Goal: Task Accomplishment & Management: Complete application form

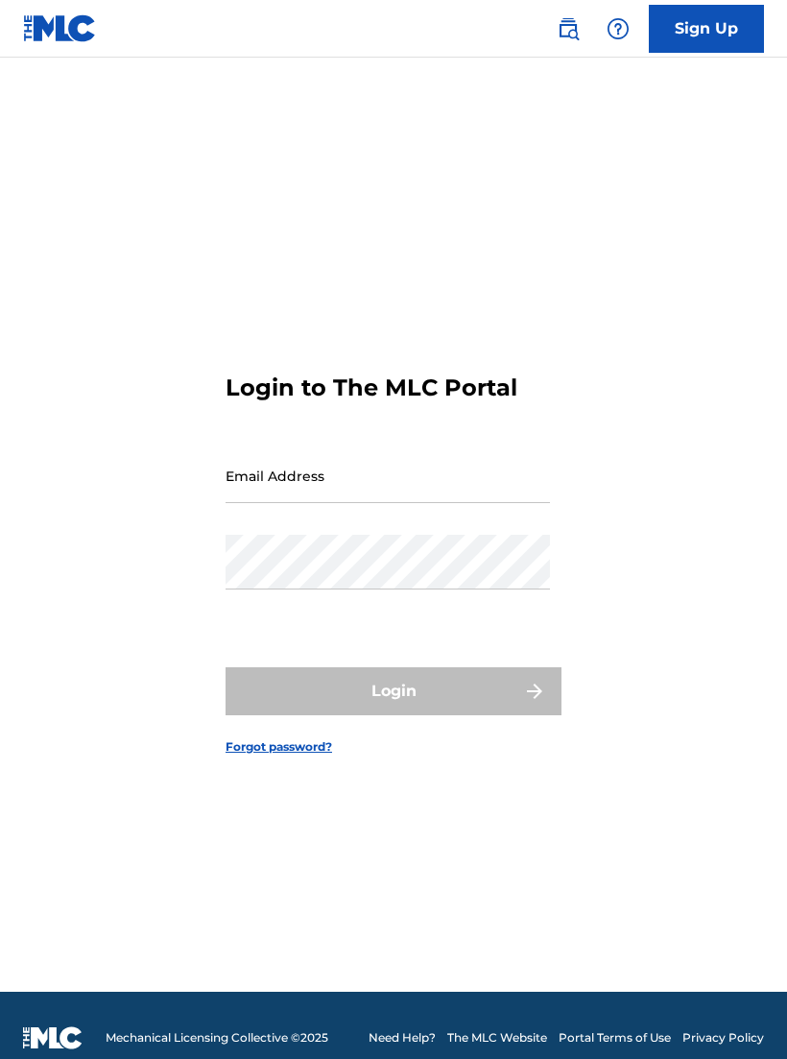
click at [522, 488] on input "Email Address" at bounding box center [388, 475] width 325 height 55
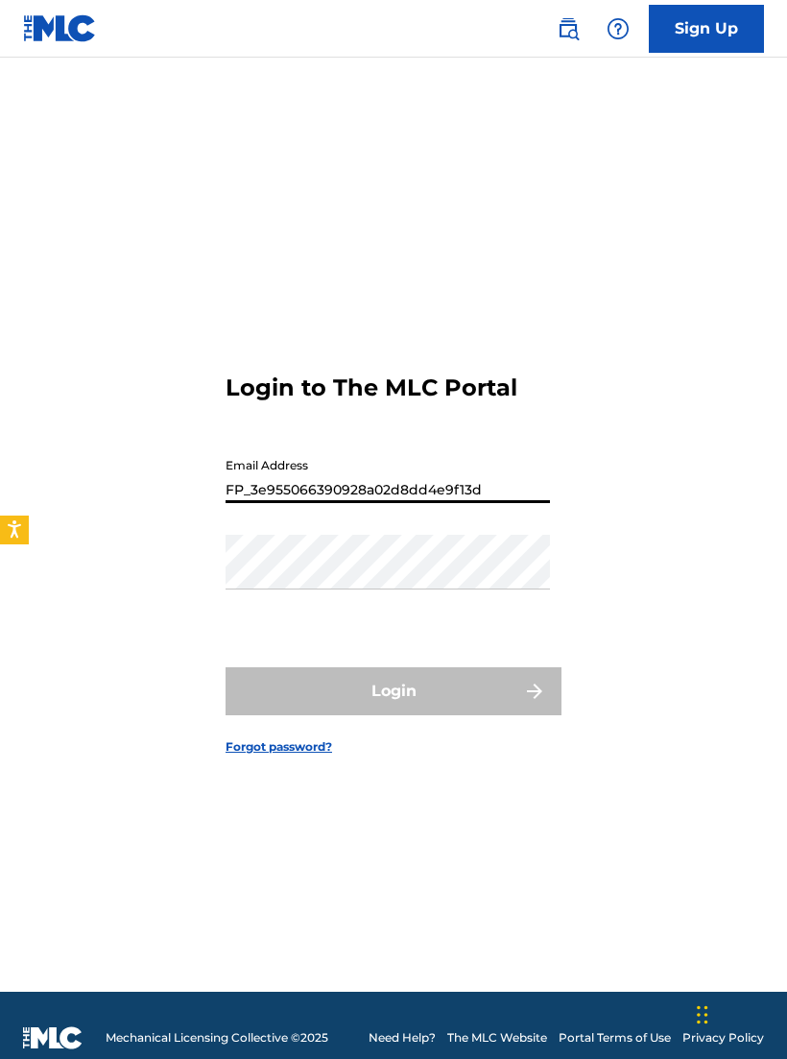
click at [394, 706] on button "Login" at bounding box center [394, 691] width 336 height 48
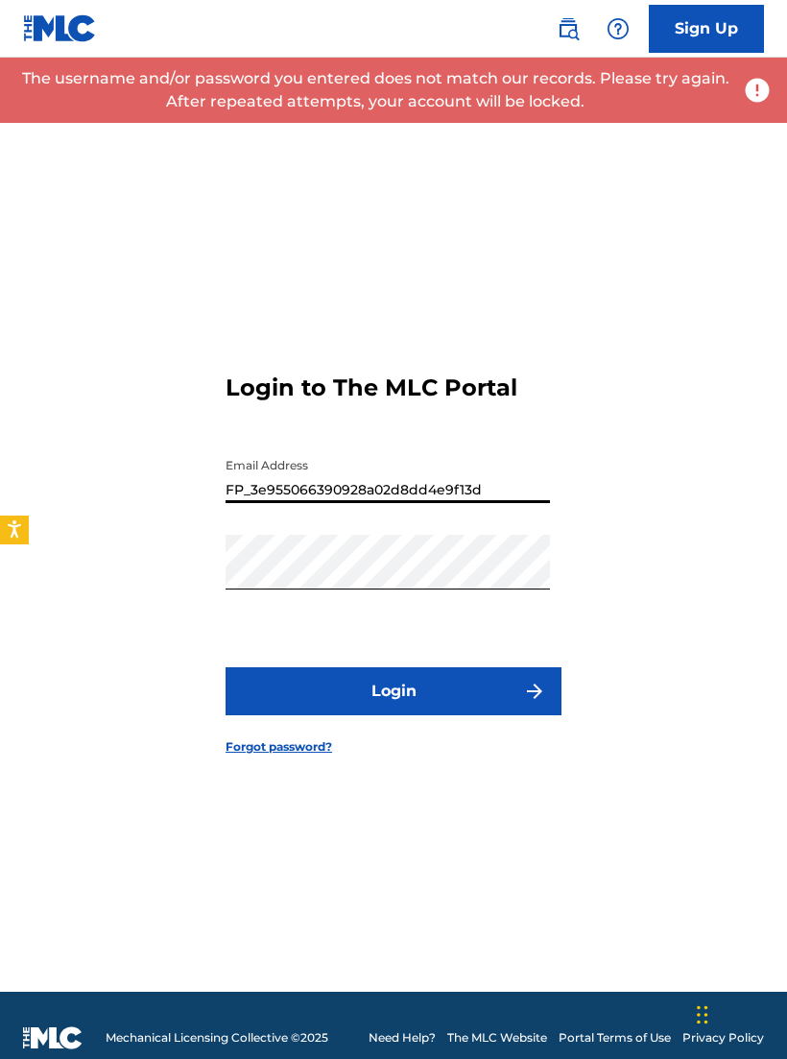
click at [505, 493] on input "FP_3e955066390928a02d8dd4e9f13d" at bounding box center [388, 475] width 325 height 55
click at [494, 502] on input "FP_3e955066390928a02d8dd4e9f13d" at bounding box center [388, 475] width 325 height 55
click at [491, 493] on input "FP_3e955066390928a02d8dd4e9f13d" at bounding box center [388, 475] width 325 height 55
type input "F"
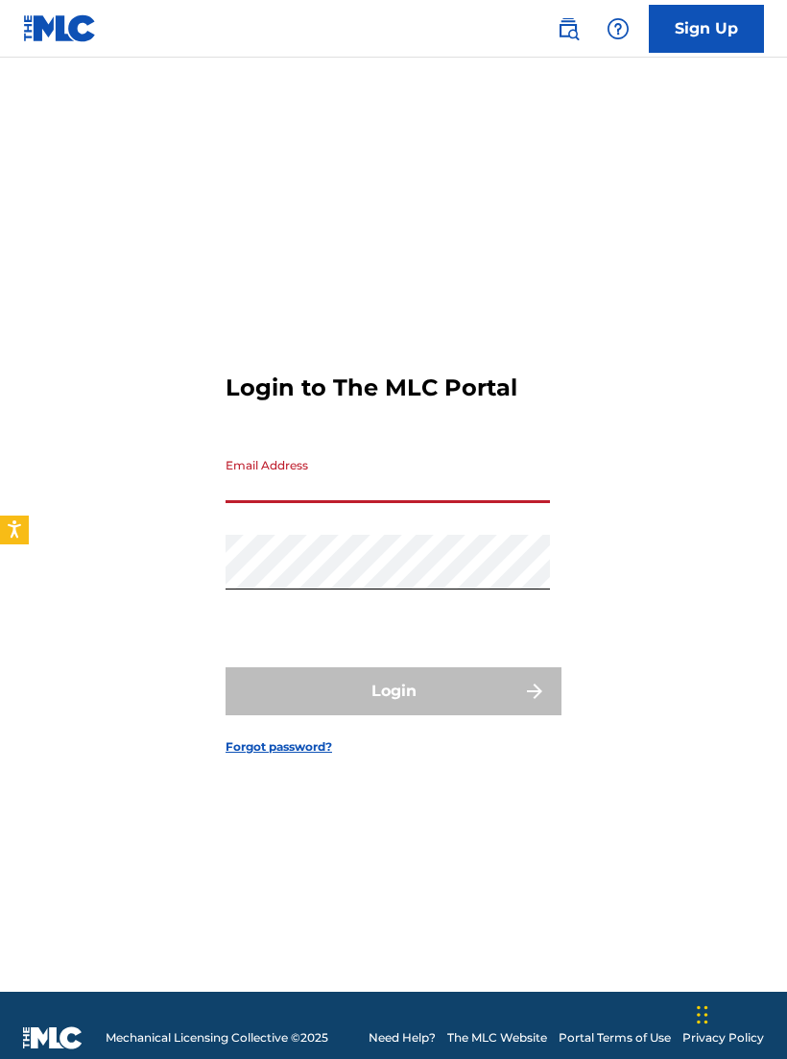
click at [485, 494] on input "Email Address" at bounding box center [388, 475] width 325 height 55
click at [350, 503] on input "Email Address" at bounding box center [388, 475] width 325 height 55
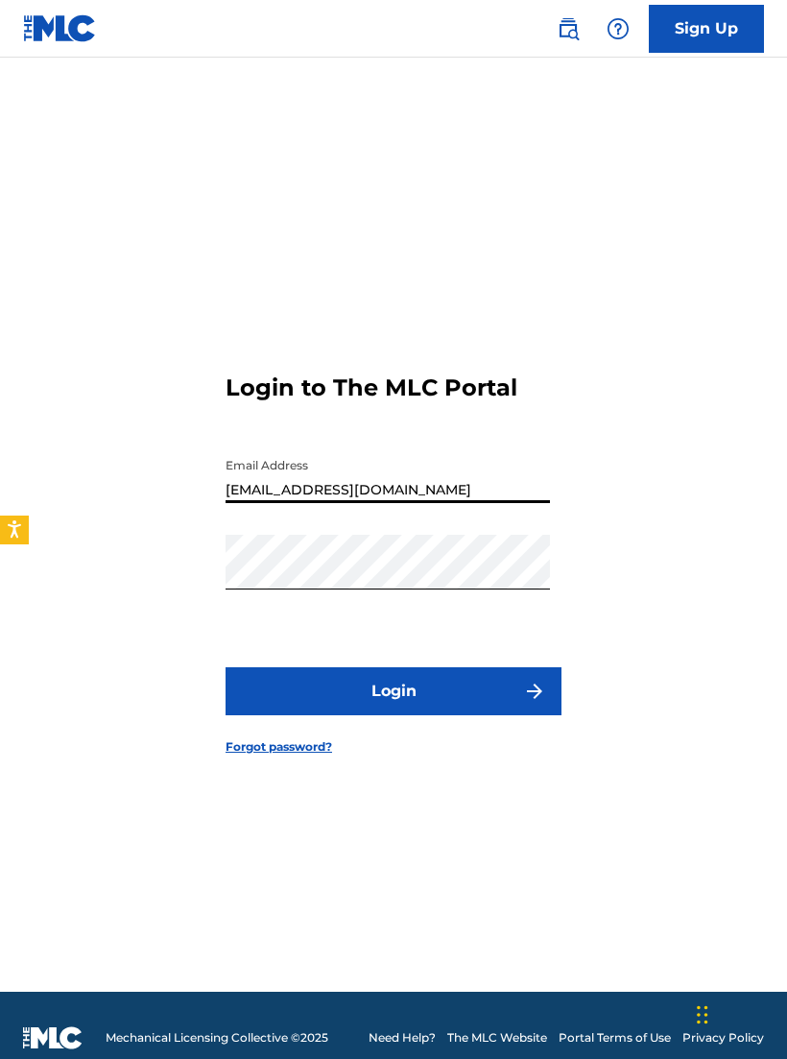
type input "[EMAIL_ADDRESS][DOMAIN_NAME]"
click at [492, 710] on button "Login" at bounding box center [394, 691] width 336 height 48
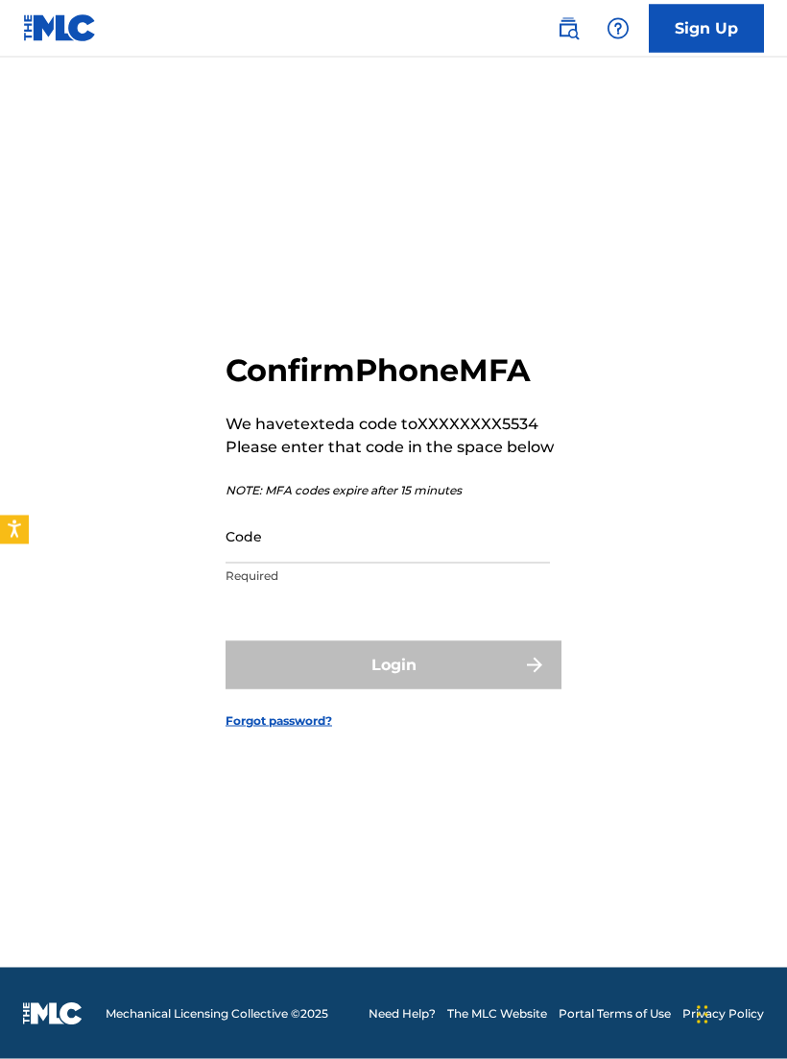
click at [399, 552] on input "Code" at bounding box center [388, 536] width 325 height 55
click at [447, 547] on input "Code" at bounding box center [388, 536] width 325 height 55
click at [512, 564] on input "Code" at bounding box center [388, 536] width 325 height 55
click at [507, 550] on input "Code" at bounding box center [388, 536] width 325 height 55
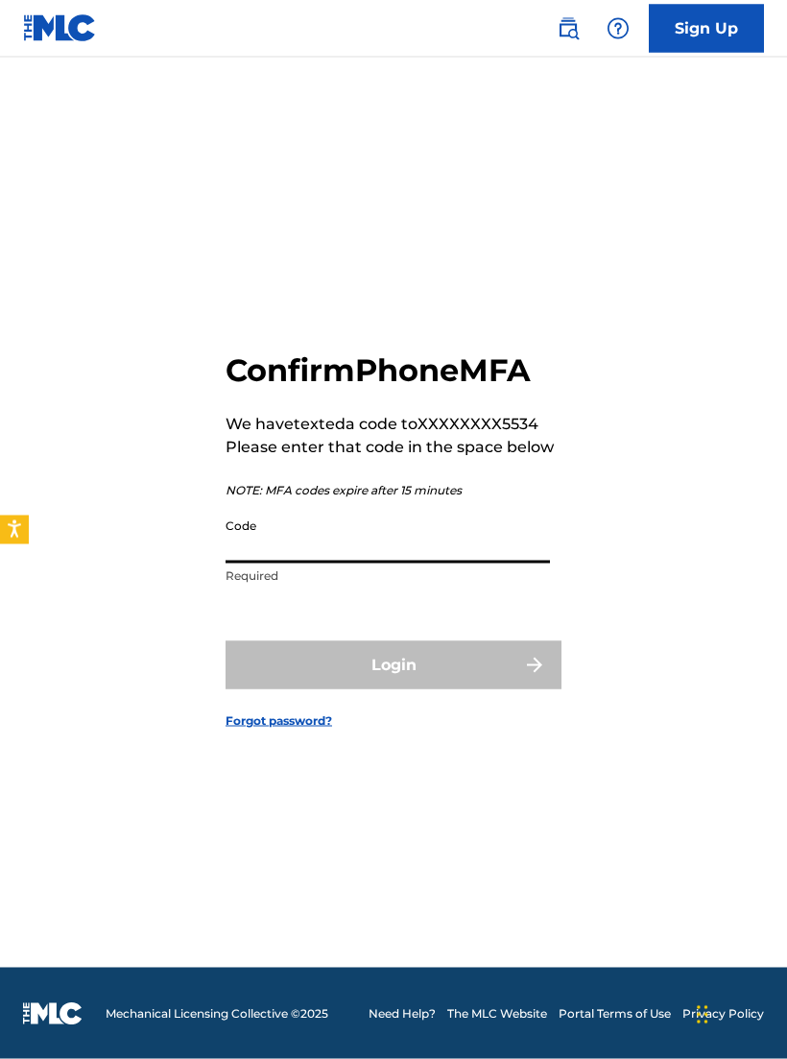
click at [482, 585] on p "Required" at bounding box center [388, 575] width 325 height 17
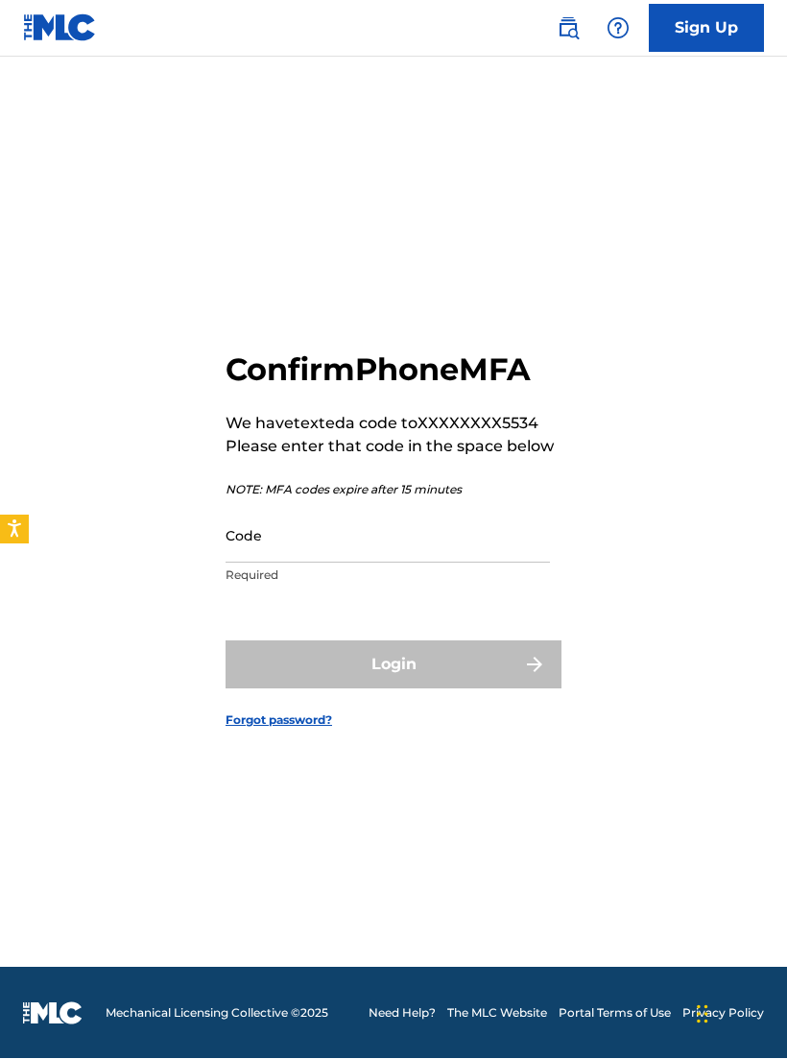
click at [474, 560] on input "Code" at bounding box center [388, 536] width 325 height 55
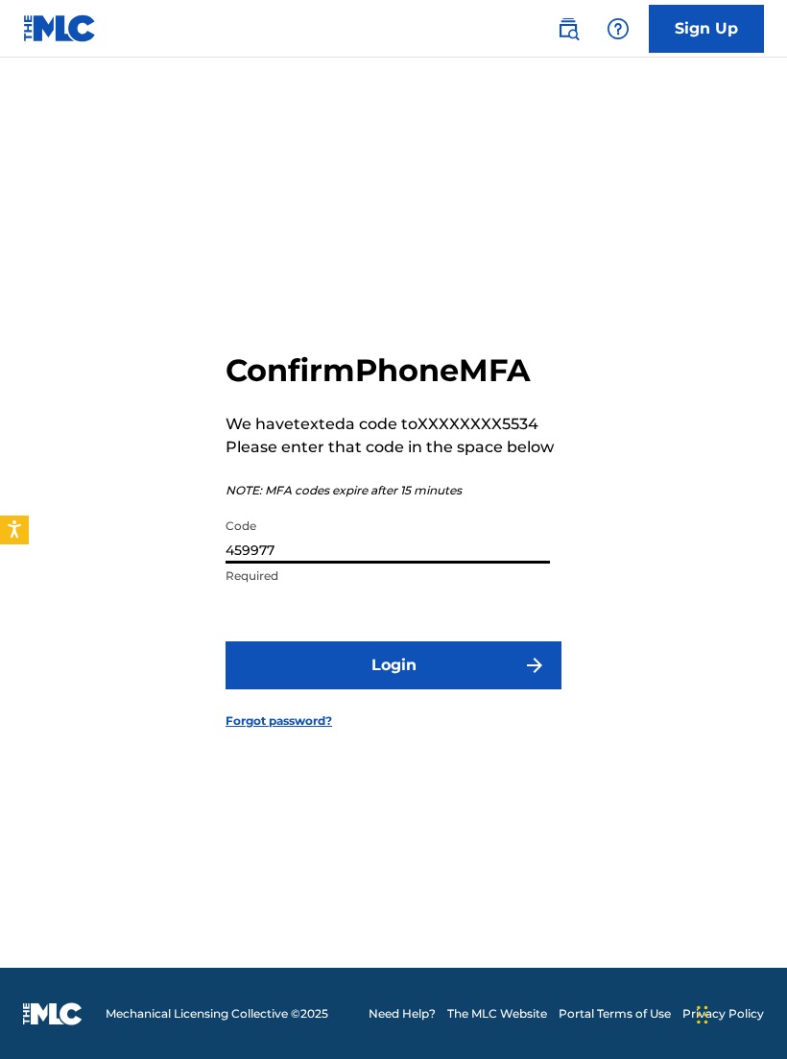
type input "459977"
click at [480, 666] on button "Login" at bounding box center [394, 665] width 336 height 48
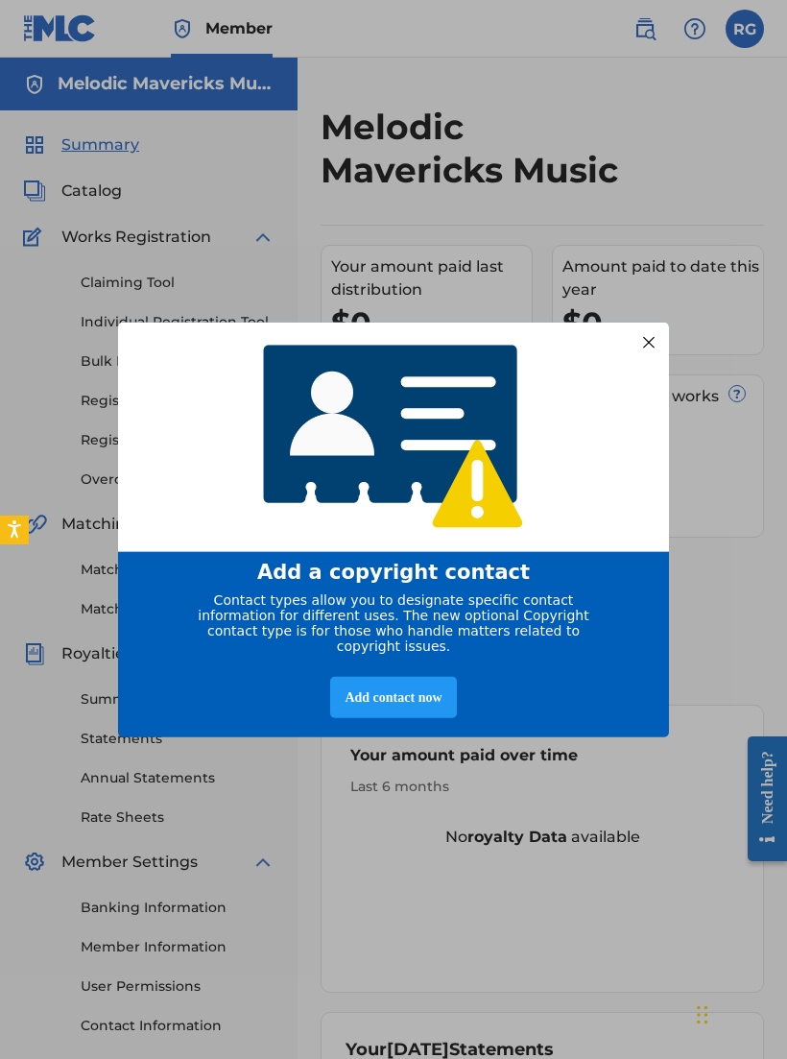
click at [646, 354] on div at bounding box center [649, 341] width 25 height 25
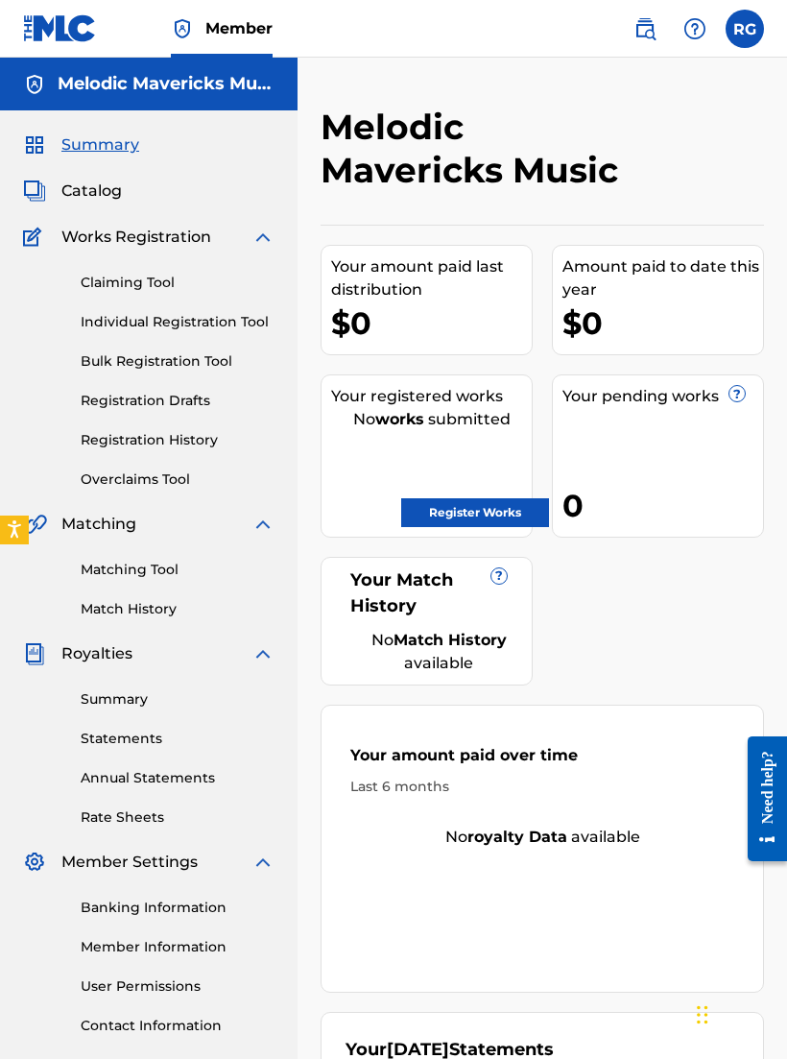
click at [69, 192] on span "Catalog" at bounding box center [91, 191] width 60 height 23
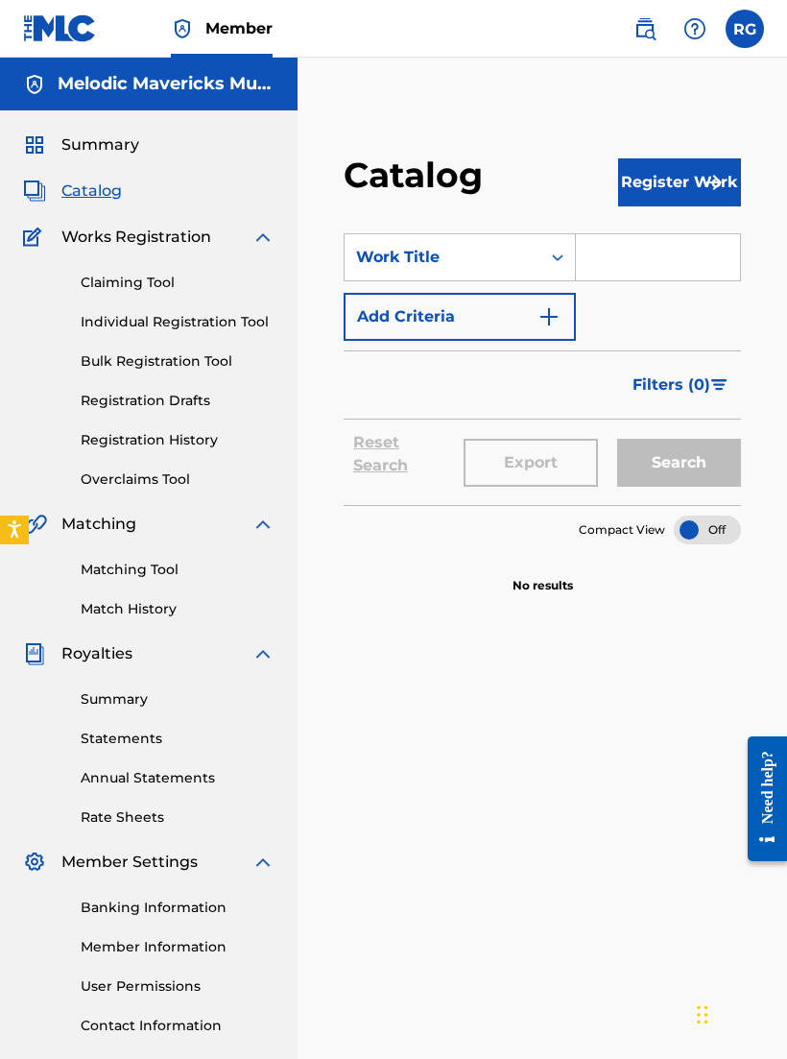
click at [102, 236] on span "Works Registration" at bounding box center [136, 237] width 150 height 23
click at [94, 232] on span "Works Registration" at bounding box center [136, 237] width 150 height 23
click at [104, 280] on link "Claiming Tool" at bounding box center [178, 283] width 194 height 20
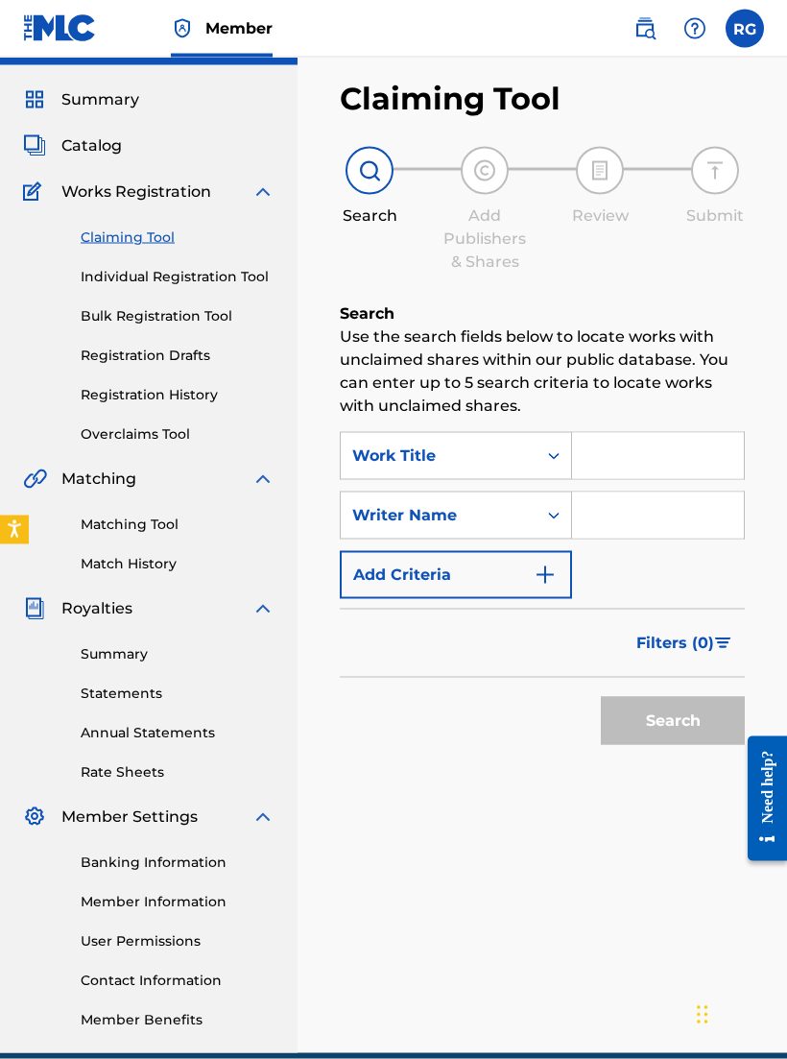
scroll to position [49, 0]
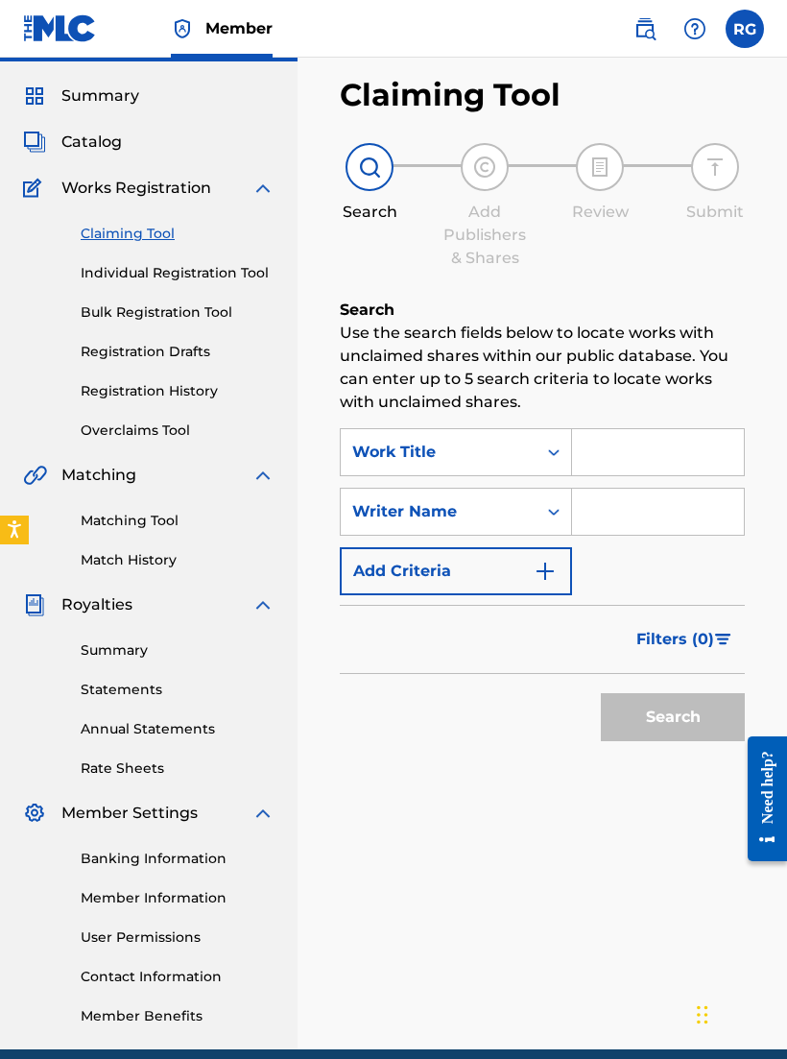
click at [119, 526] on link "Matching Tool" at bounding box center [178, 521] width 194 height 20
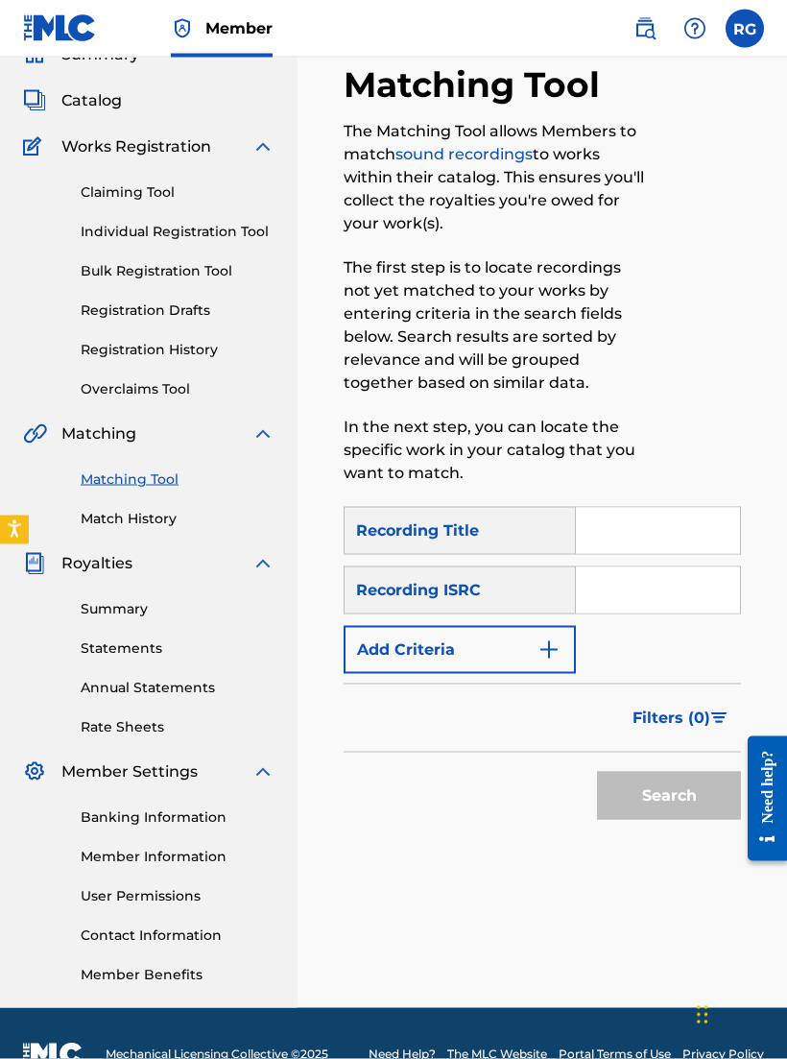
scroll to position [100, 0]
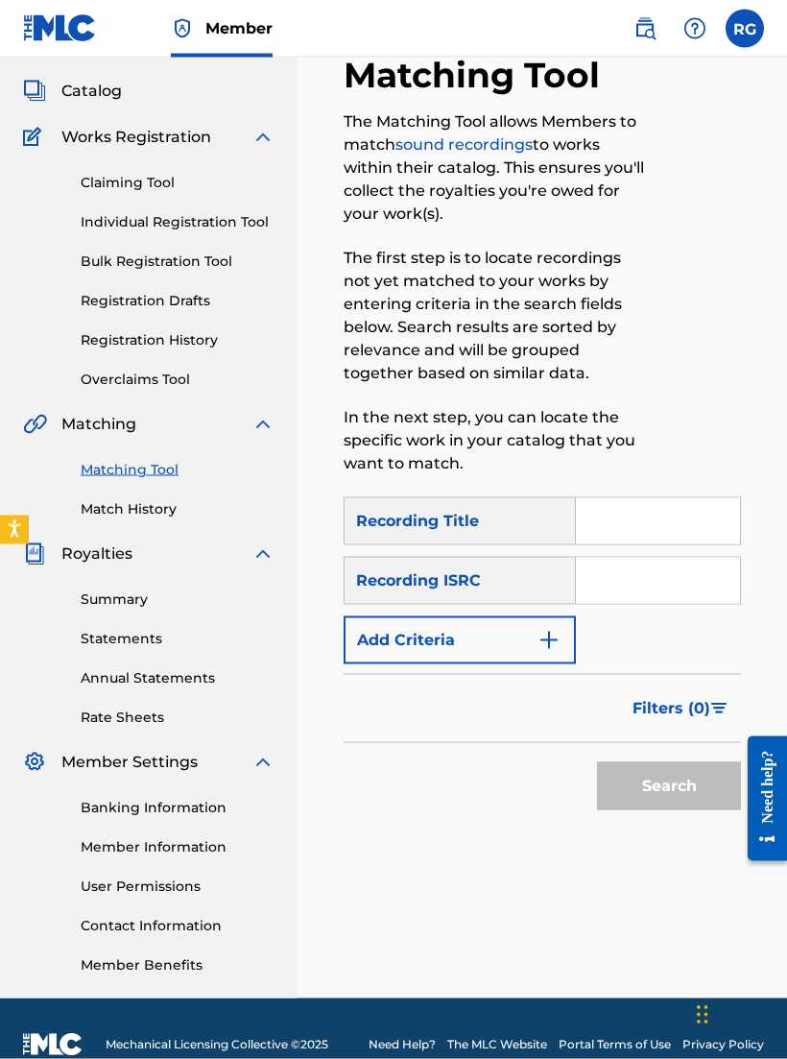
click at [78, 562] on span "Royalties" at bounding box center [96, 554] width 71 height 23
click at [89, 583] on div "Summary Statements Annual Statements Rate Sheets" at bounding box center [149, 647] width 252 height 162
click at [106, 582] on div "Summary Statements Annual Statements Rate Sheets" at bounding box center [149, 647] width 252 height 162
click at [105, 581] on div "Summary Statements Annual Statements Rate Sheets" at bounding box center [149, 647] width 252 height 162
click at [115, 599] on link "Summary" at bounding box center [178, 600] width 194 height 20
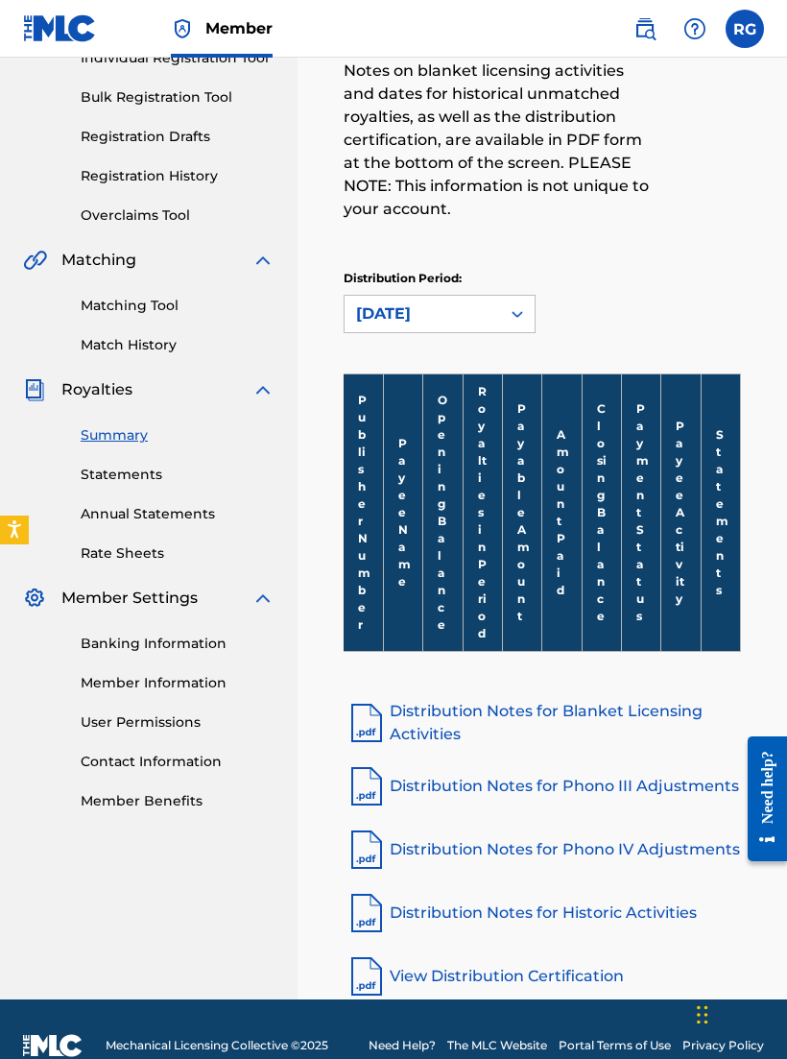
scroll to position [265, 0]
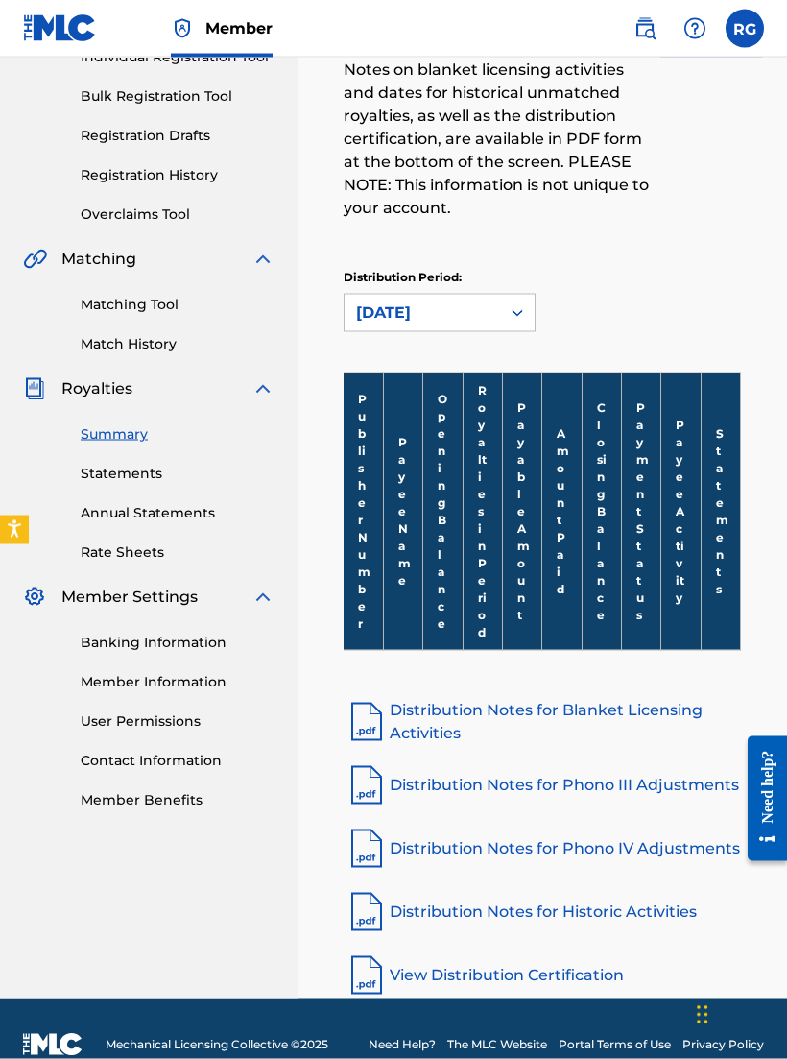
click at [132, 645] on link "Banking Information" at bounding box center [178, 643] width 194 height 20
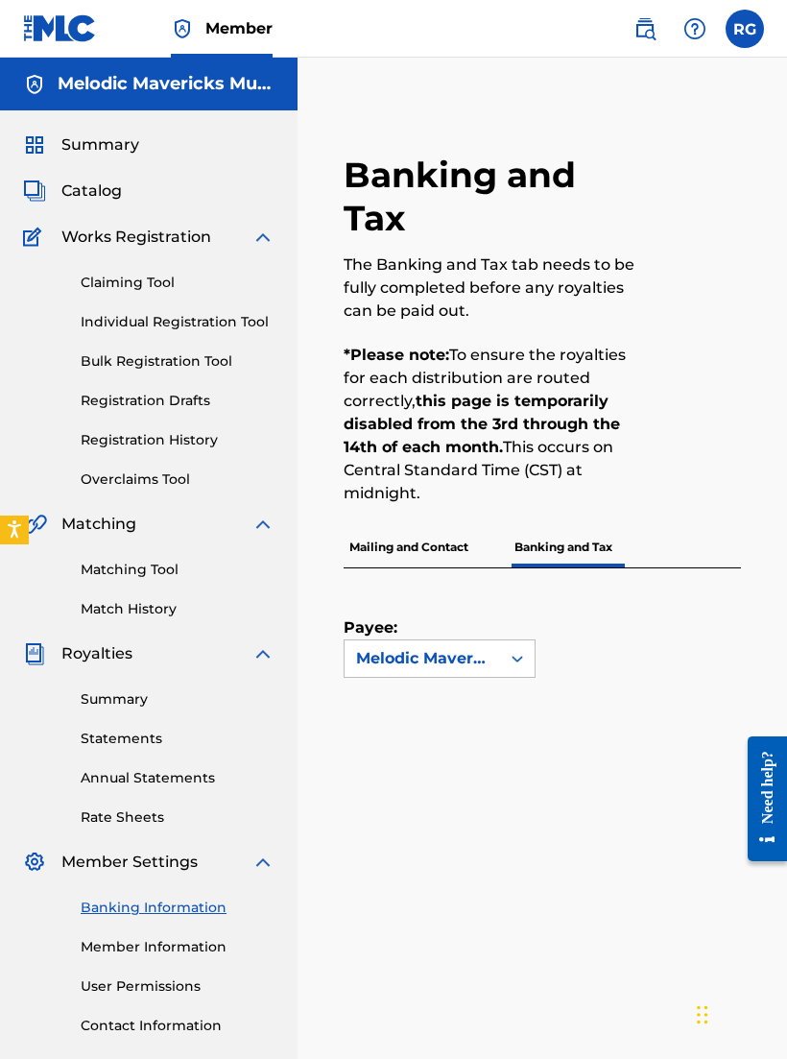
click at [541, 652] on div "Payee: Melodic Mavericks Music" at bounding box center [519, 622] width 351 height 109
click at [602, 639] on div "Payee: Use Up and Down to choose options, press Enter to select the currently f…" at bounding box center [519, 622] width 351 height 109
click at [65, 182] on span "Catalog" at bounding box center [91, 191] width 60 height 23
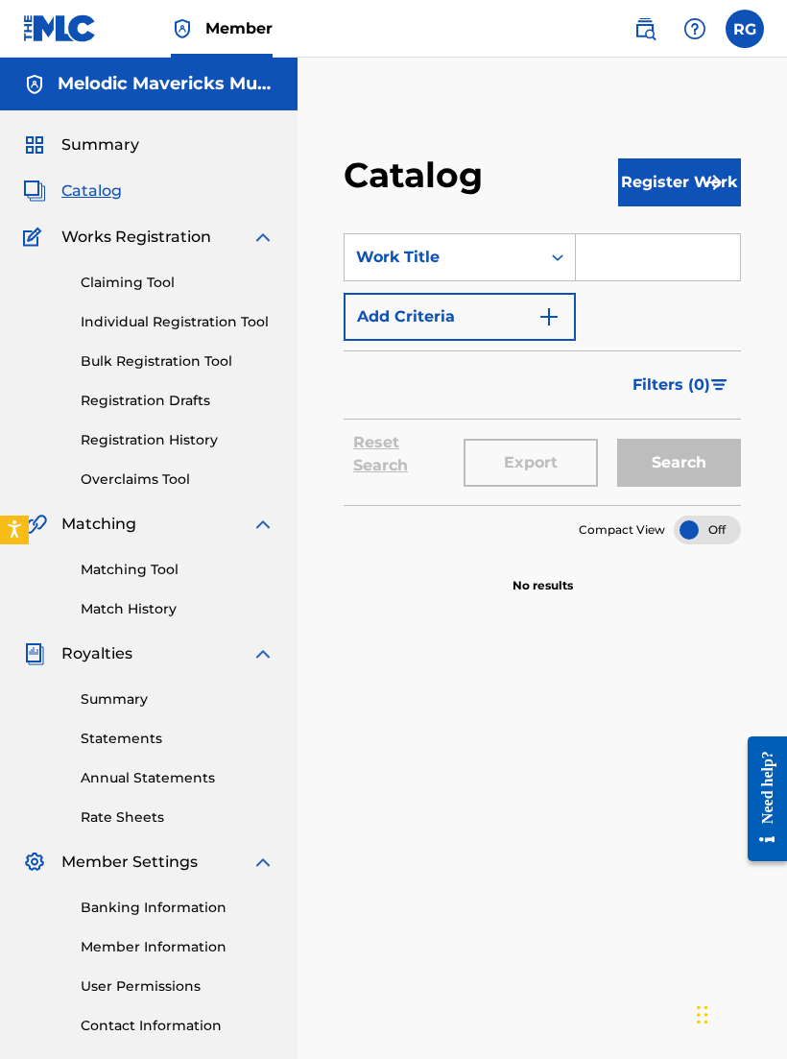
click at [559, 305] on img "Search Form" at bounding box center [549, 316] width 23 height 23
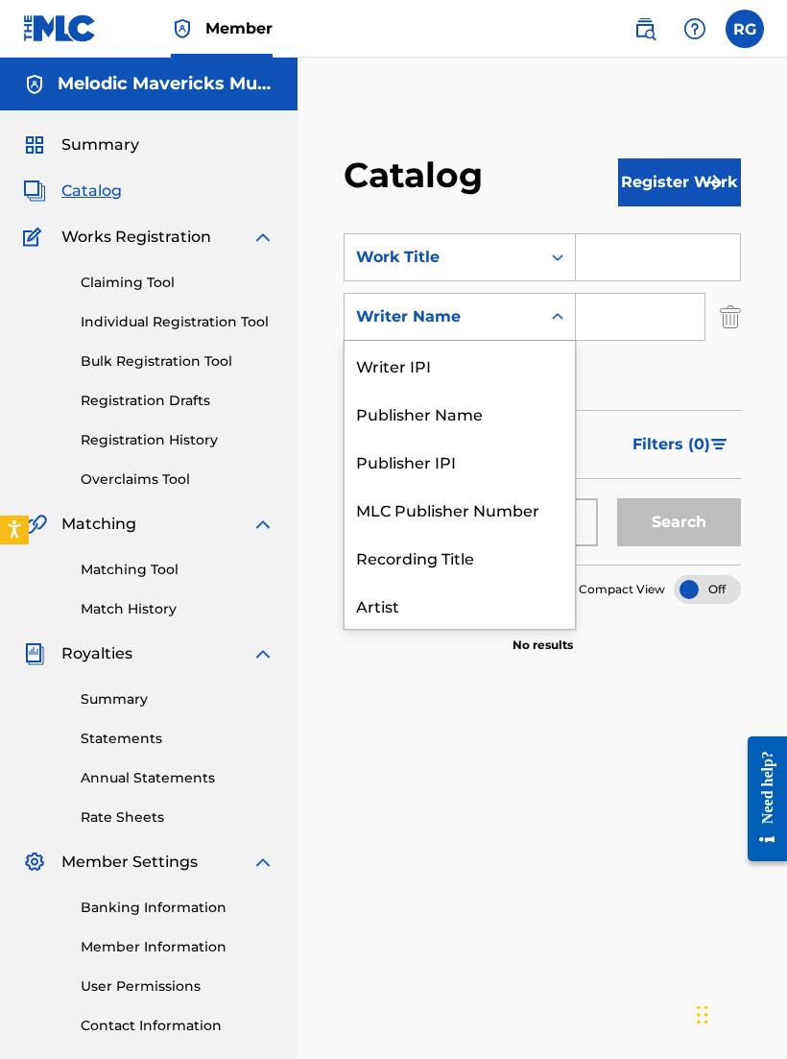
scroll to position [96, 0]
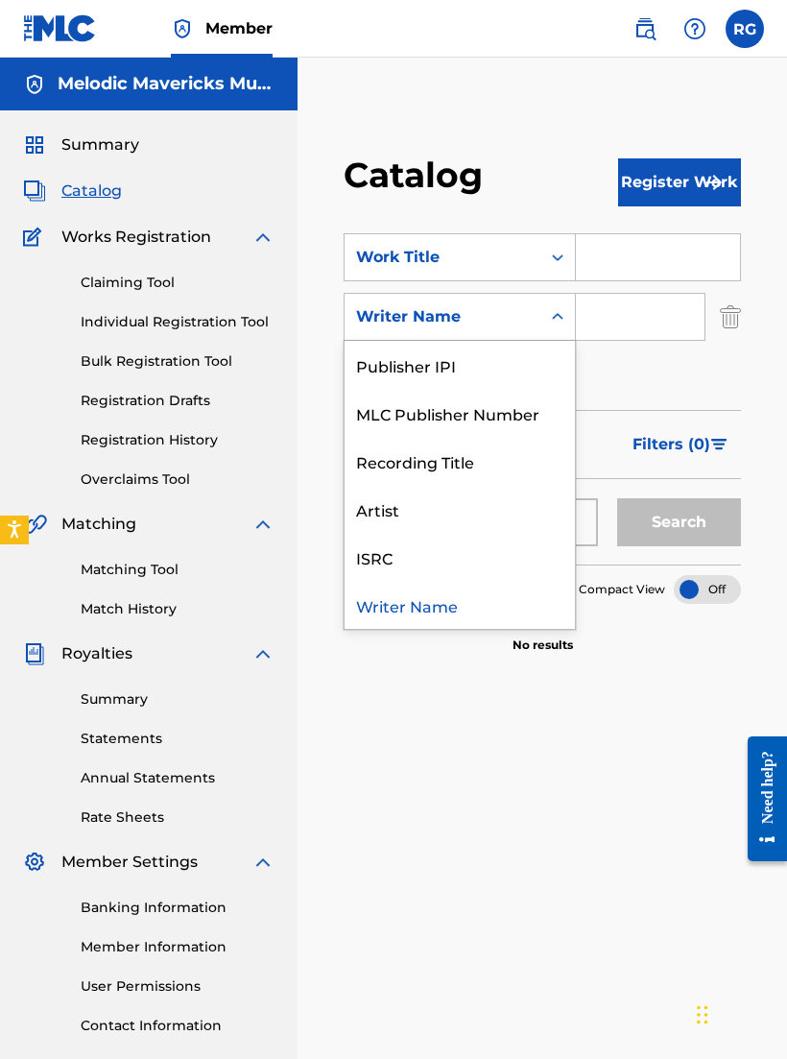
click at [659, 301] on input "Search Form" at bounding box center [640, 317] width 129 height 46
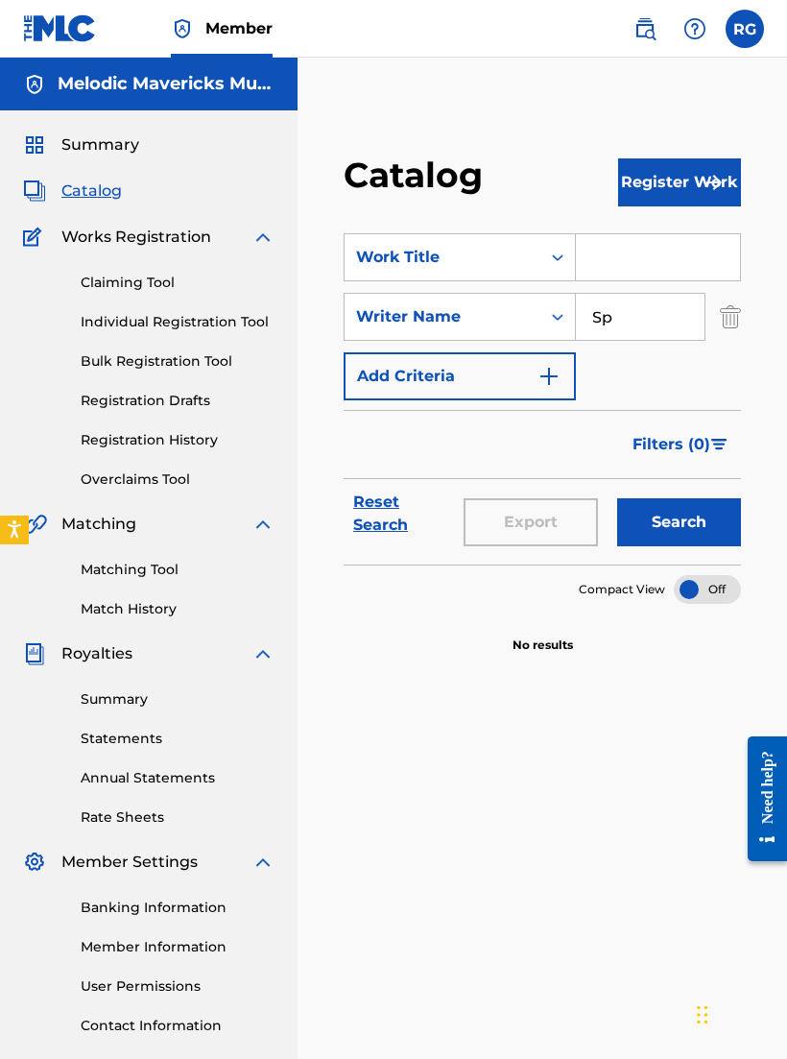
type input "S"
type input "Rijon"
click at [244, 733] on link "Statements" at bounding box center [178, 739] width 194 height 20
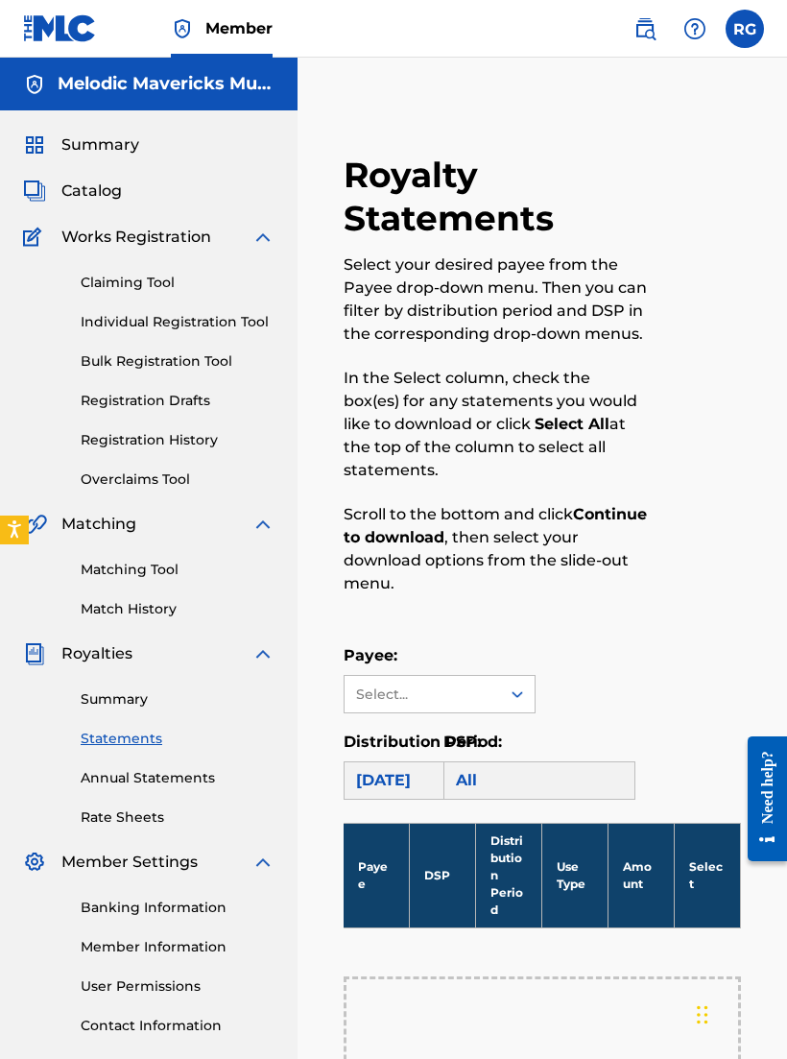
click at [102, 253] on div "Claiming Tool Individual Registration Tool Bulk Registration Tool Registration …" at bounding box center [149, 369] width 252 height 241
click at [68, 195] on span "Catalog" at bounding box center [91, 191] width 60 height 23
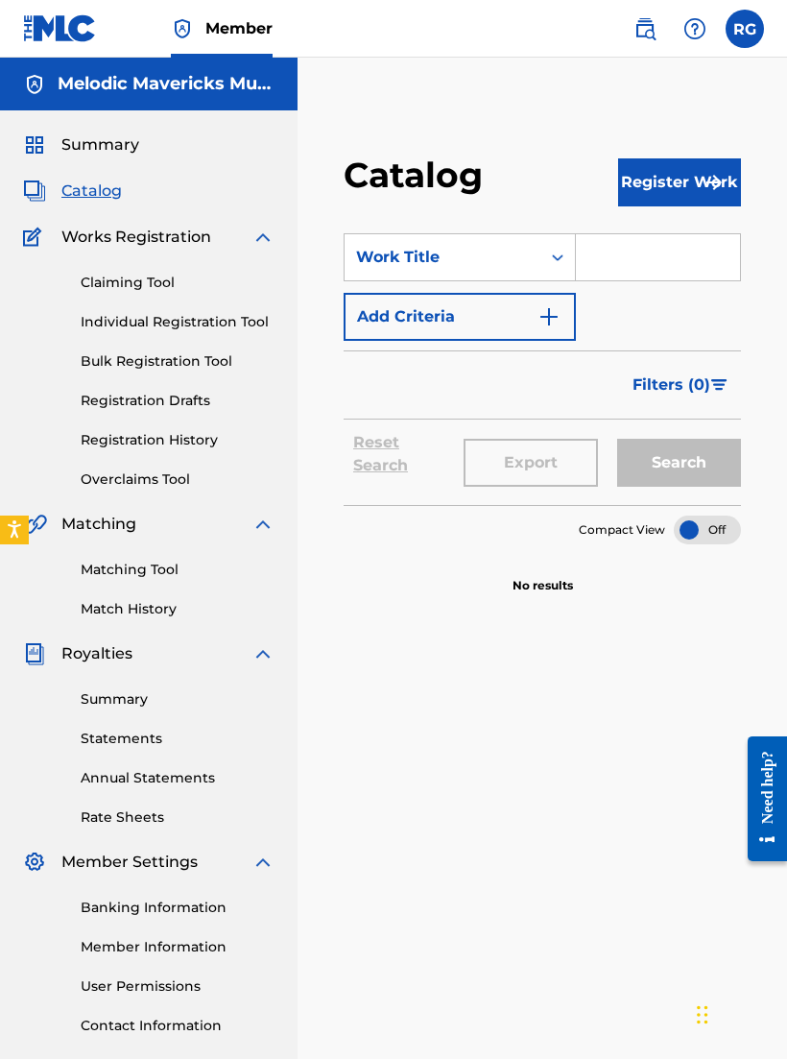
click at [557, 323] on img "Search Form" at bounding box center [549, 316] width 23 height 23
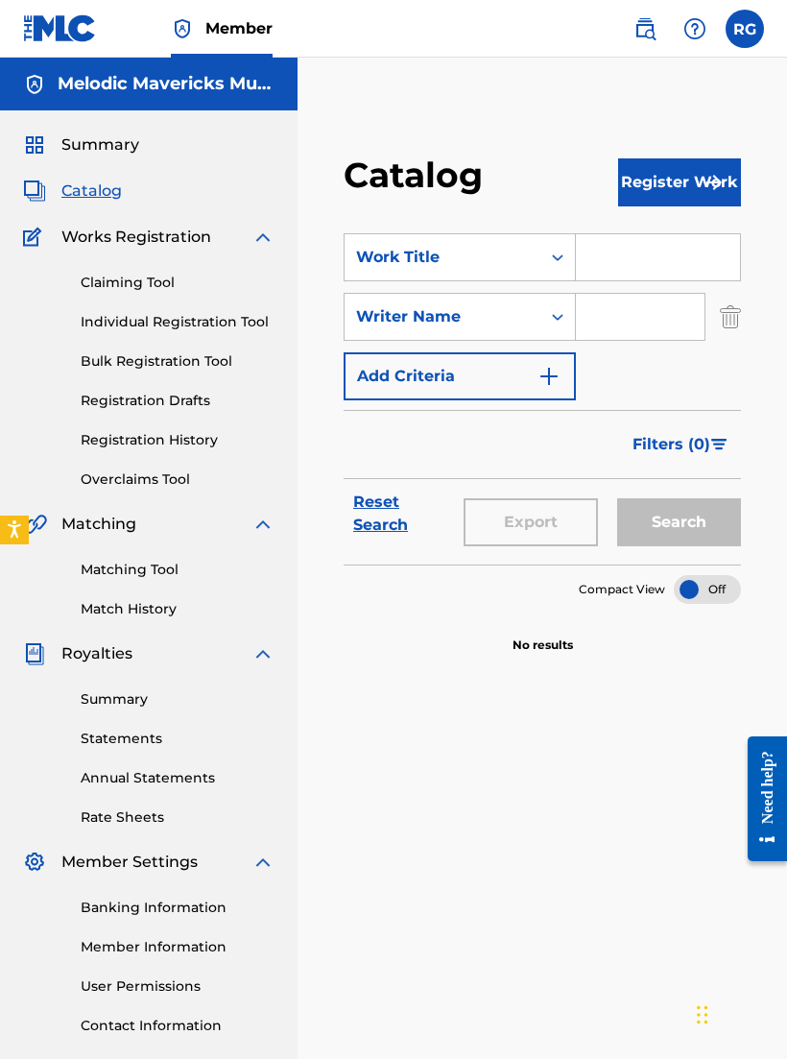
click at [621, 308] on input "Search Form" at bounding box center [640, 317] width 129 height 46
type input "[PERSON_NAME]"
click at [679, 522] on button "Search" at bounding box center [679, 522] width 124 height 48
click at [701, 517] on button "Search" at bounding box center [679, 522] width 124 height 48
click at [711, 514] on button "Search" at bounding box center [679, 522] width 124 height 48
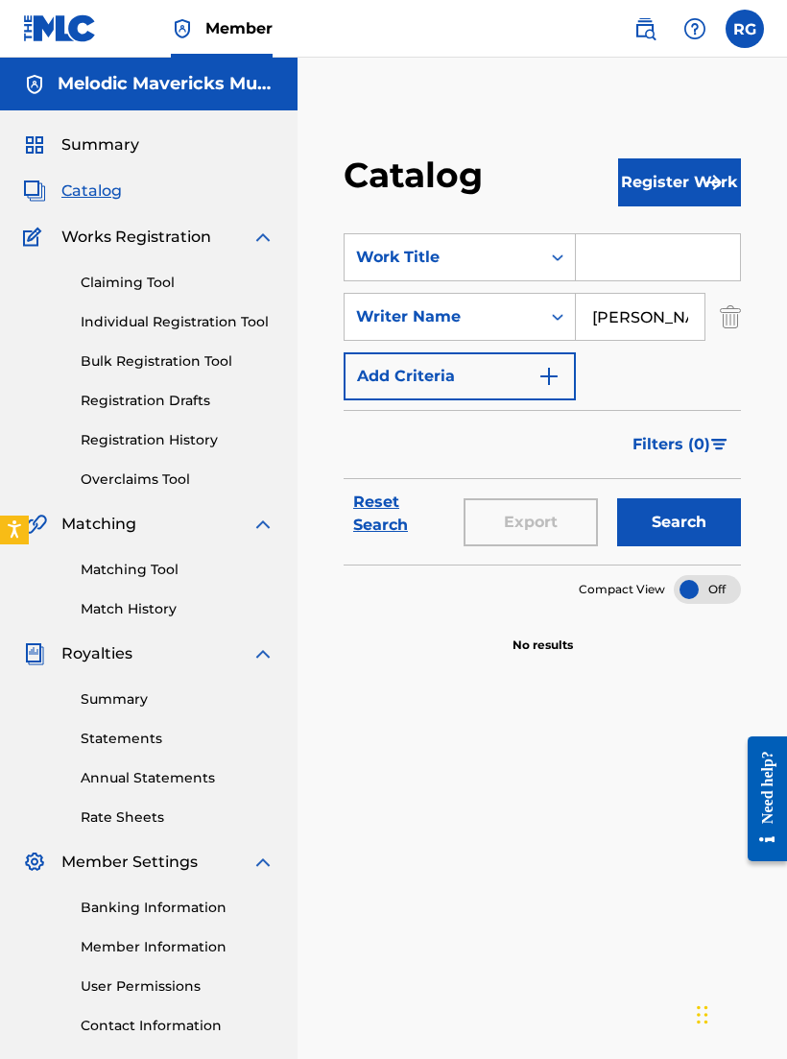
click at [707, 531] on button "Search" at bounding box center [679, 522] width 124 height 48
click at [116, 283] on link "Claiming Tool" at bounding box center [178, 283] width 194 height 20
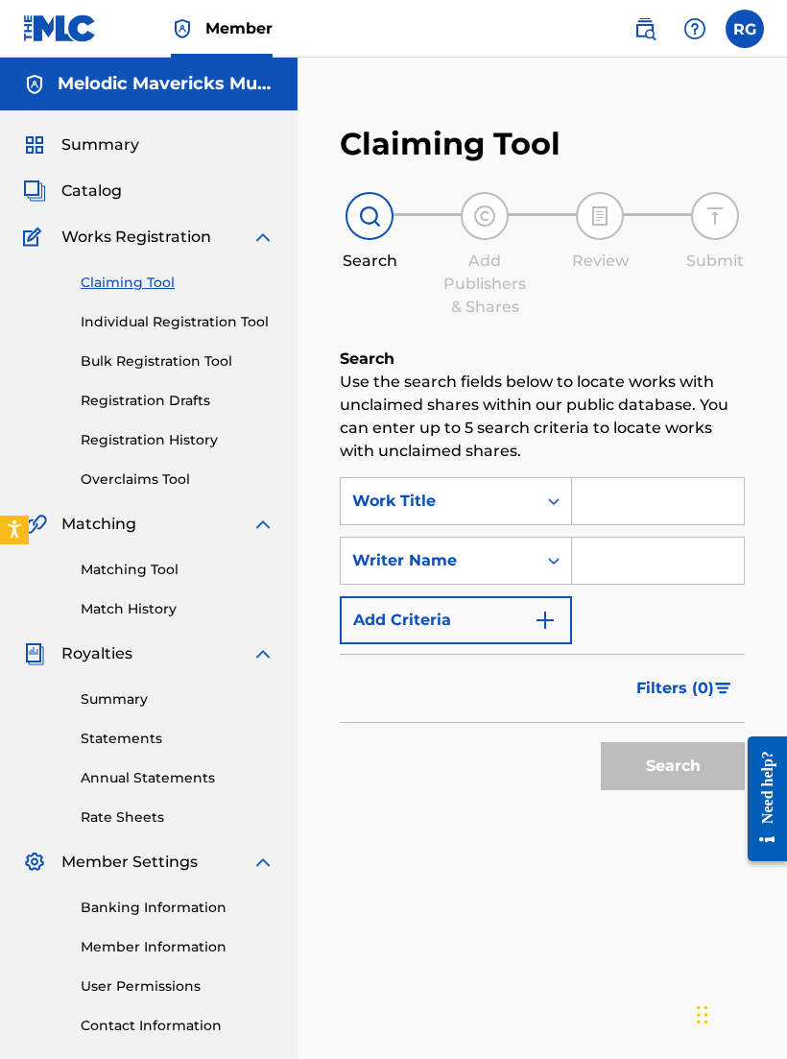
click at [683, 555] on input "Search Form" at bounding box center [658, 561] width 172 height 46
type input "Rijon"
click at [673, 766] on button "Search" at bounding box center [673, 766] width 144 height 48
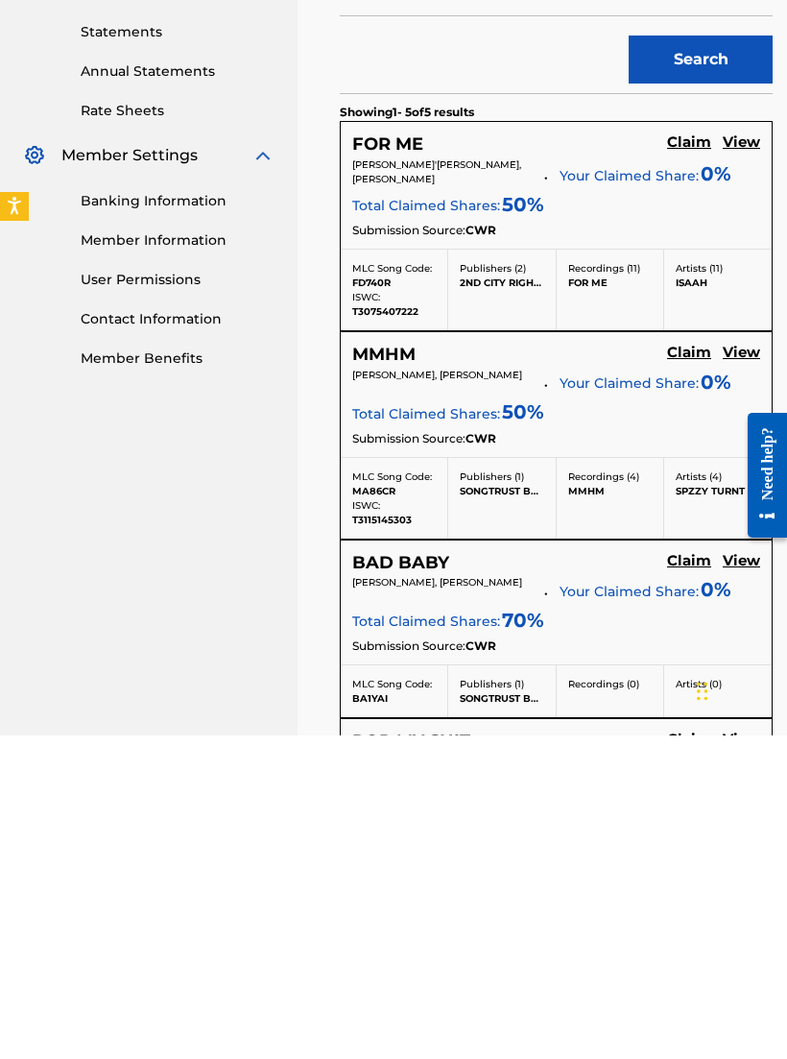
scroll to position [384, 0]
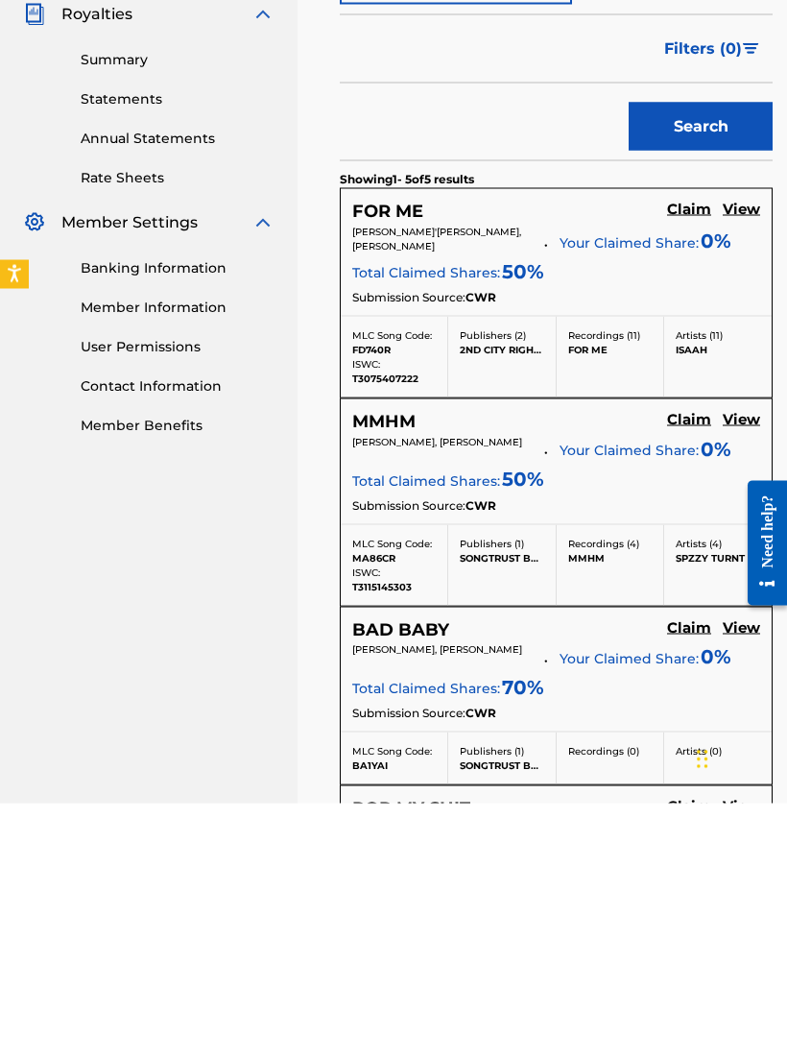
click at [689, 456] on h5 "Claim" at bounding box center [689, 465] width 44 height 18
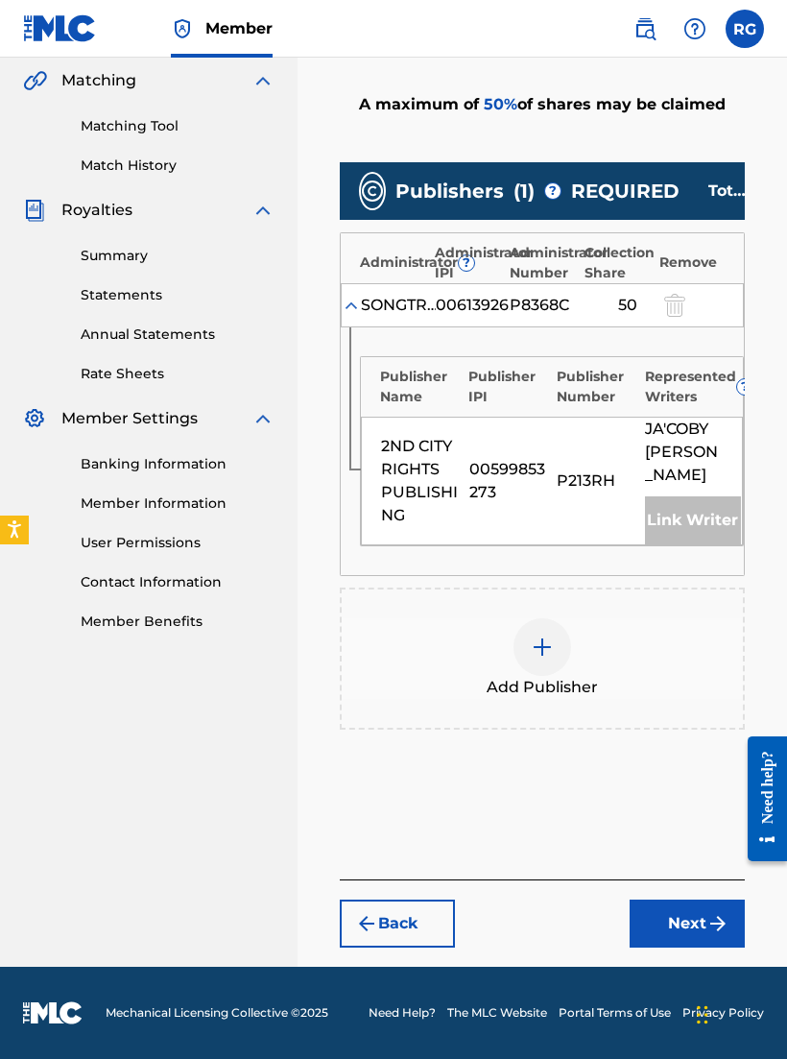
scroll to position [411, 0]
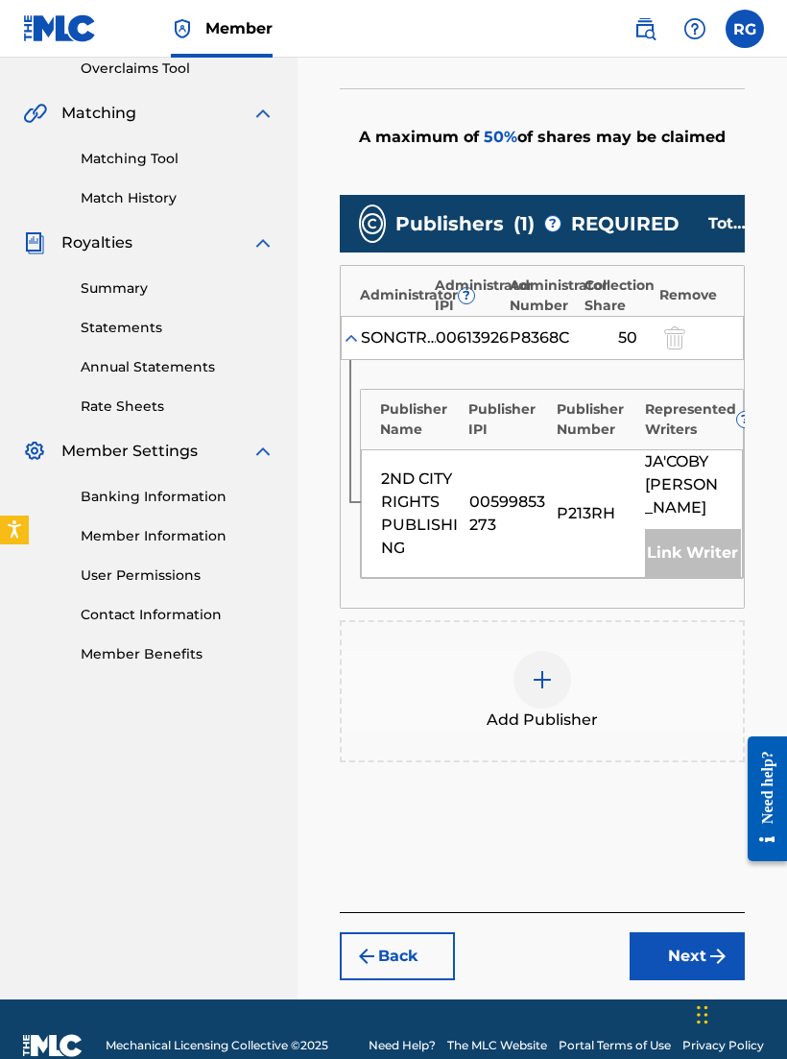
click at [714, 546] on div "Link Writer" at bounding box center [693, 553] width 96 height 48
click at [581, 701] on div "Add Publisher" at bounding box center [542, 691] width 401 height 81
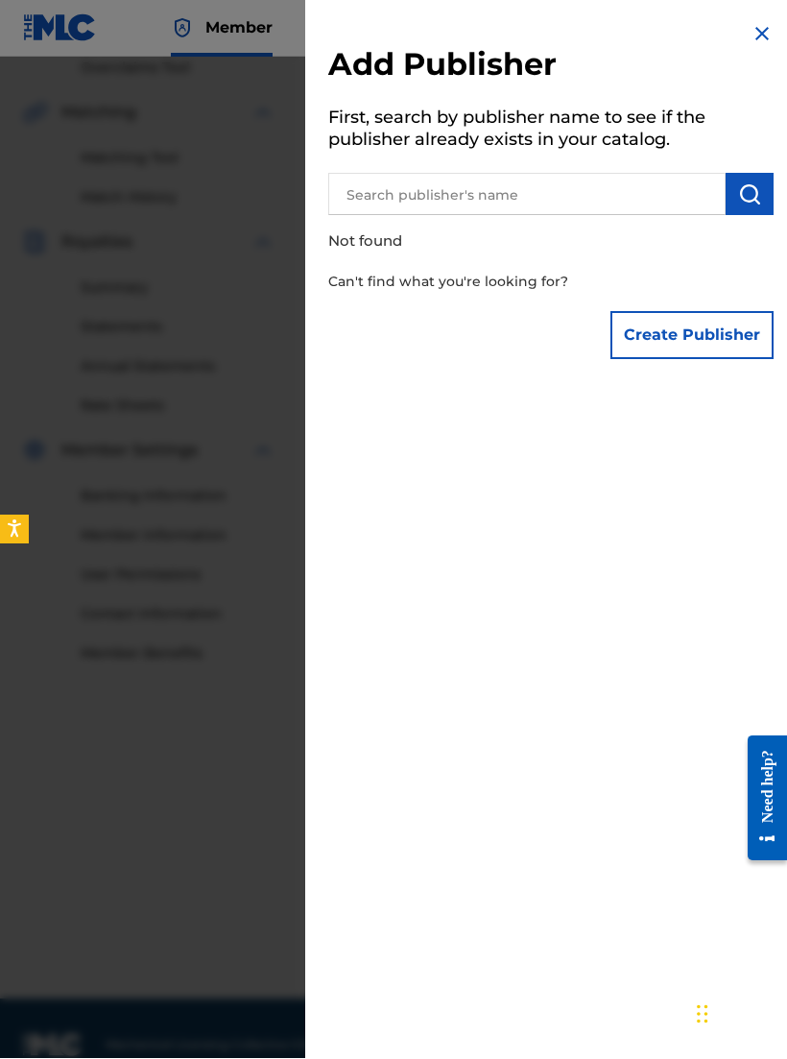
click at [659, 193] on input "text" at bounding box center [527, 195] width 398 height 42
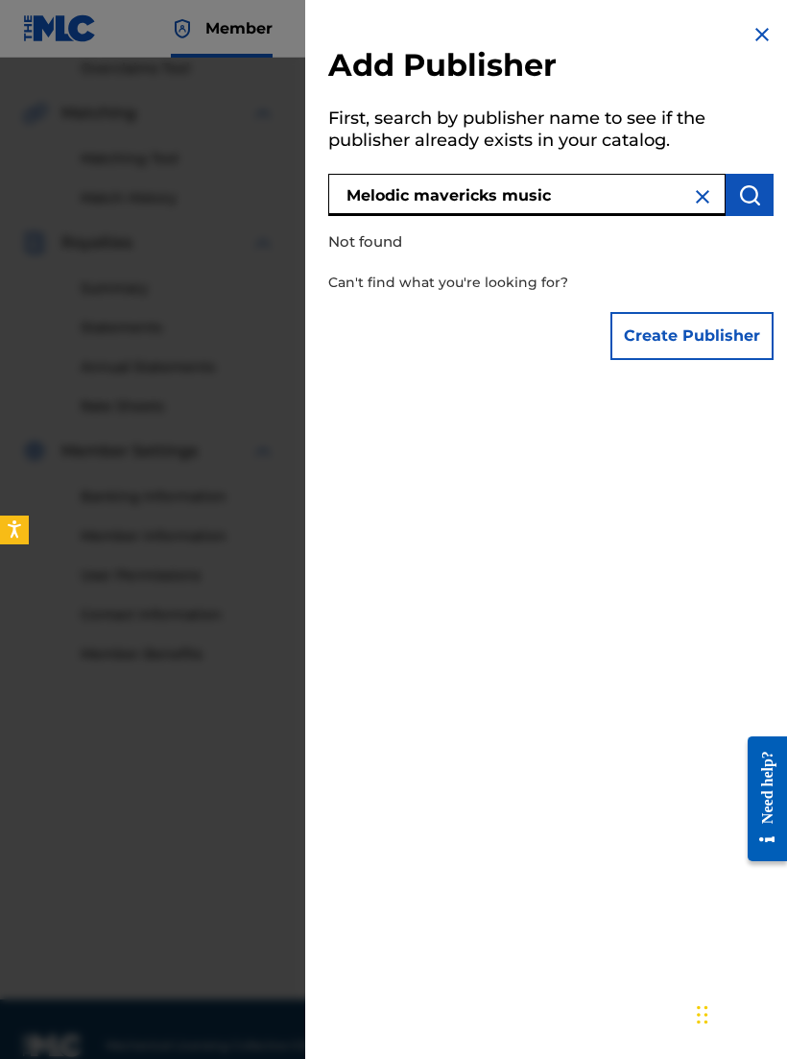
type input "Melodic mavericks music"
click at [765, 37] on img at bounding box center [762, 34] width 23 height 23
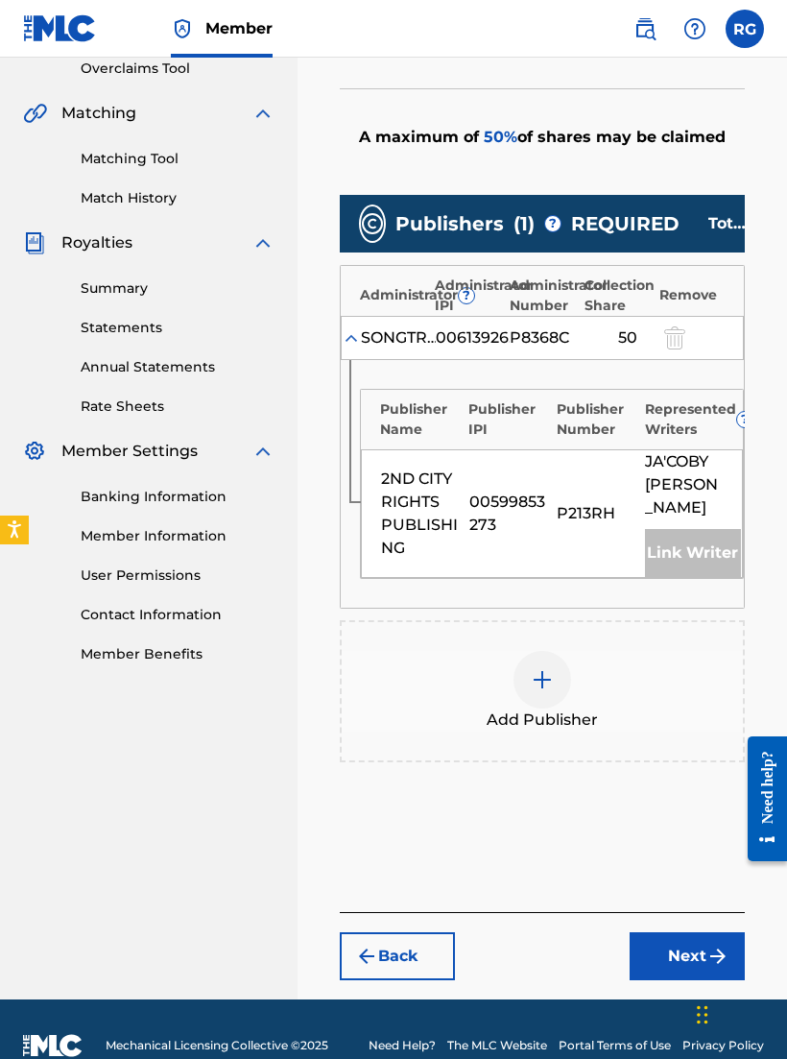
click at [705, 556] on div "Link Writer" at bounding box center [693, 553] width 96 height 48
click at [688, 964] on button "Next" at bounding box center [687, 956] width 115 height 48
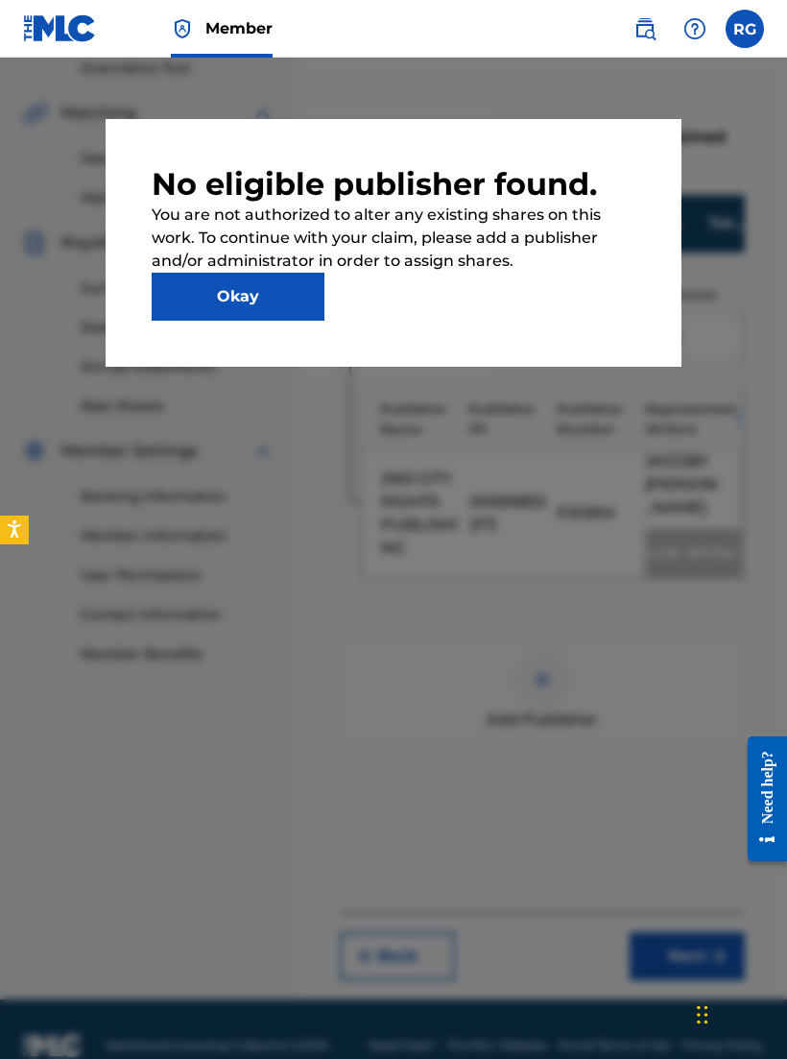
click at [251, 285] on button "Okay" at bounding box center [238, 297] width 173 height 48
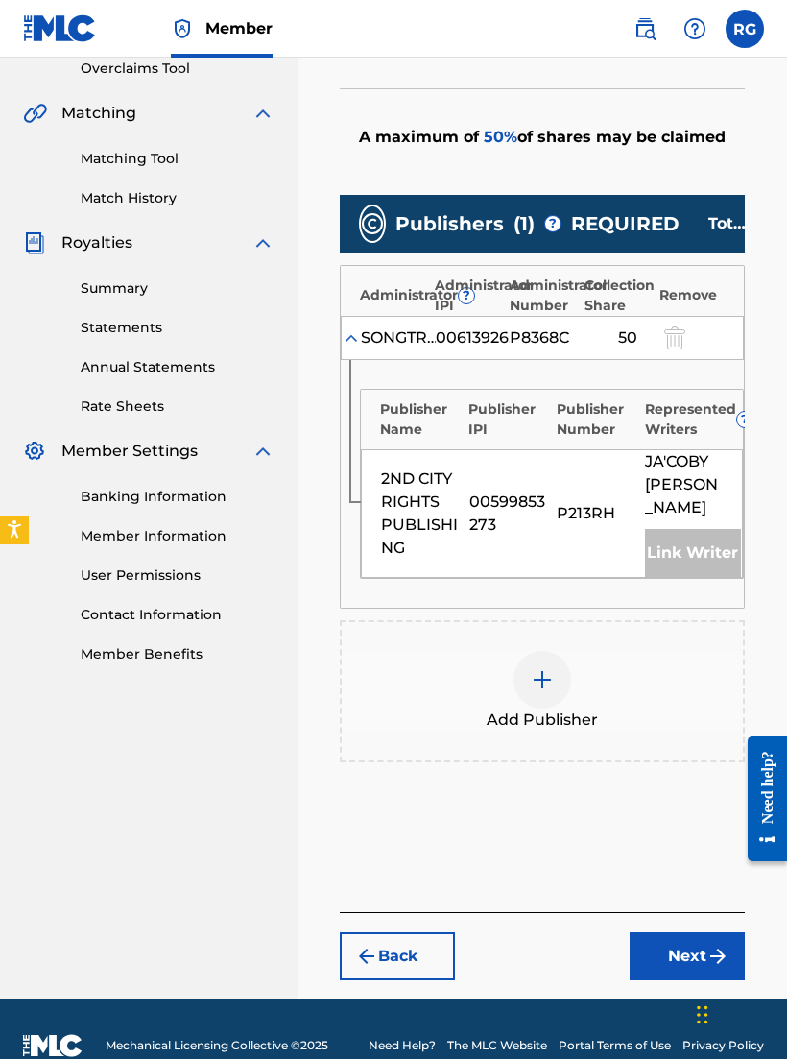
click at [605, 421] on div "Publisher Number" at bounding box center [596, 419] width 79 height 40
click at [625, 502] on div "P213RH" at bounding box center [596, 513] width 79 height 23
click at [703, 550] on div "Link Writer" at bounding box center [693, 553] width 96 height 48
click at [551, 673] on img at bounding box center [542, 679] width 23 height 23
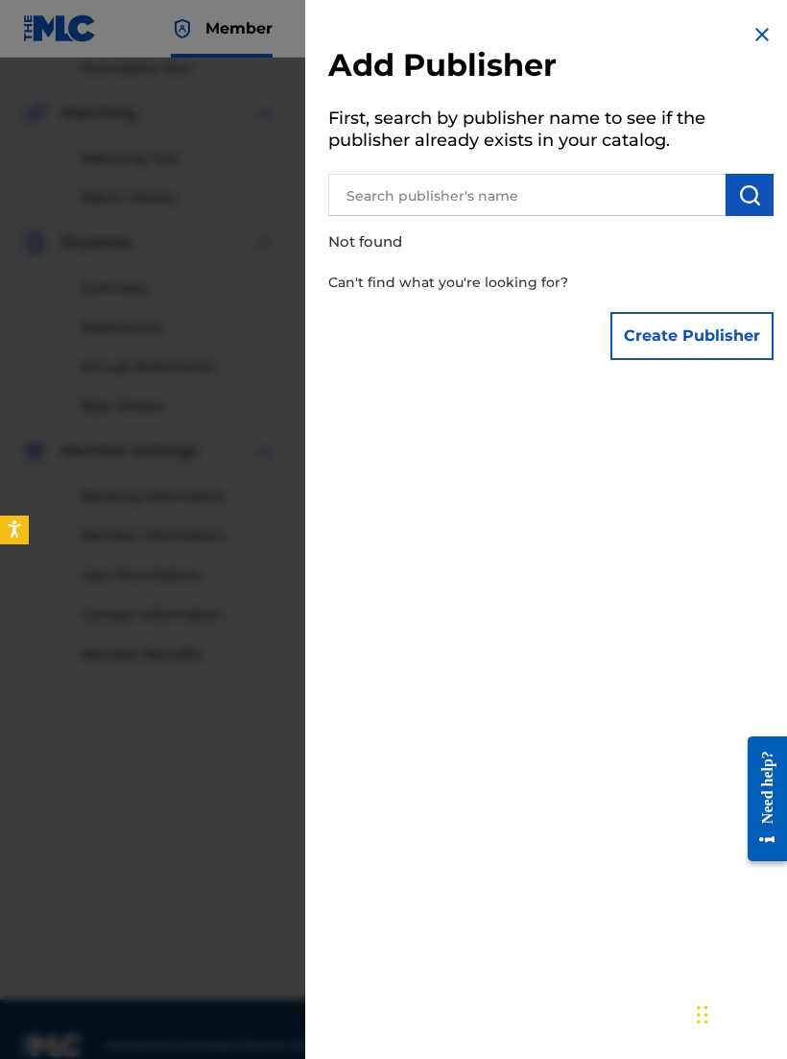
click at [591, 176] on input "text" at bounding box center [527, 195] width 398 height 42
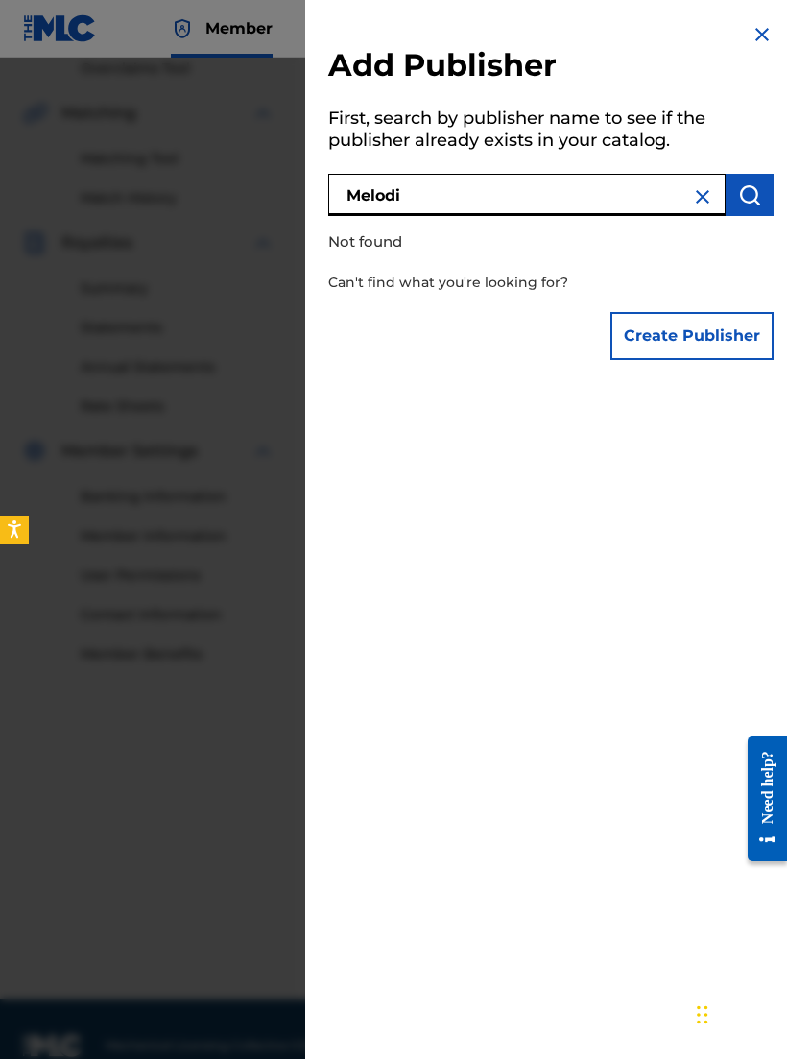
click at [540, 283] on p "Can't find what you're looking for?" at bounding box center [496, 282] width 336 height 39
click at [558, 192] on input "Melodi" at bounding box center [527, 195] width 398 height 42
click at [755, 187] on img "submit" at bounding box center [749, 194] width 23 height 23
click at [549, 184] on input "Melodic" at bounding box center [527, 195] width 398 height 42
type input "Melodic"
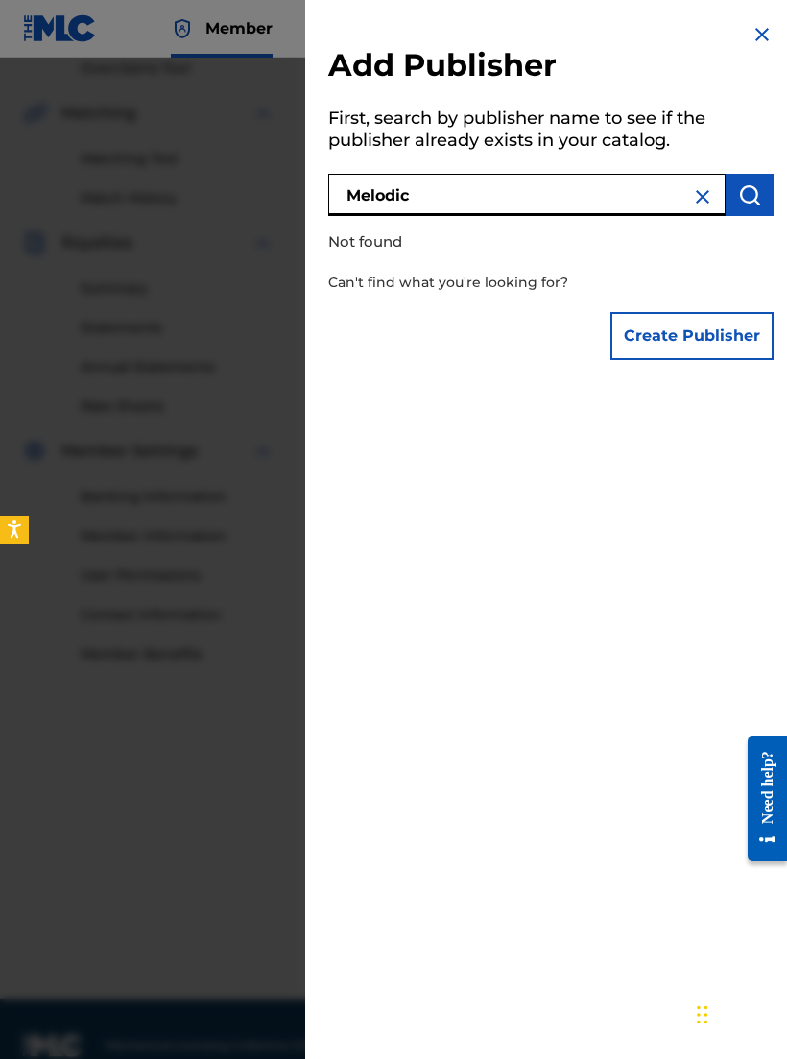
click at [768, 33] on img at bounding box center [762, 34] width 23 height 23
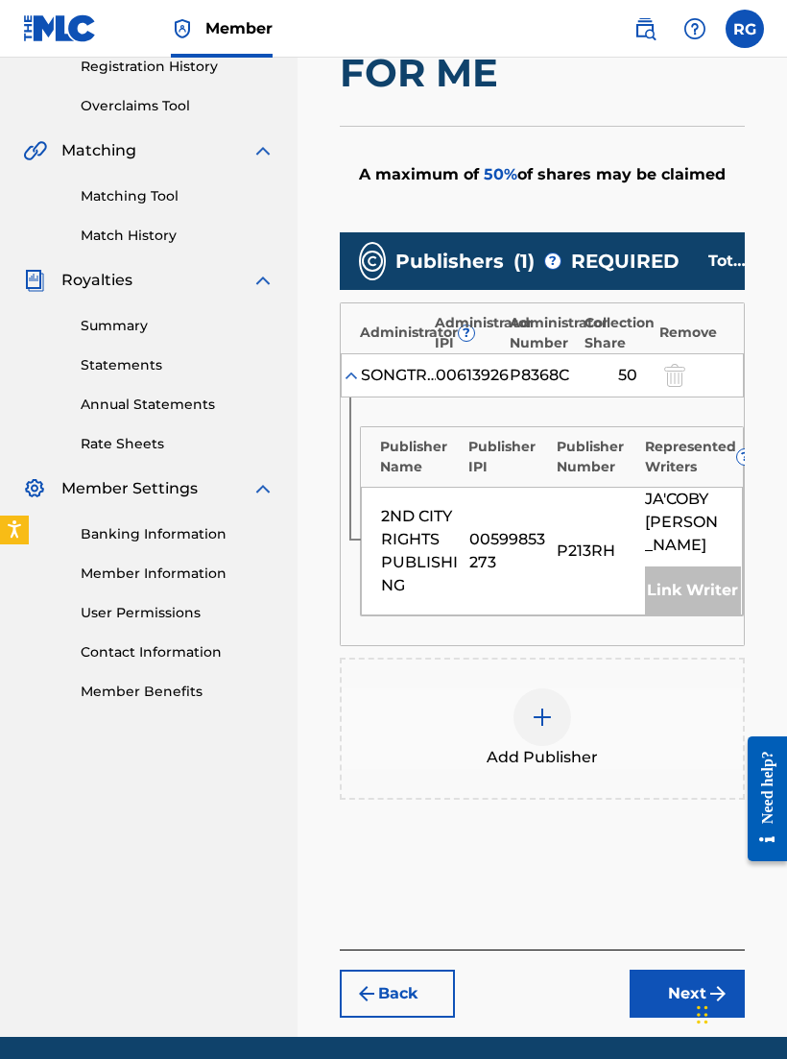
scroll to position [370, 0]
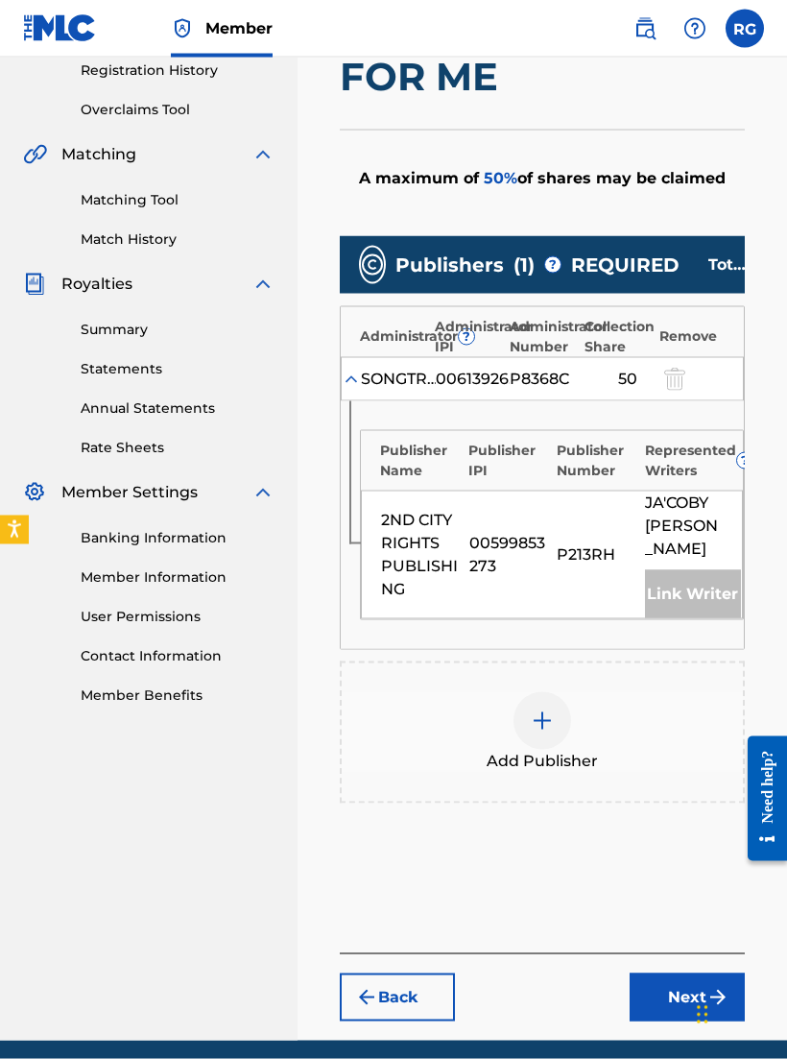
click at [642, 267] on span "REQUIRED" at bounding box center [625, 265] width 109 height 29
click at [681, 264] on div "Publishers ( 1 ) ? REQUIRED Total shares: 50 %" at bounding box center [542, 265] width 405 height 58
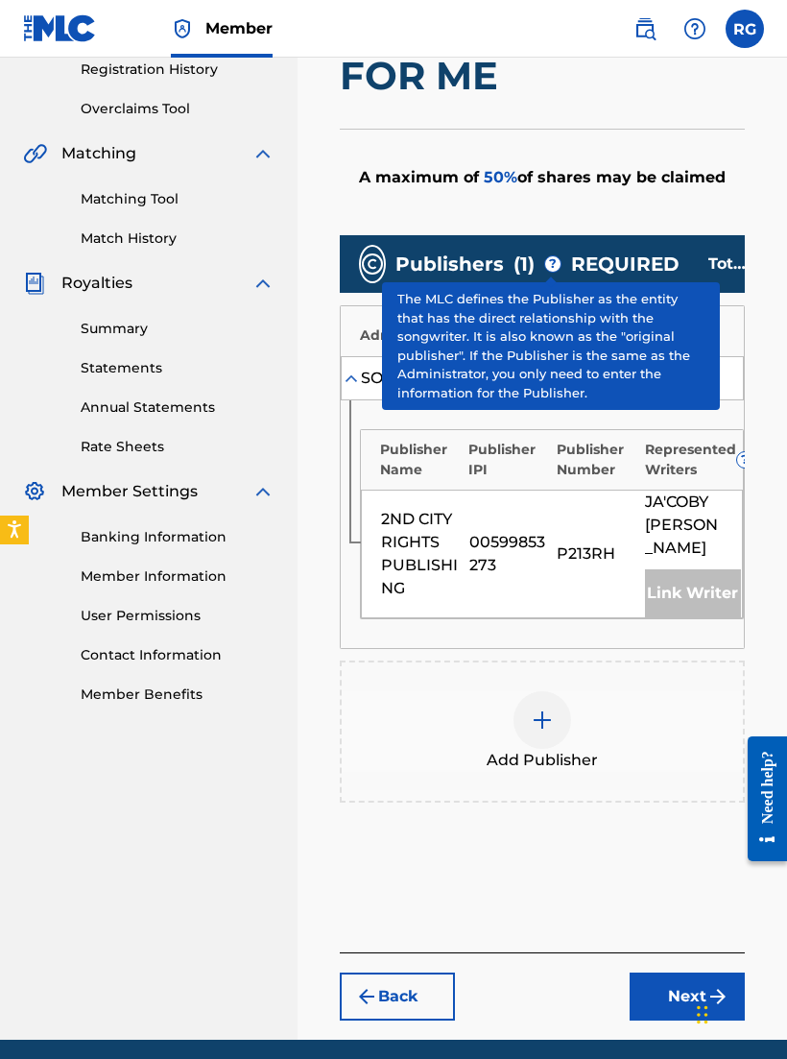
click at [557, 261] on span "?" at bounding box center [552, 263] width 15 height 15
click at [746, 232] on div "Claiming Tool Search Add Publishers & Shares Review Submit Add Publishers & Sha…" at bounding box center [543, 387] width 444 height 1305
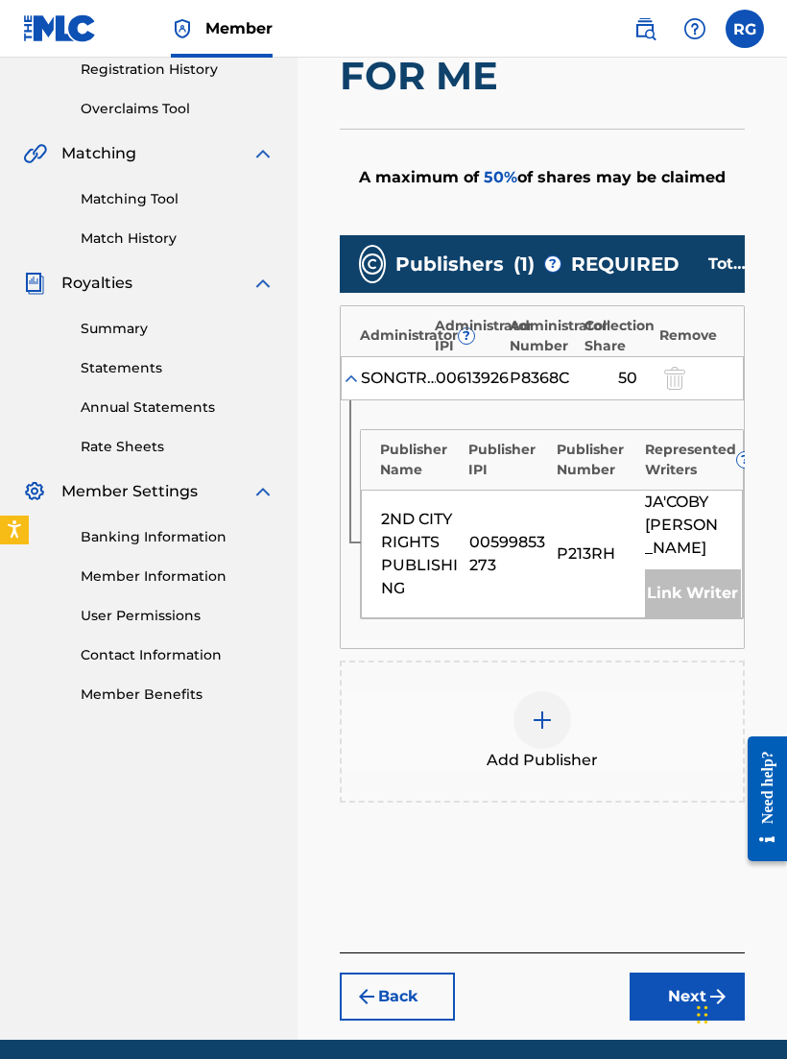
click at [721, 264] on div "Total shares: 50 %" at bounding box center [732, 264] width 46 height 23
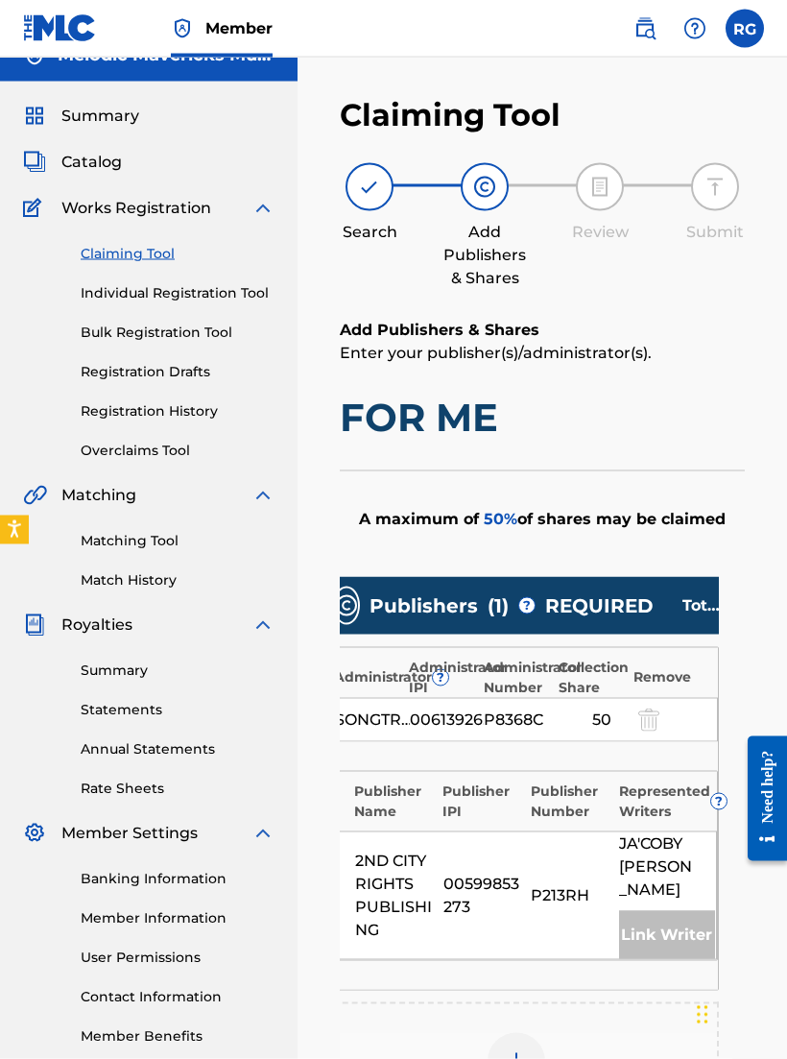
scroll to position [0, 0]
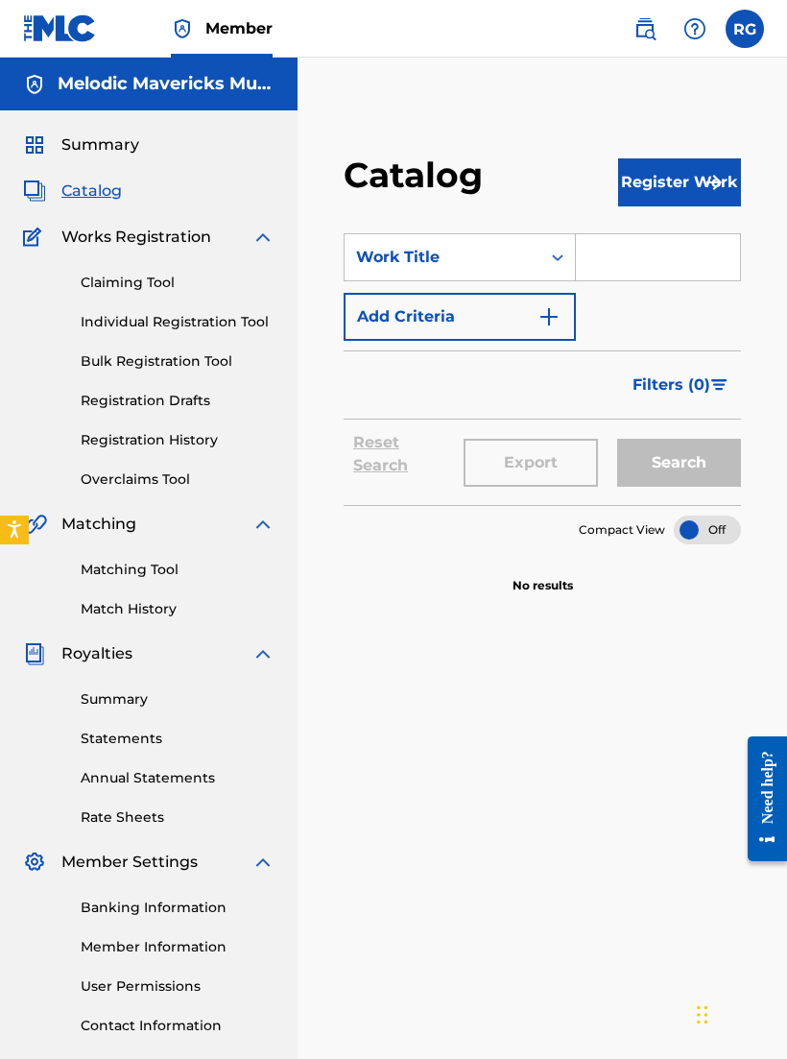
click at [551, 316] on img "Search Form" at bounding box center [549, 316] width 23 height 23
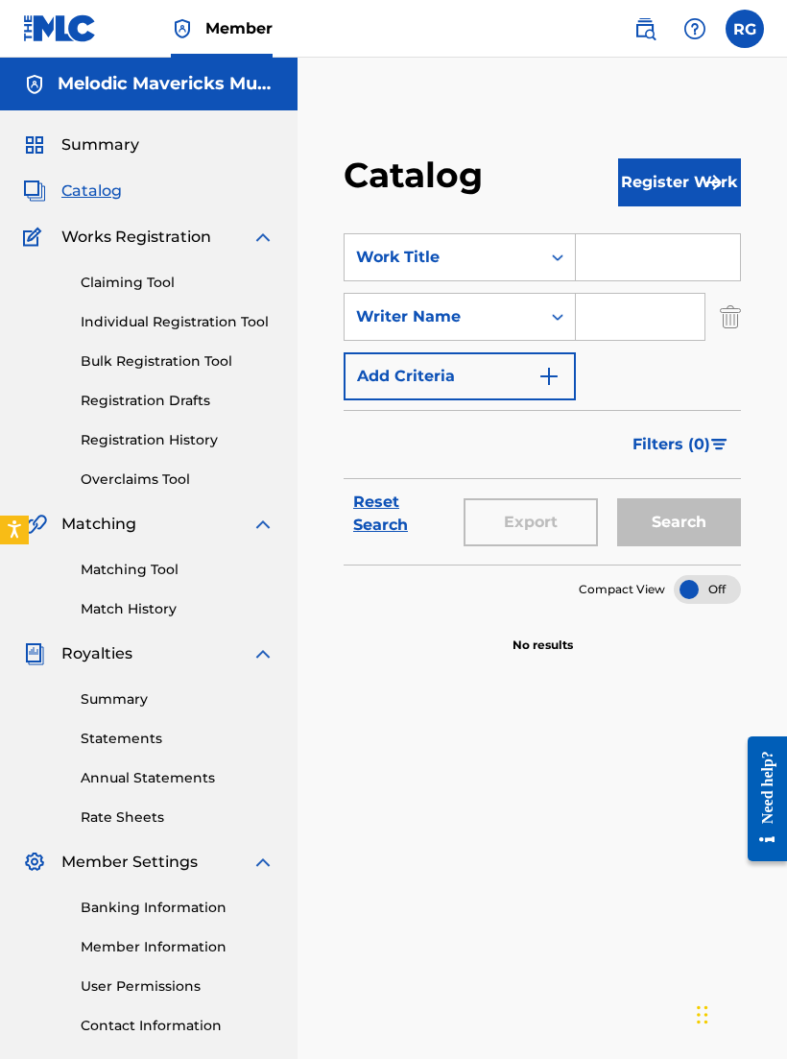
click at [110, 276] on link "Claiming Tool" at bounding box center [178, 283] width 194 height 20
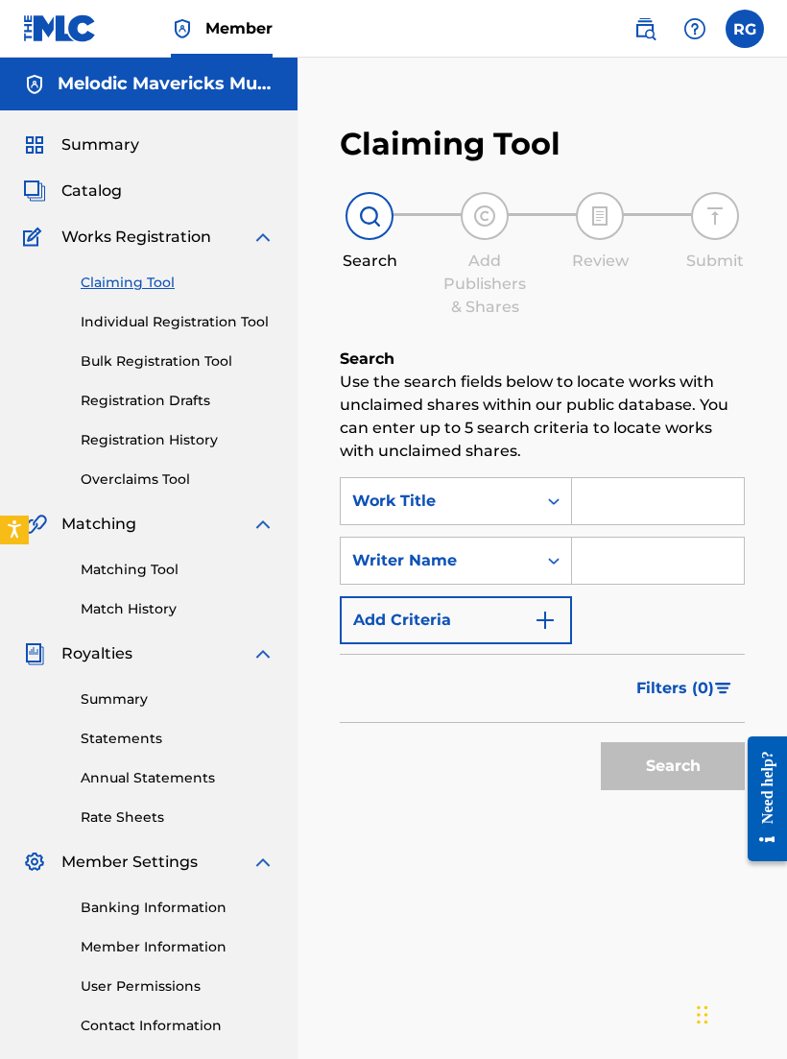
click at [638, 539] on input "Search Form" at bounding box center [658, 561] width 172 height 46
type input "Rijon"
click at [673, 766] on button "Search" at bounding box center [673, 766] width 144 height 48
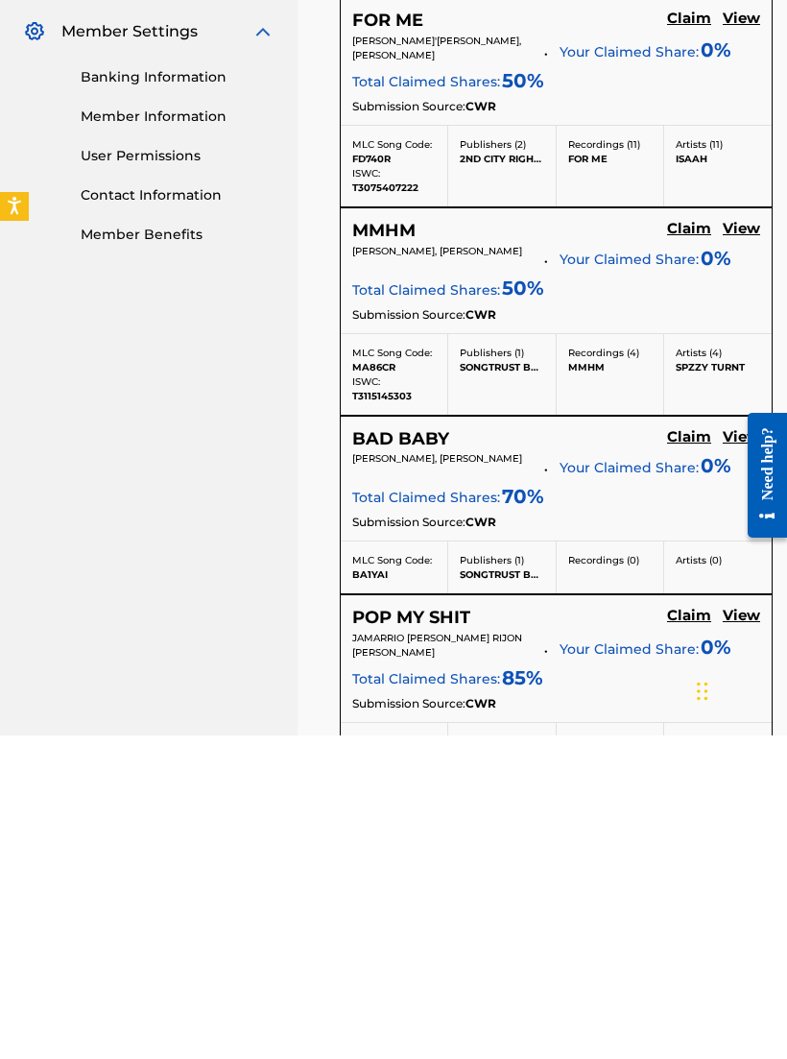
scroll to position [508, 0]
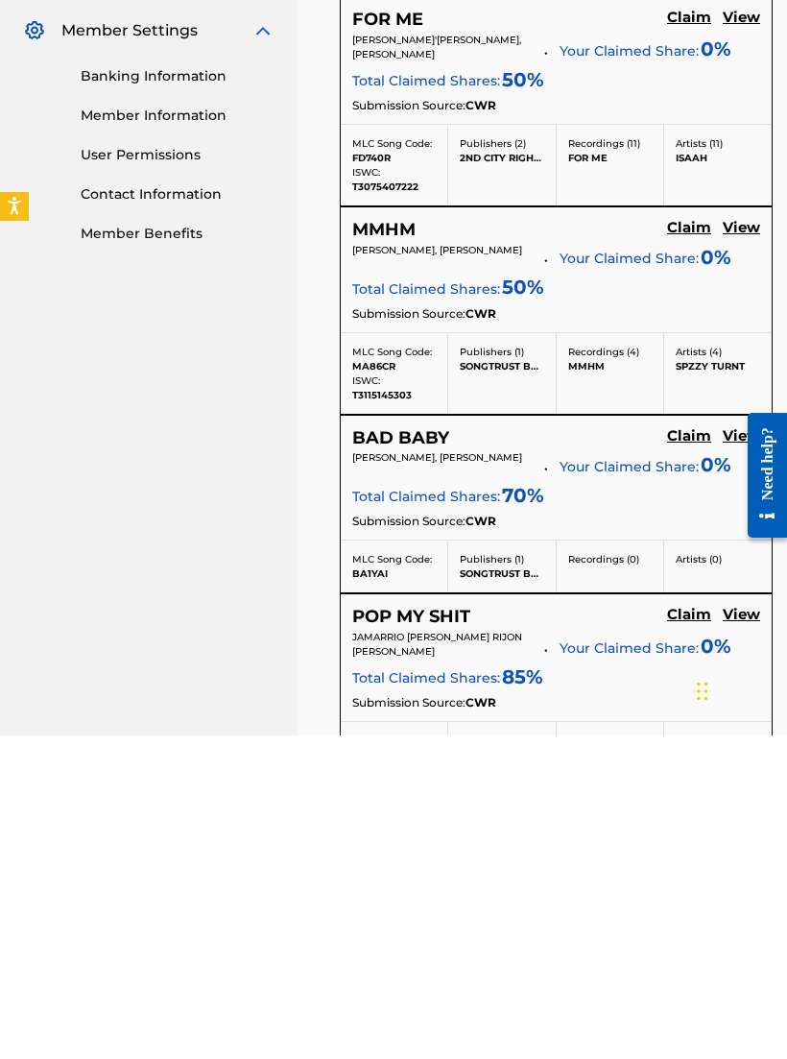
click at [683, 332] on h5 "Claim" at bounding box center [689, 341] width 44 height 18
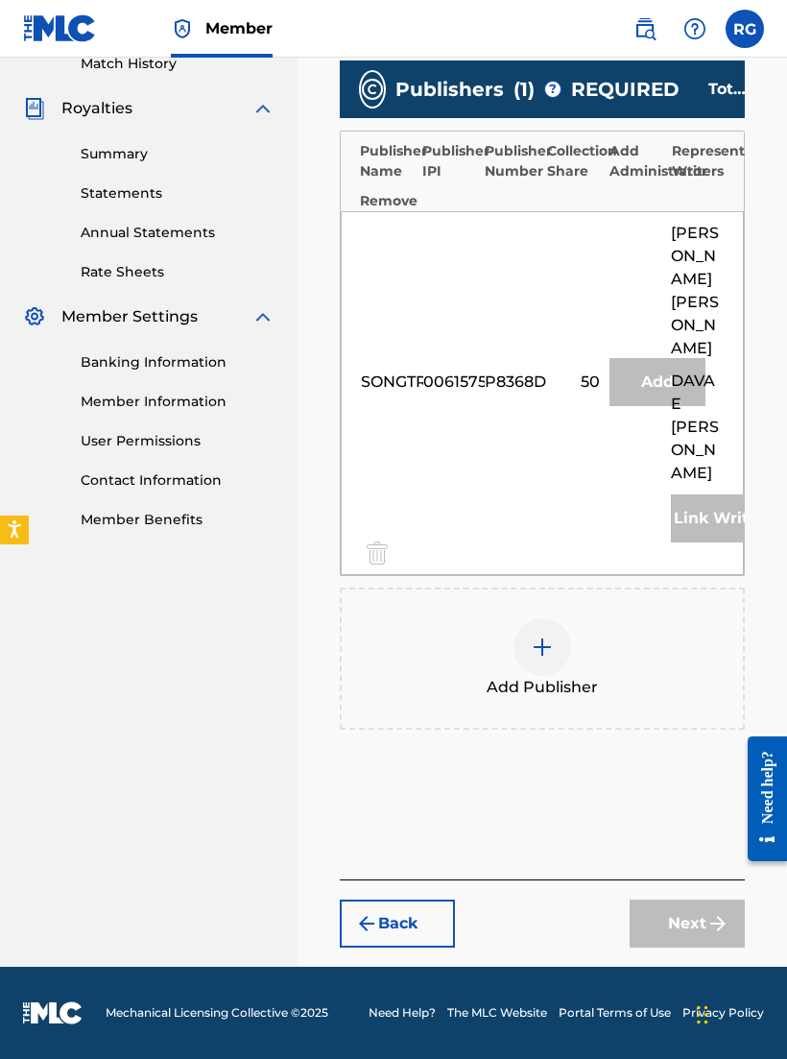
scroll to position [468, 0]
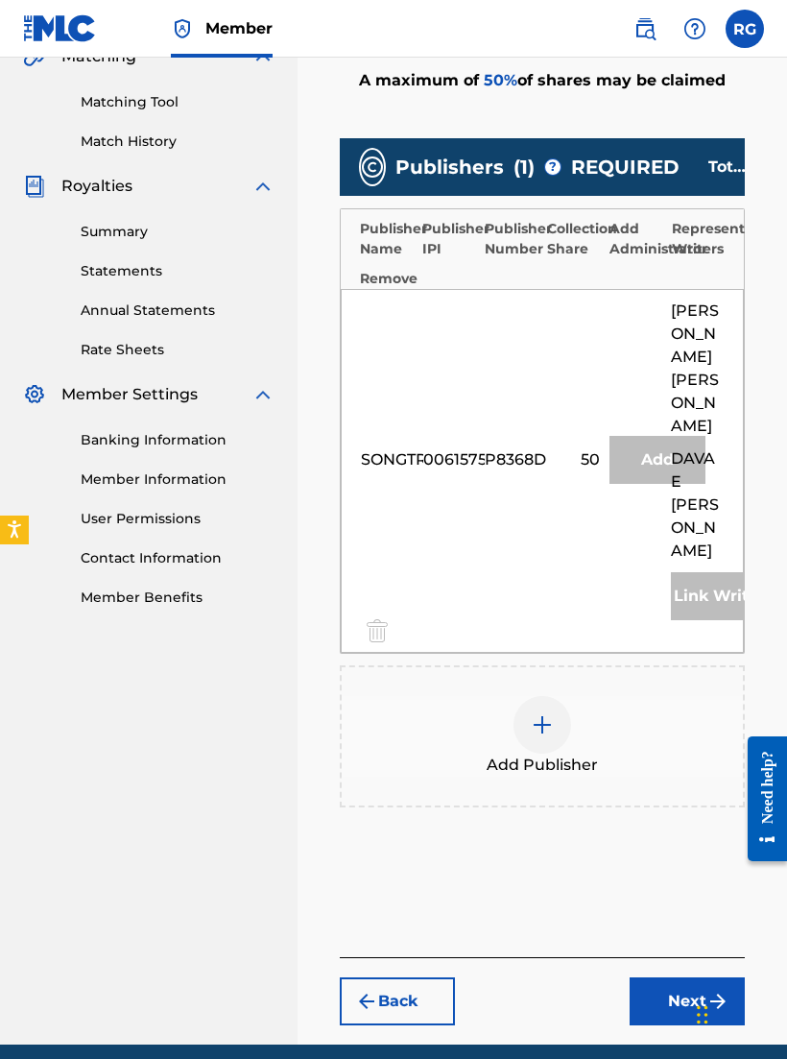
click at [649, 566] on div "SONGTRUST BLVD 00615755145 P8368D 50 Add RIJON [PERSON_NAME] [PERSON_NAME] Link…" at bounding box center [542, 471] width 403 height 364
click at [666, 444] on div "Add" at bounding box center [658, 460] width 96 height 48
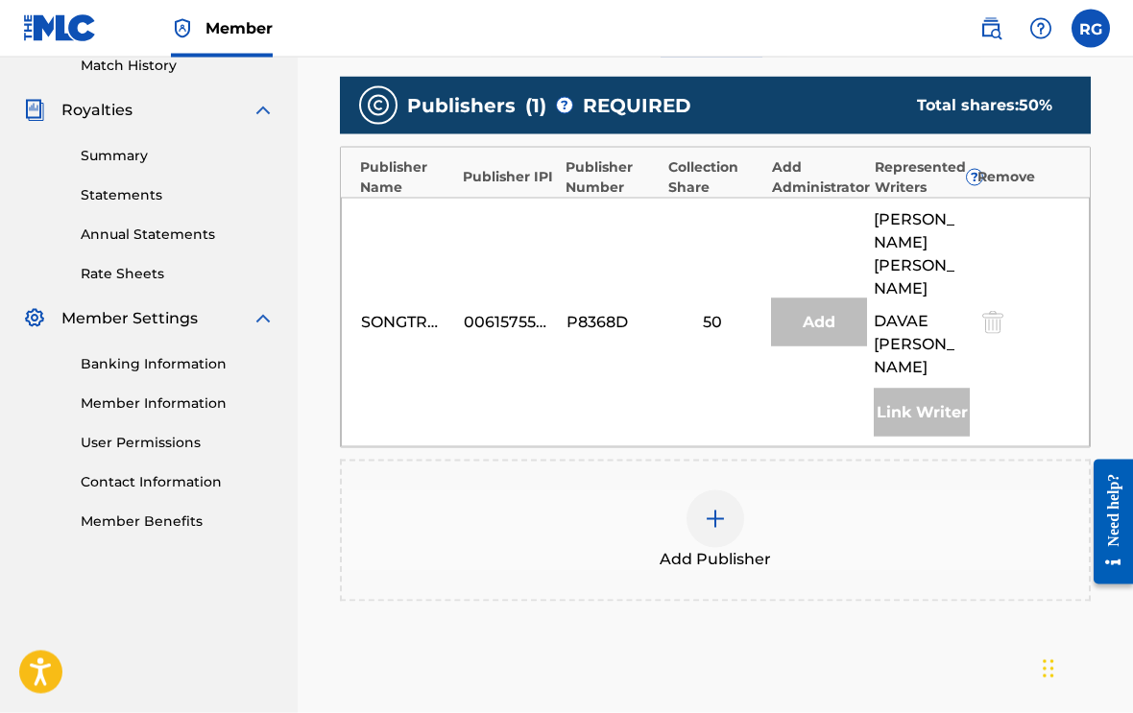
scroll to position [525, 0]
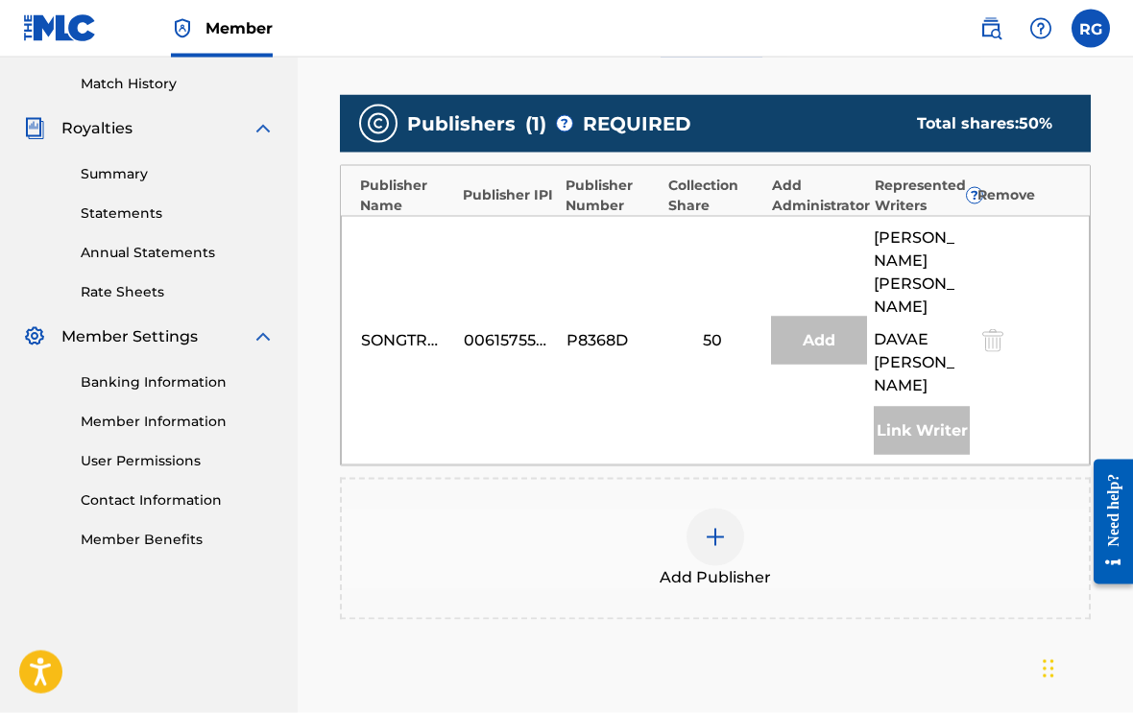
click at [786, 407] on div "Link Writer" at bounding box center [922, 431] width 96 height 48
click at [786, 317] on div "Add" at bounding box center [819, 341] width 96 height 48
click at [781, 509] on div "Add Publisher" at bounding box center [715, 549] width 747 height 81
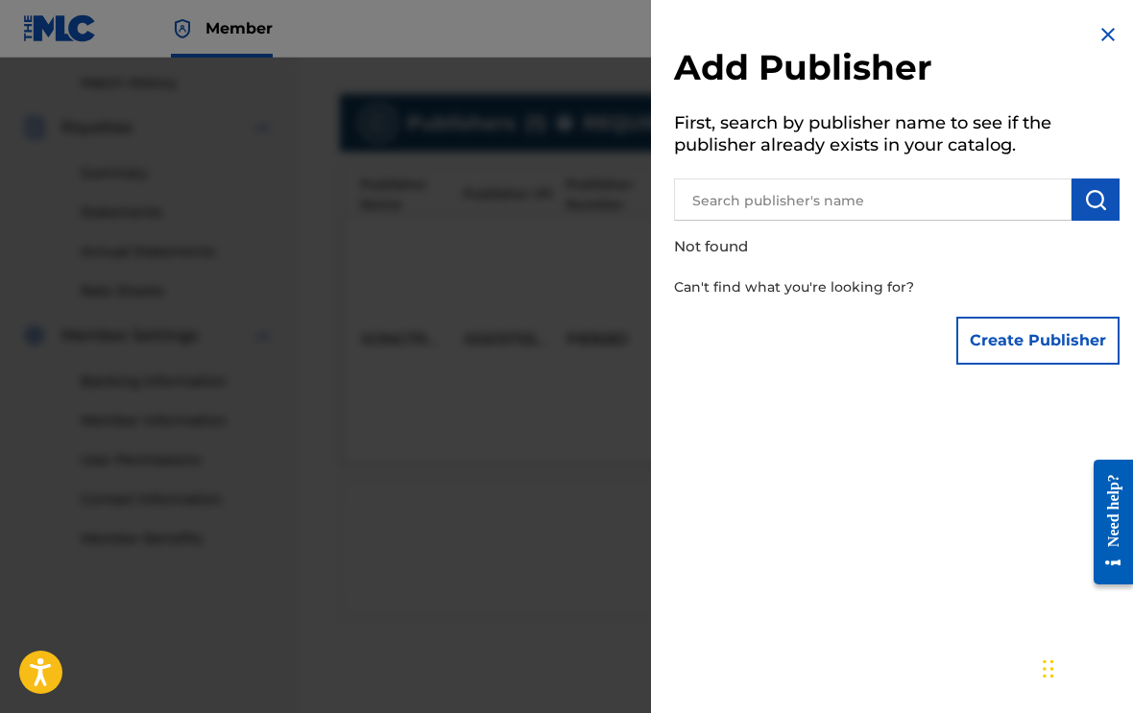
click at [786, 193] on input "text" at bounding box center [873, 200] width 398 height 42
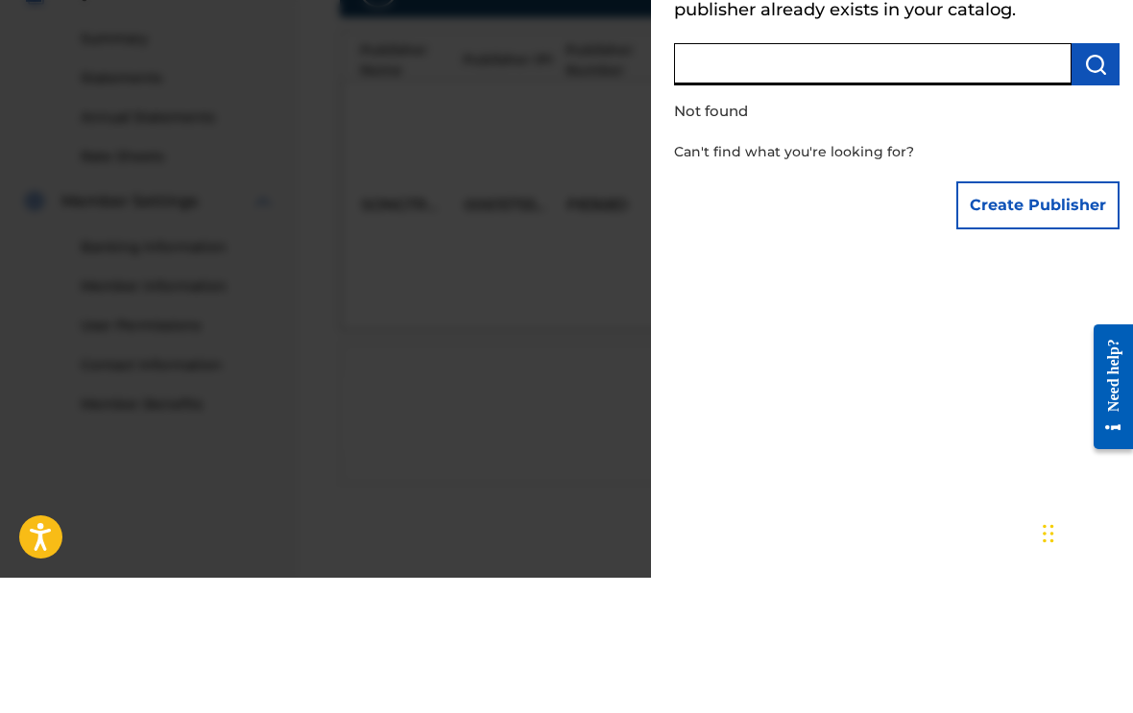
click at [786, 317] on button "Create Publisher" at bounding box center [1037, 341] width 163 height 48
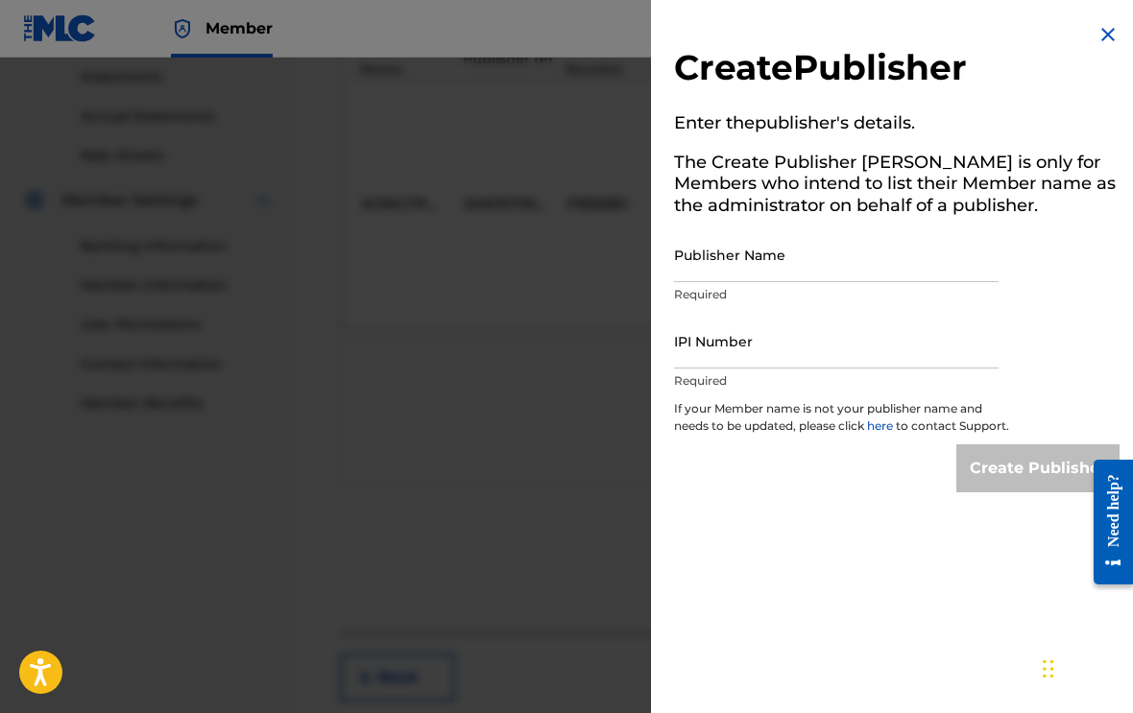
click at [786, 32] on img at bounding box center [1108, 34] width 23 height 23
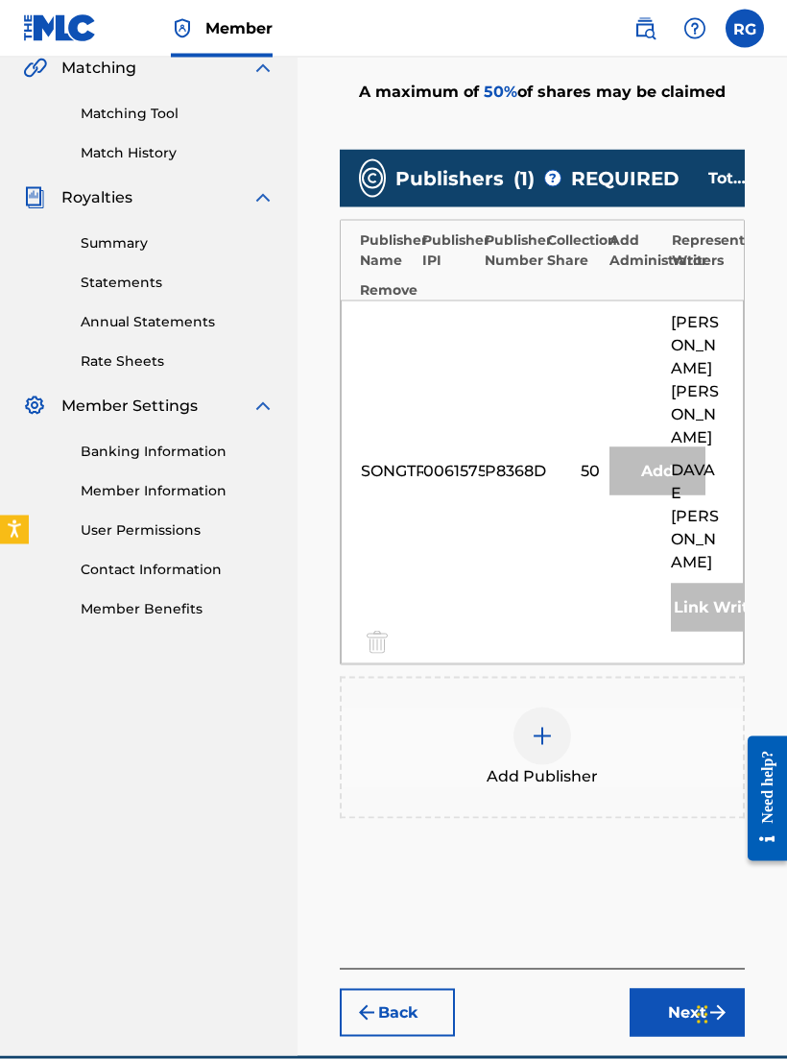
scroll to position [468, 0]
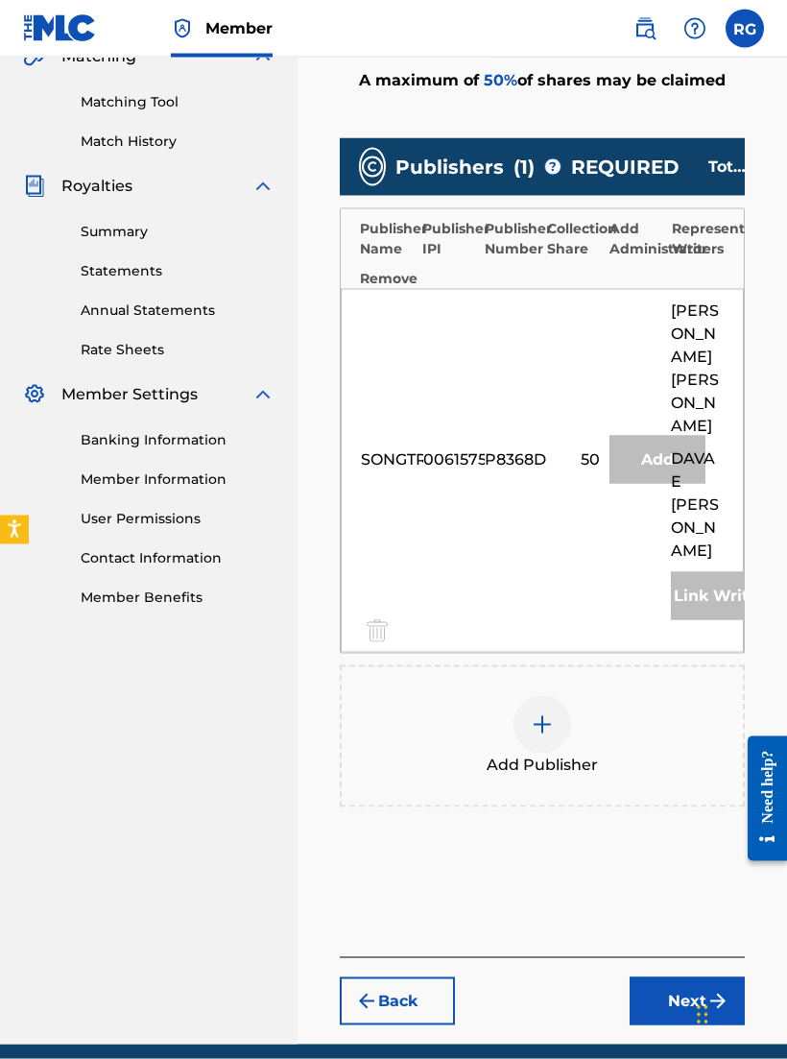
click at [683, 977] on button "Next" at bounding box center [687, 1001] width 115 height 48
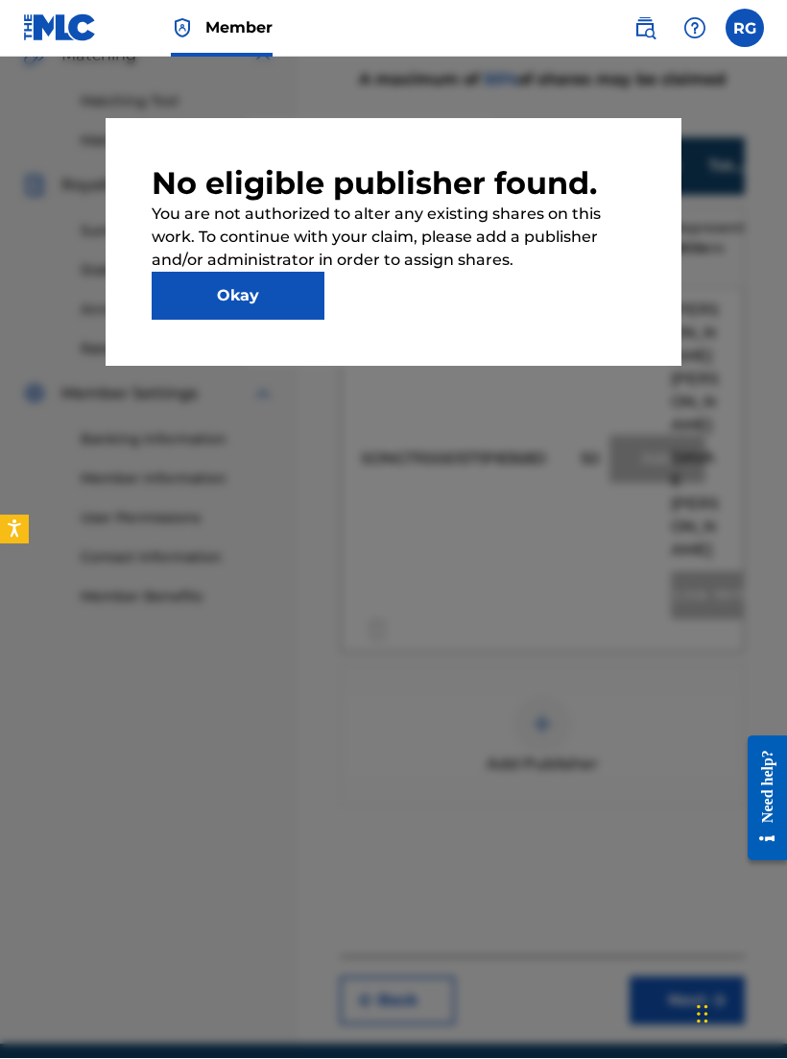
click at [179, 303] on button "Okay" at bounding box center [238, 297] width 173 height 48
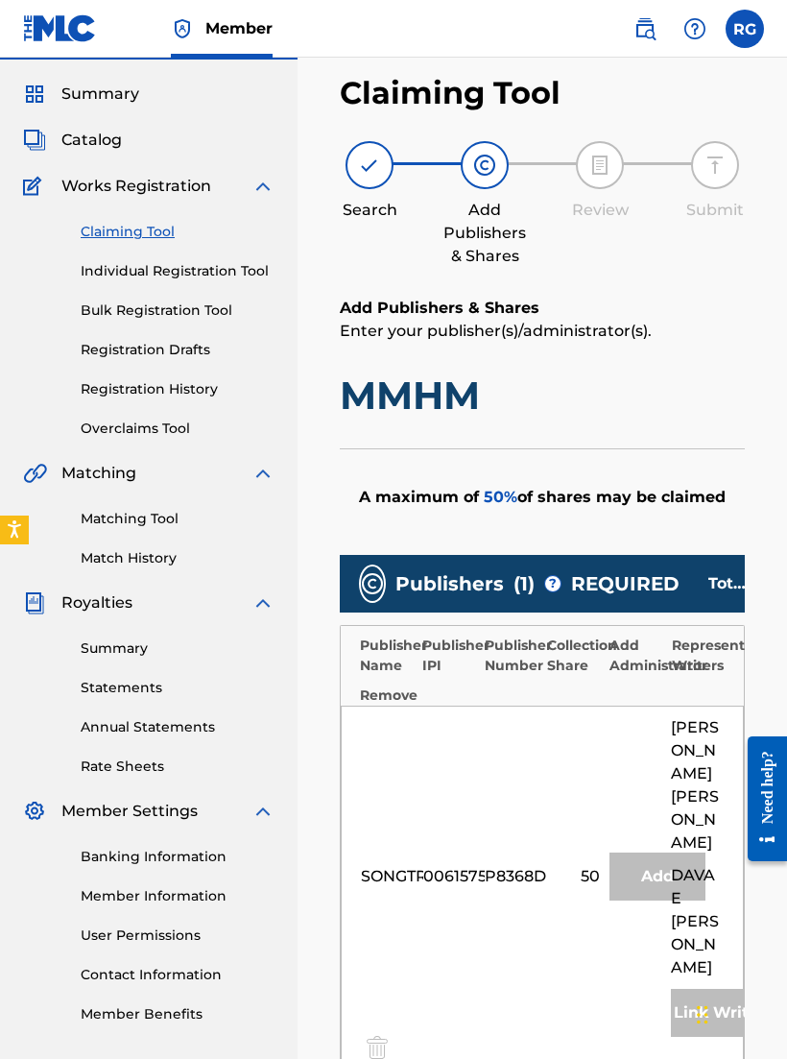
scroll to position [0, 0]
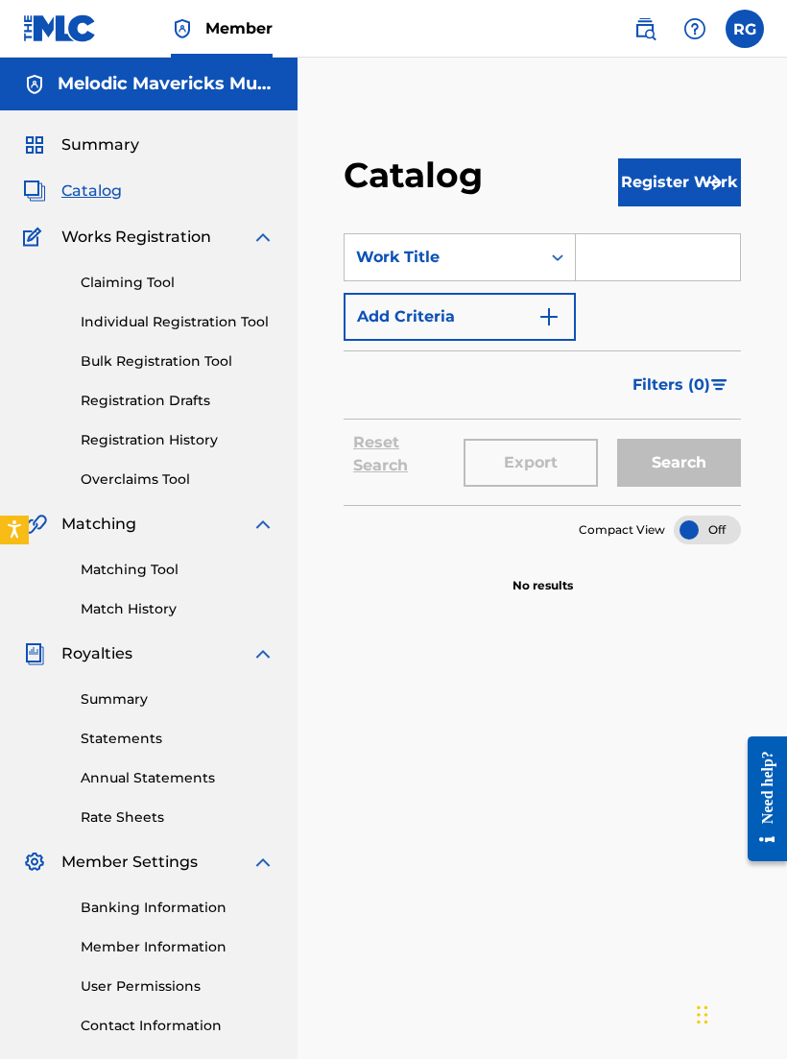
click at [546, 299] on button "Add Criteria" at bounding box center [460, 317] width 232 height 48
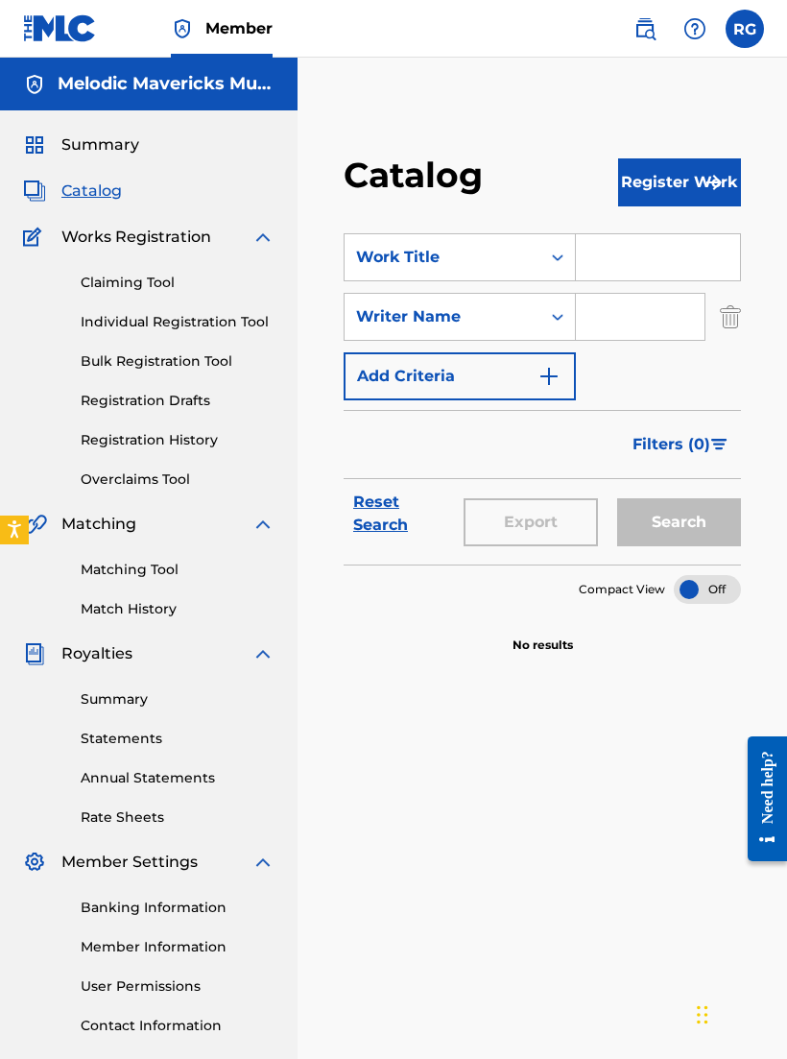
click at [635, 307] on input "Search Form" at bounding box center [640, 317] width 129 height 46
type input "Rijon"
click at [679, 522] on button "Search" at bounding box center [679, 522] width 124 height 48
click at [110, 282] on link "Claiming Tool" at bounding box center [178, 283] width 194 height 20
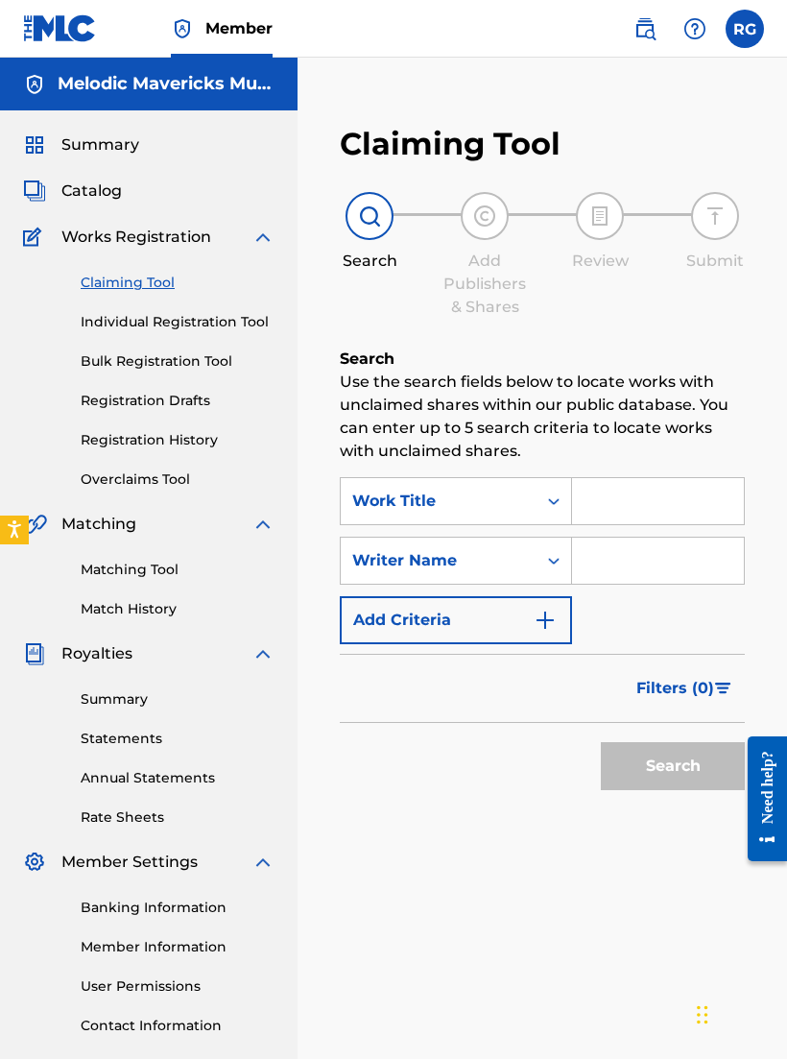
click at [658, 548] on input "Search Form" at bounding box center [658, 561] width 172 height 46
type input "Rijon"
click at [673, 766] on button "Search" at bounding box center [673, 766] width 144 height 48
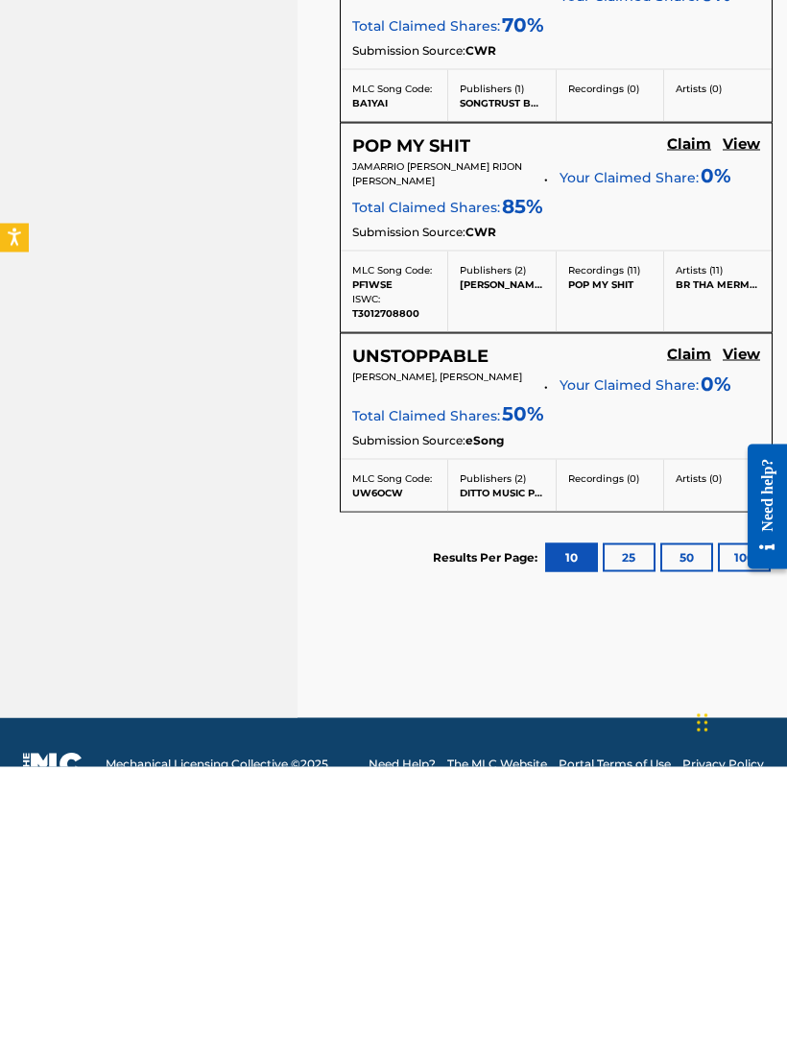
scroll to position [1012, 0]
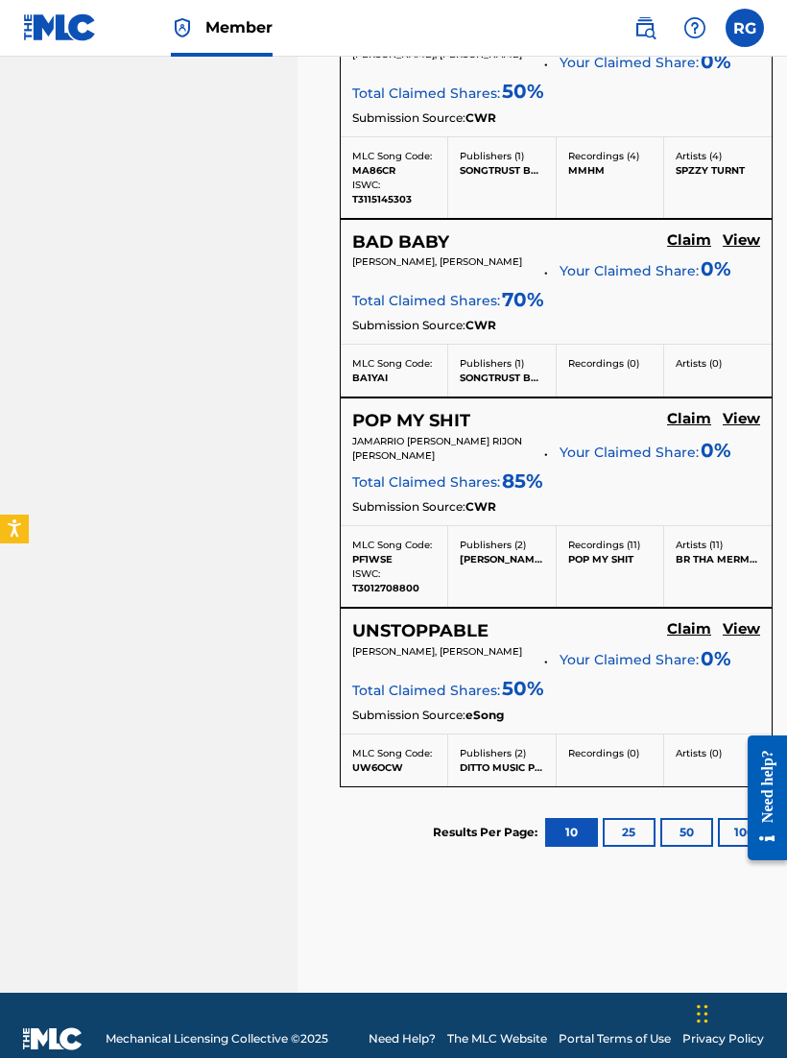
scroll to position [279, 0]
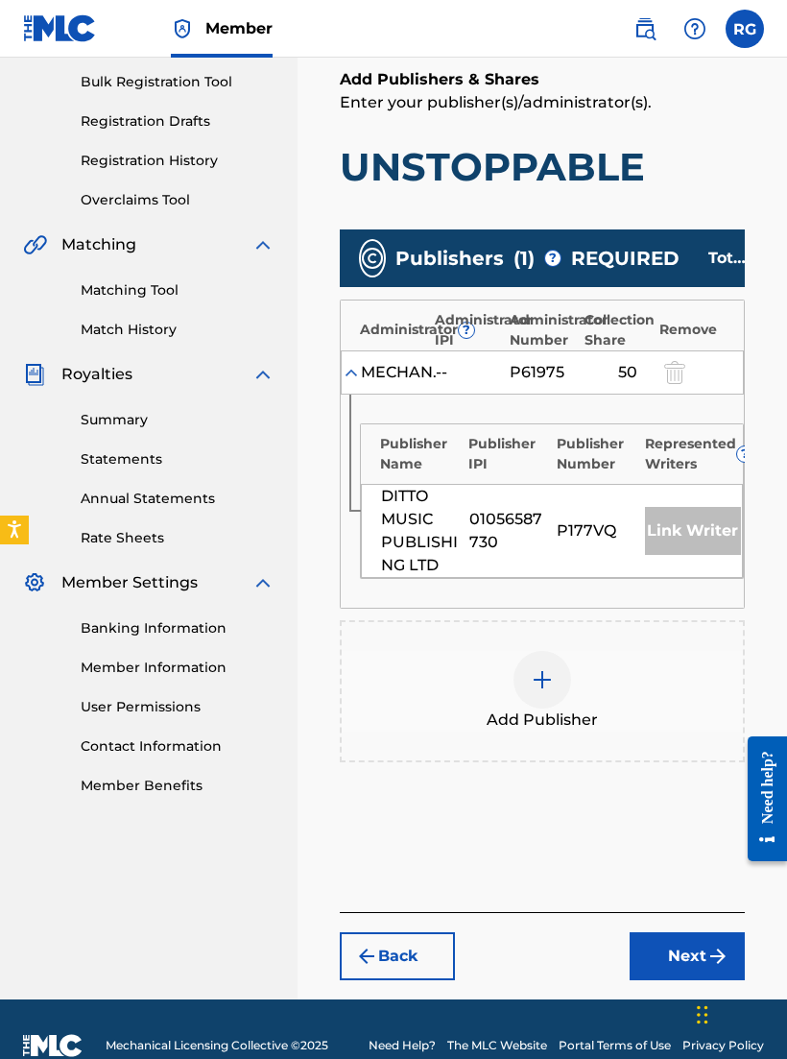
click at [676, 532] on div "Link Writer" at bounding box center [693, 531] width 96 height 48
click at [676, 529] on div "Link Writer" at bounding box center [693, 531] width 96 height 48
click at [601, 528] on div "P177VQ" at bounding box center [596, 530] width 79 height 23
click at [701, 384] on div "MECHANICAL COPYRIGHT PROTECTION SOCIETY LTD -- P61975 50" at bounding box center [542, 372] width 403 height 44
click at [523, 370] on div "P61975" at bounding box center [553, 372] width 86 height 23
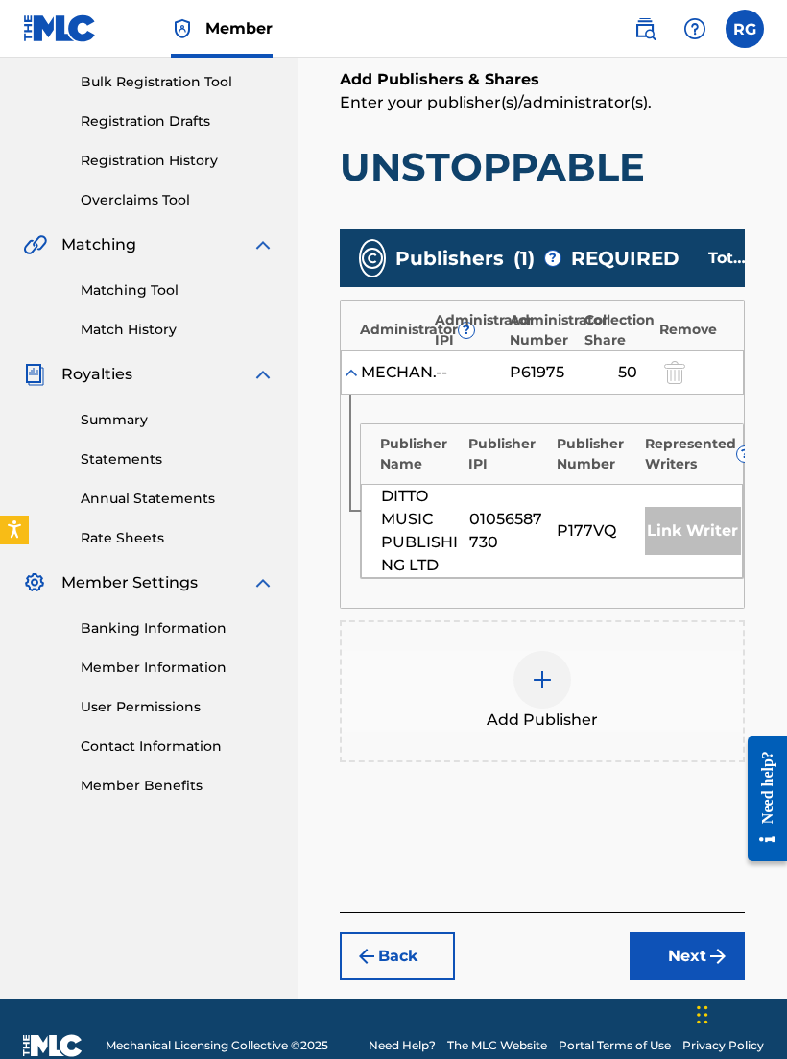
click at [434, 375] on div "MECHANICAL COPYRIGHT PROTECTION SOCIETY LTD" at bounding box center [404, 372] width 86 height 23
click at [678, 372] on div at bounding box center [673, 372] width 29 height 22
click at [376, 377] on div "MECHANICAL COPYRIGHT PROTECTION SOCIETY LTD" at bounding box center [404, 372] width 86 height 23
click at [372, 357] on div "MECHANICAL COPYRIGHT PROTECTION SOCIETY LTD -- P61975 50" at bounding box center [542, 372] width 403 height 44
click at [634, 539] on div "P177VQ" at bounding box center [596, 530] width 79 height 23
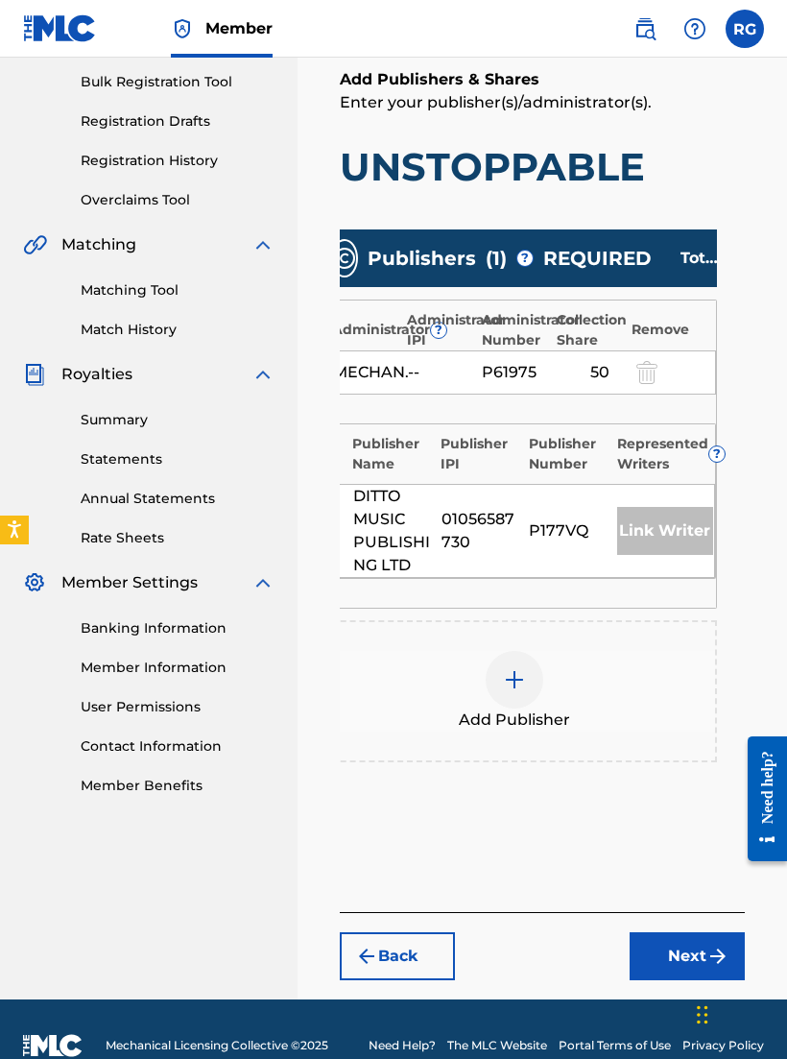
scroll to position [0, 26]
click at [717, 450] on span "?" at bounding box center [718, 453] width 15 height 15
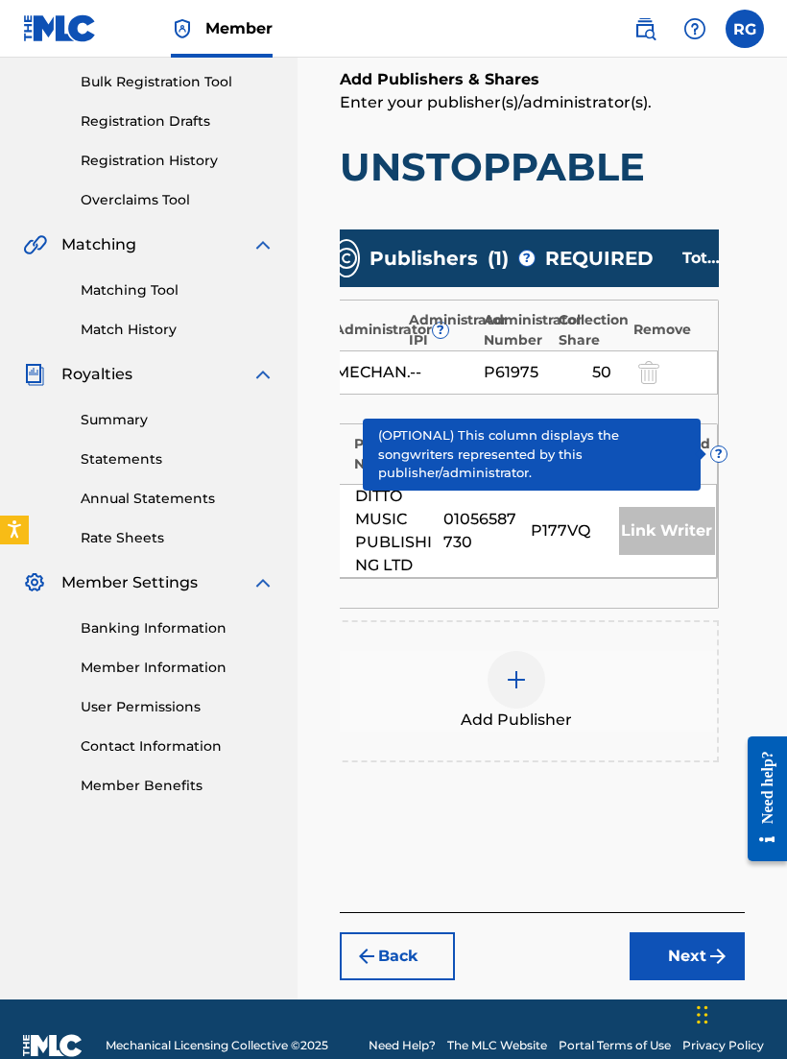
click at [710, 441] on div "Publisher Name Publisher IPI Publisher Number Represented Writers ?" at bounding box center [526, 449] width 382 height 50
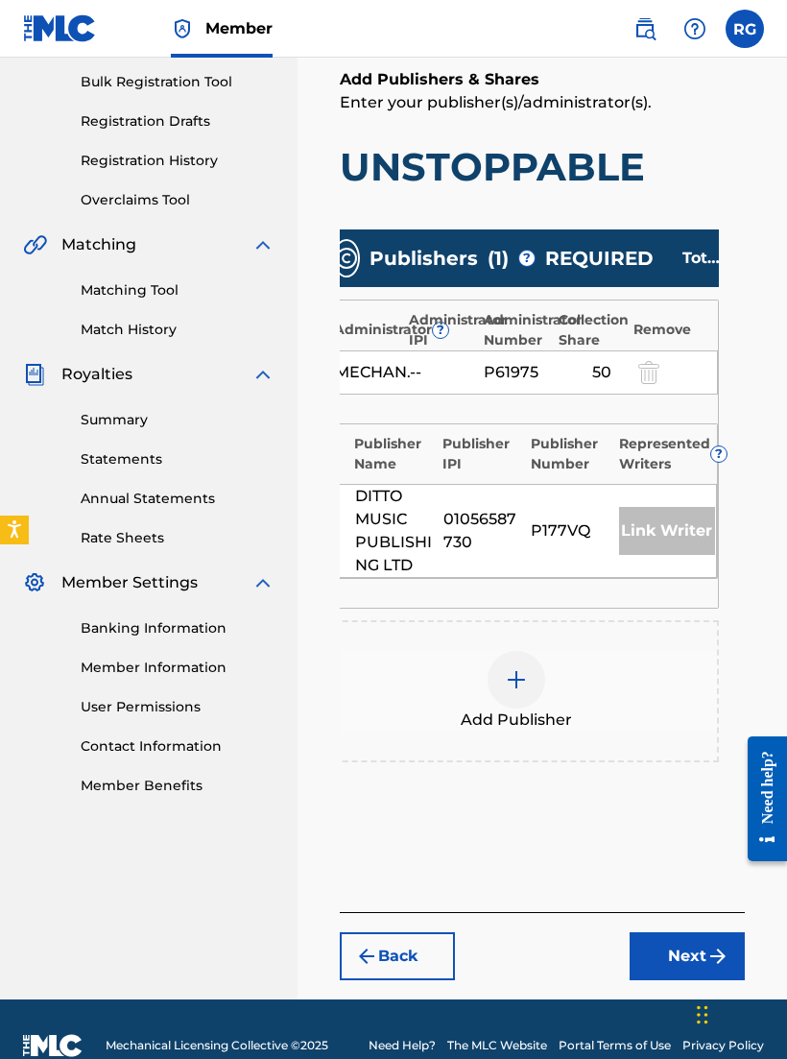
scroll to position [279, 0]
click at [662, 530] on div "Link Writer" at bounding box center [667, 531] width 96 height 48
click at [663, 536] on div "Link Writer" at bounding box center [667, 531] width 96 height 48
click at [658, 541] on div "Link Writer" at bounding box center [667, 531] width 96 height 48
click at [657, 540] on div "Link Writer" at bounding box center [667, 531] width 96 height 48
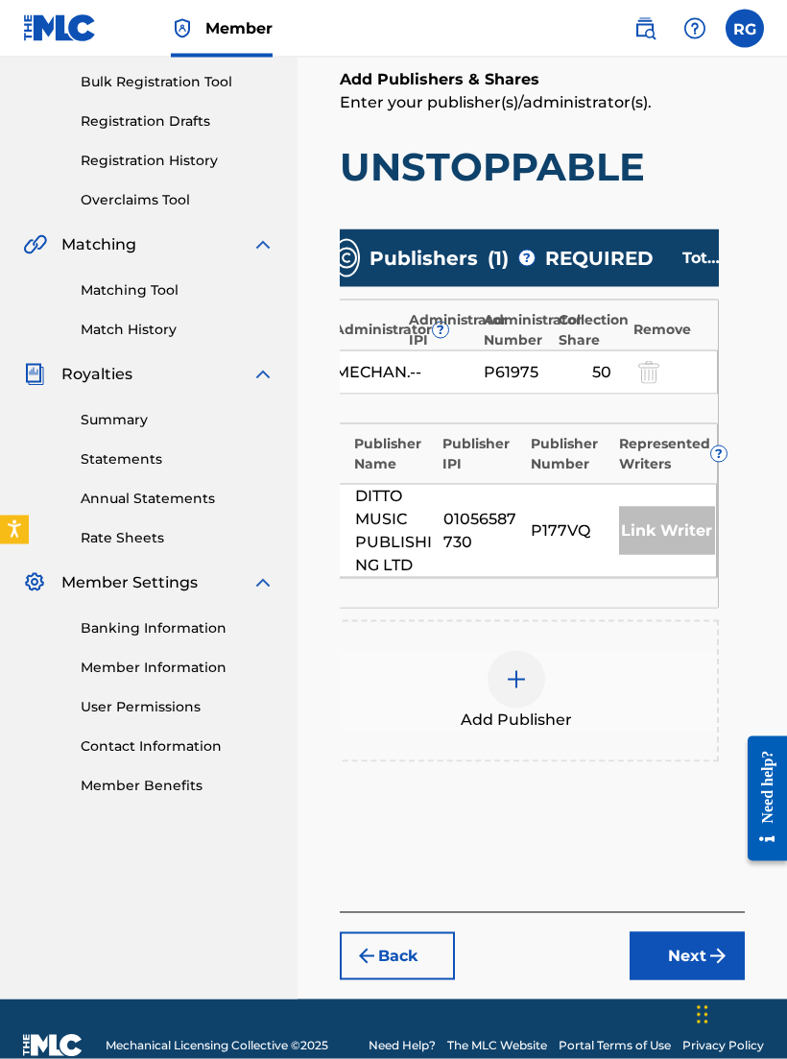
click at [665, 548] on div "Link Writer" at bounding box center [667, 531] width 96 height 48
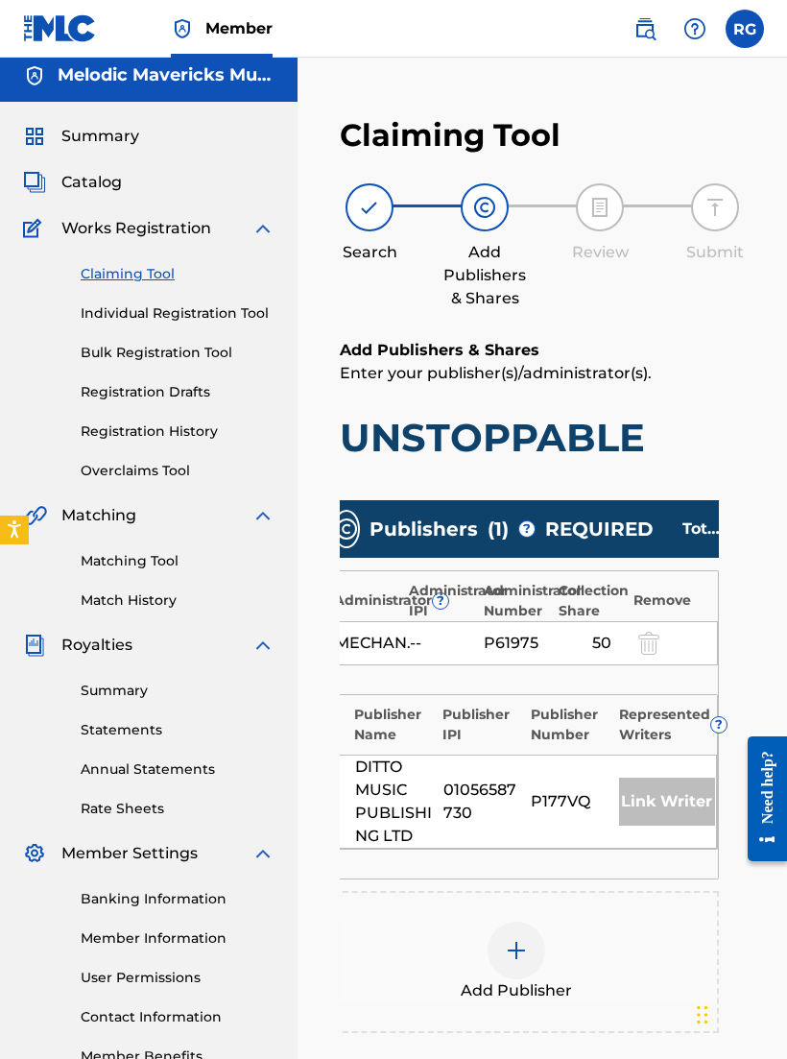
scroll to position [0, 0]
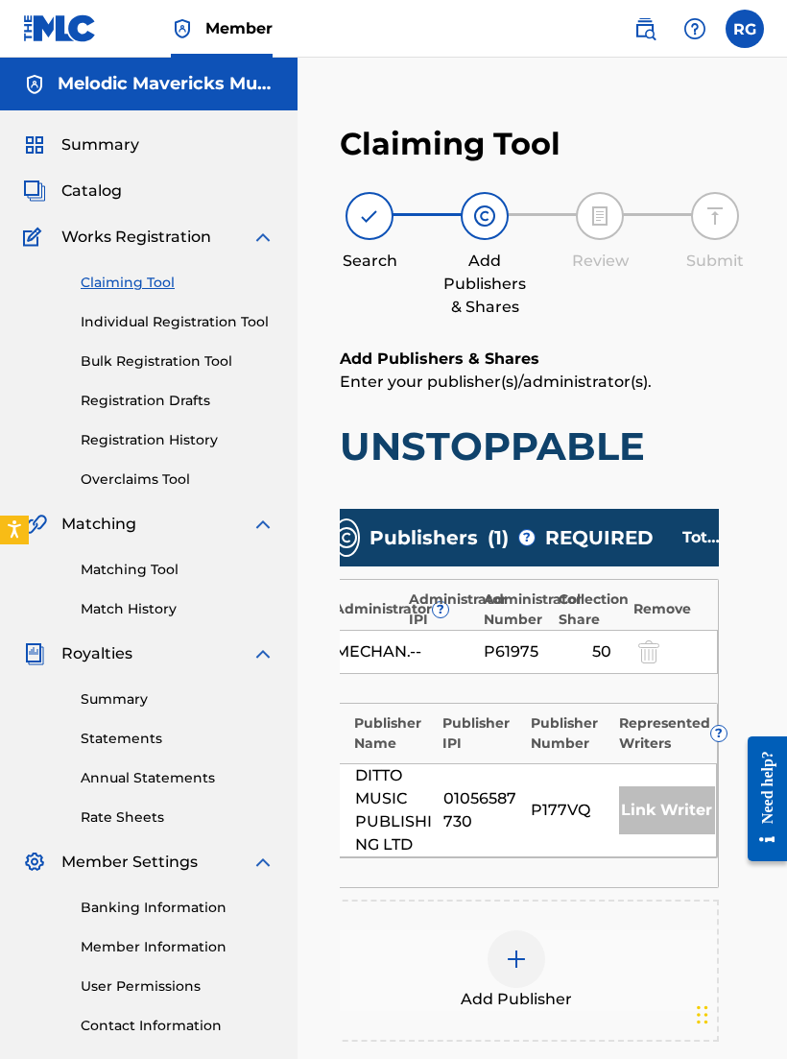
click at [679, 502] on div "Publishers ( 1 ) ? REQUIRED Total shares: 50 % Administrator ? Administrator IP…" at bounding box center [542, 803] width 405 height 608
click at [522, 541] on span "?" at bounding box center [526, 537] width 15 height 15
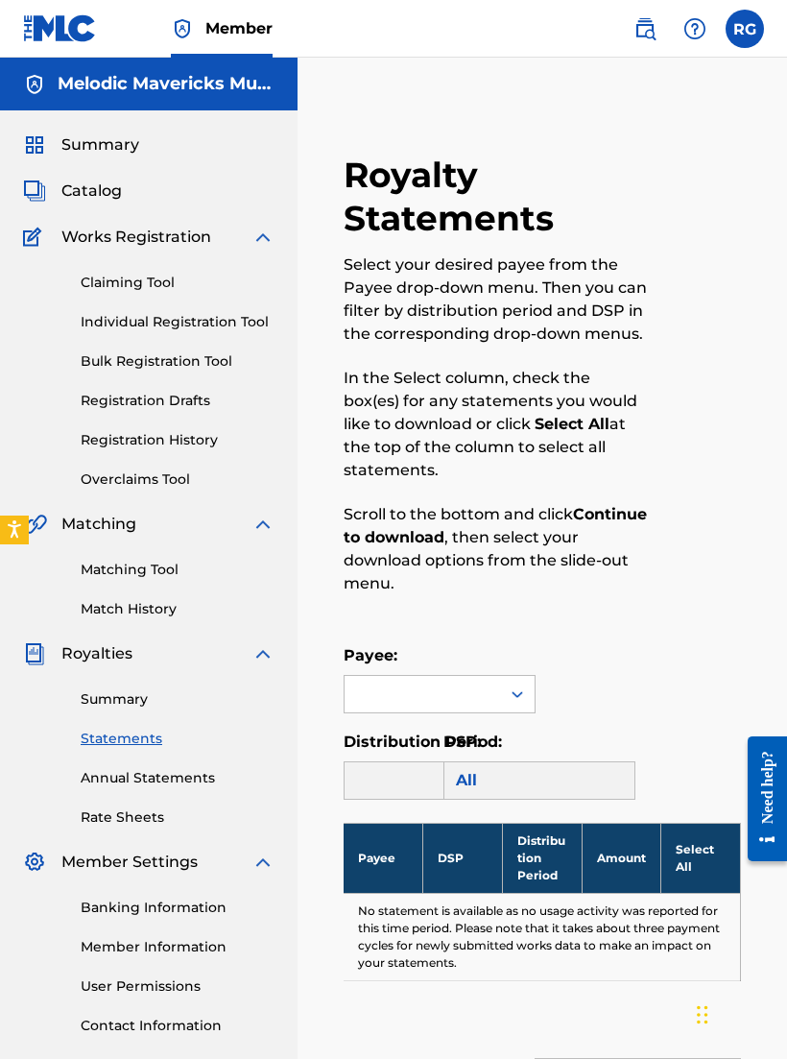
click at [110, 290] on link "Claiming Tool" at bounding box center [178, 283] width 194 height 20
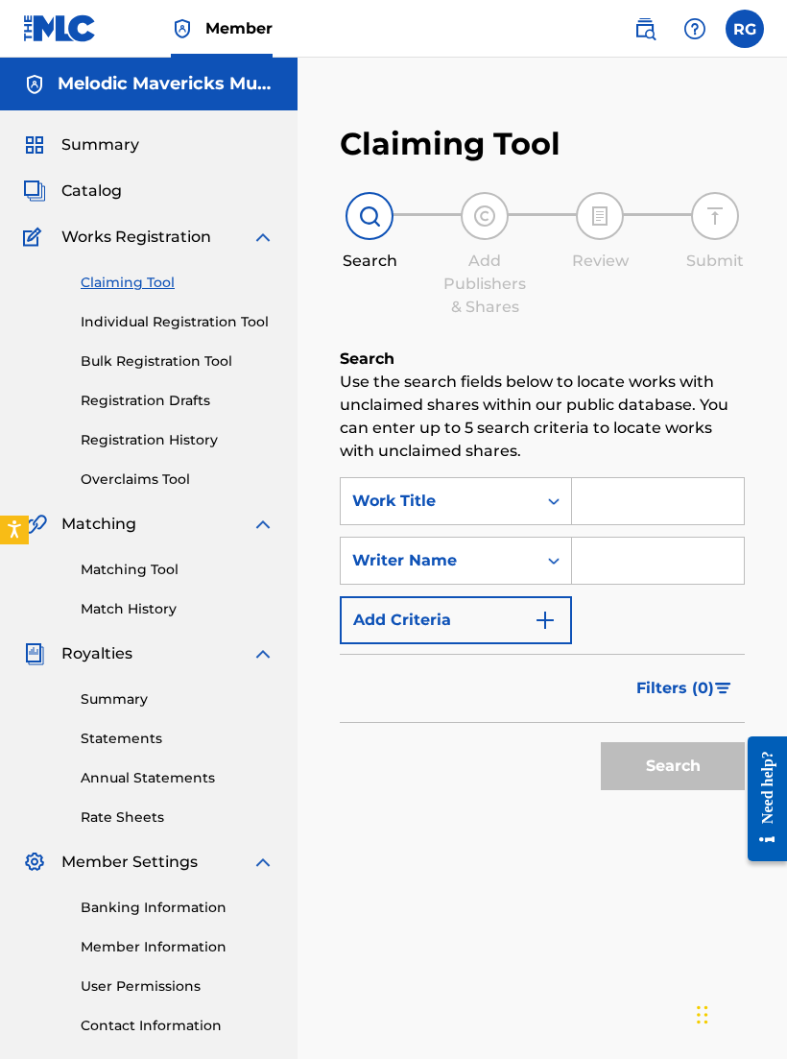
click at [653, 554] on input "Search Form" at bounding box center [658, 561] width 172 height 46
click at [673, 766] on button "Search" at bounding box center [673, 766] width 144 height 48
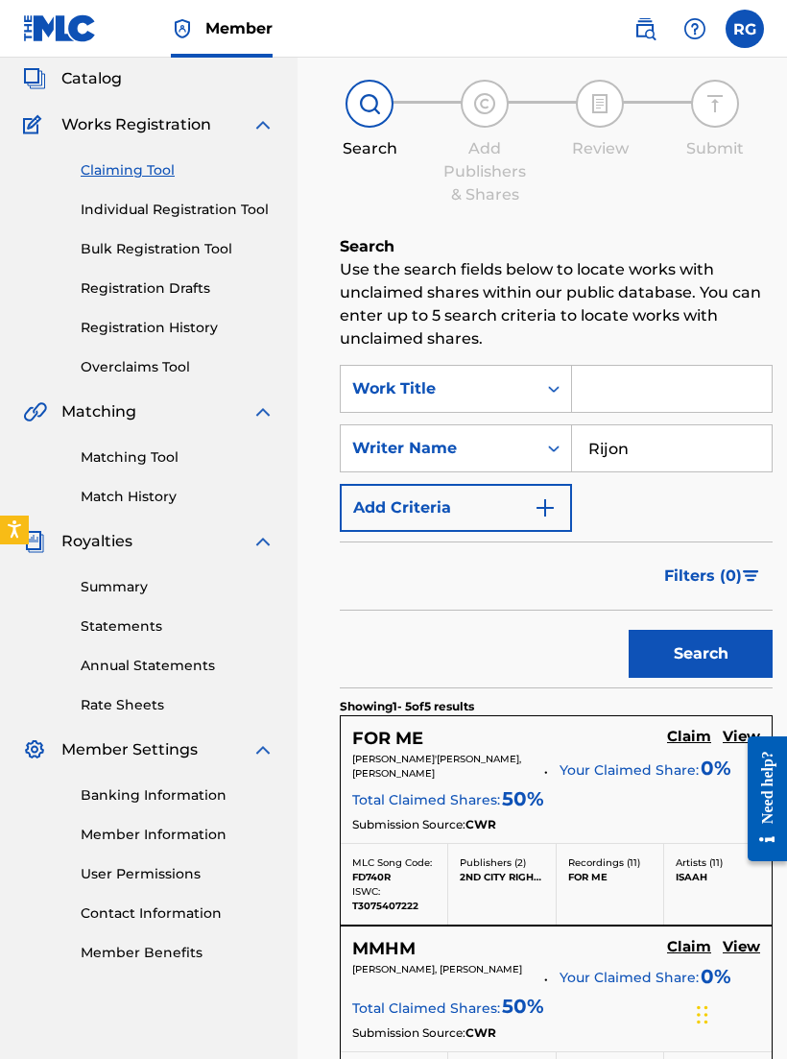
scroll to position [111, 0]
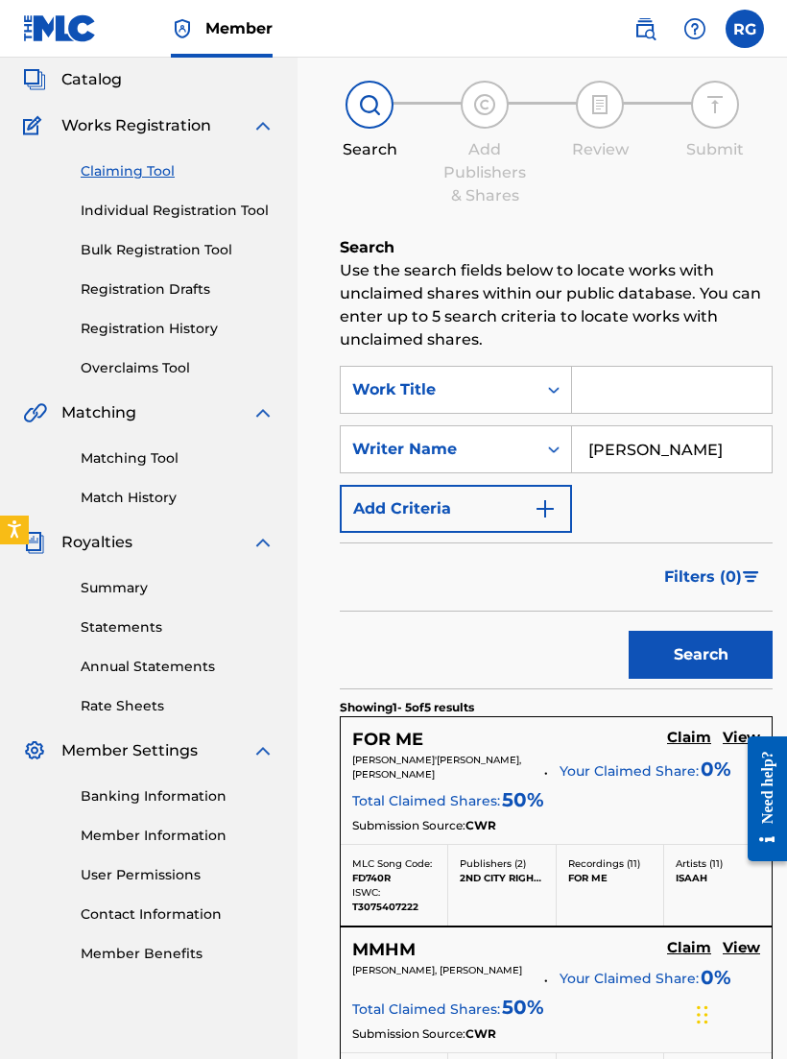
click at [707, 658] on button "Search" at bounding box center [701, 655] width 144 height 48
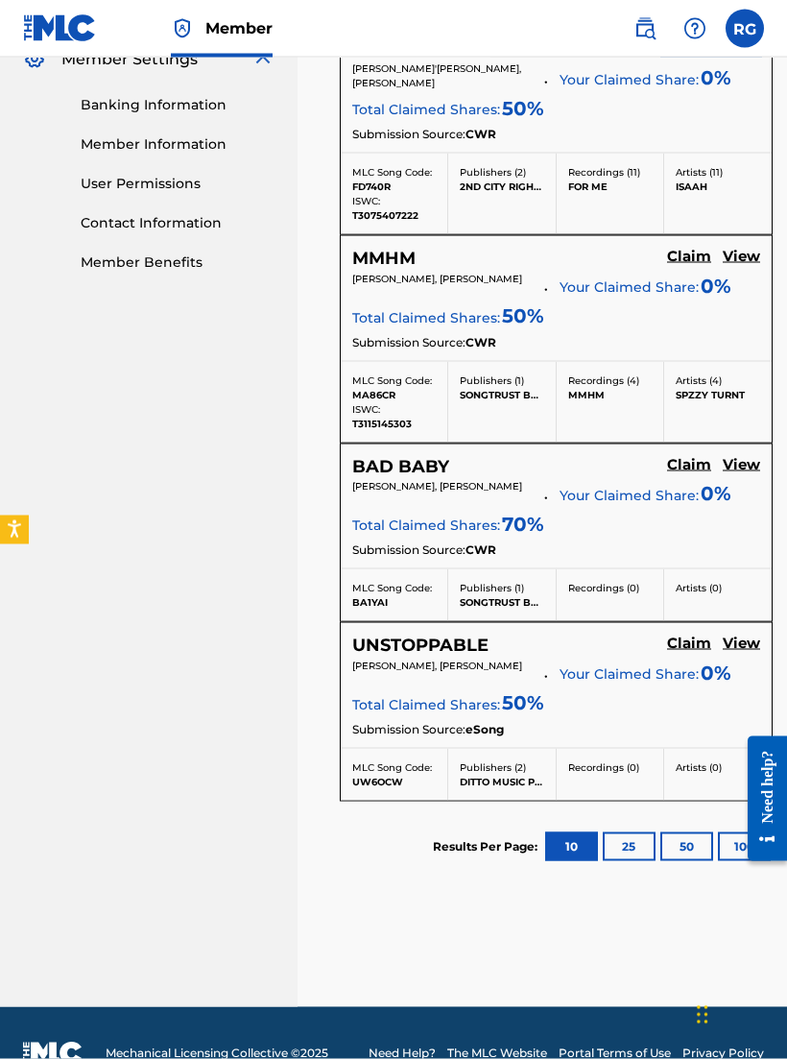
scroll to position [816, 0]
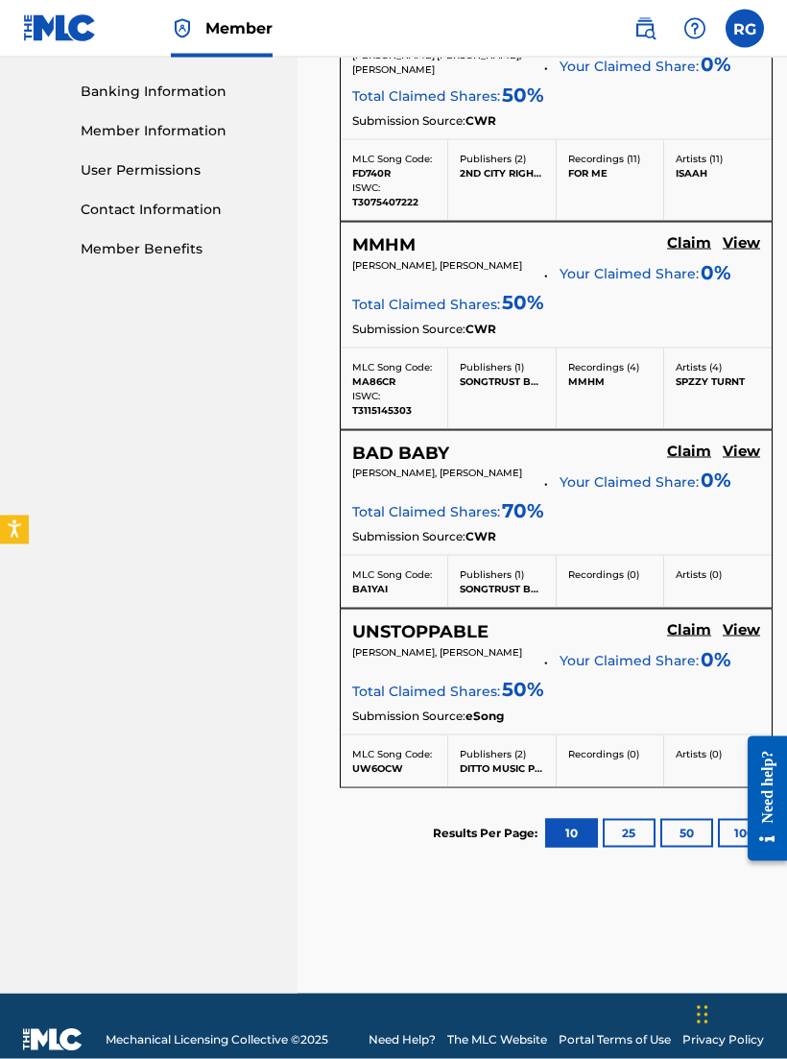
click at [728, 848] on button "100" at bounding box center [744, 833] width 53 height 29
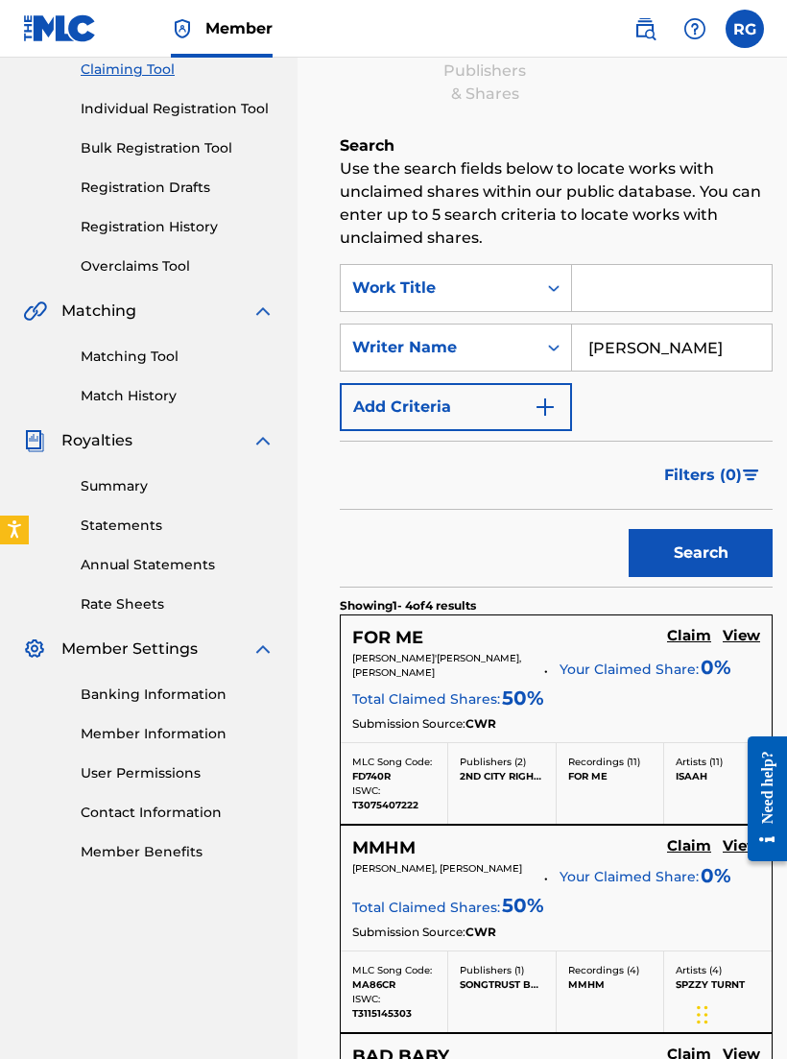
scroll to position [196, 0]
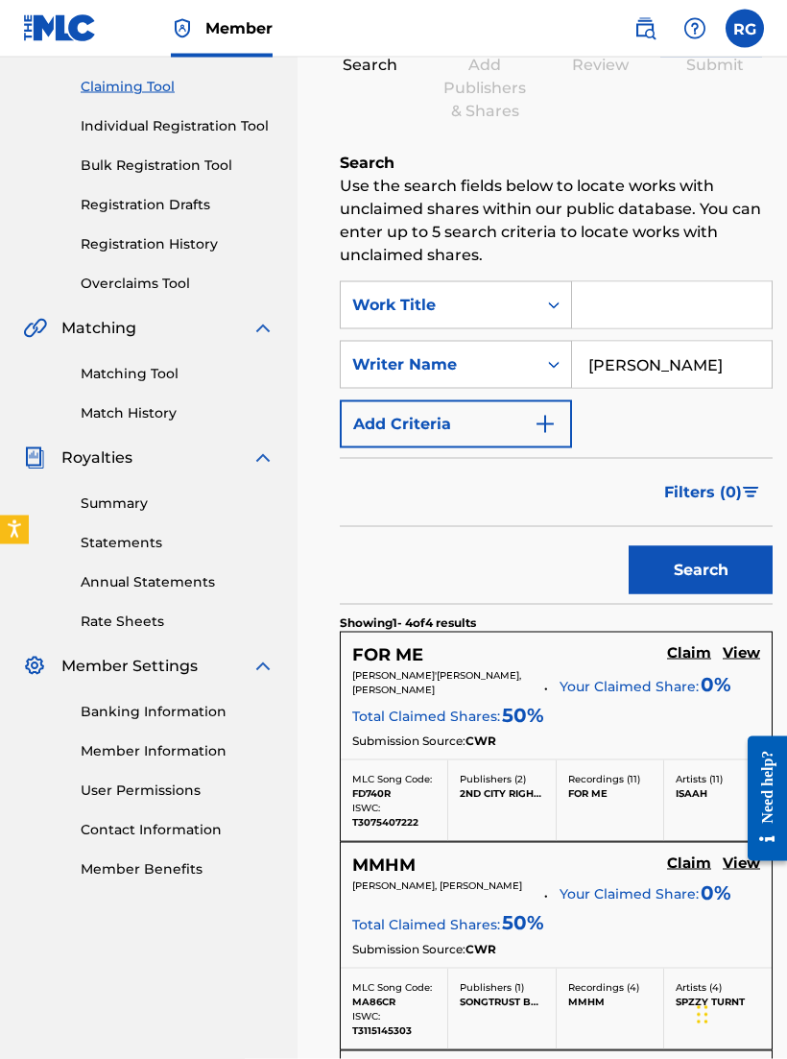
click at [626, 351] on input "[PERSON_NAME]" at bounding box center [672, 365] width 200 height 46
click at [610, 383] on input "[PERSON_NAME]" at bounding box center [672, 365] width 200 height 46
click at [631, 376] on input "[PERSON_NAME]" at bounding box center [672, 365] width 200 height 46
click at [622, 361] on input "[PERSON_NAME]" at bounding box center [672, 365] width 200 height 46
click at [668, 355] on input "[PERSON_NAME]" at bounding box center [672, 365] width 200 height 46
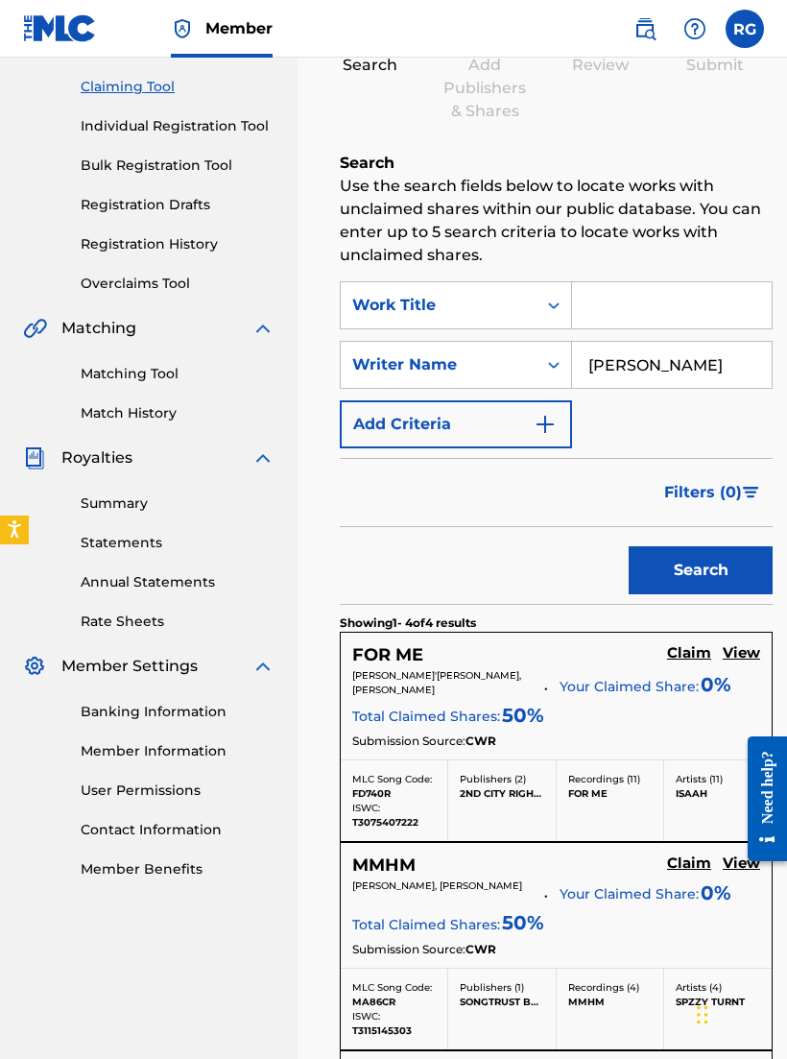
type input "[PERSON_NAME]"
click at [718, 579] on button "Search" at bounding box center [701, 570] width 144 height 48
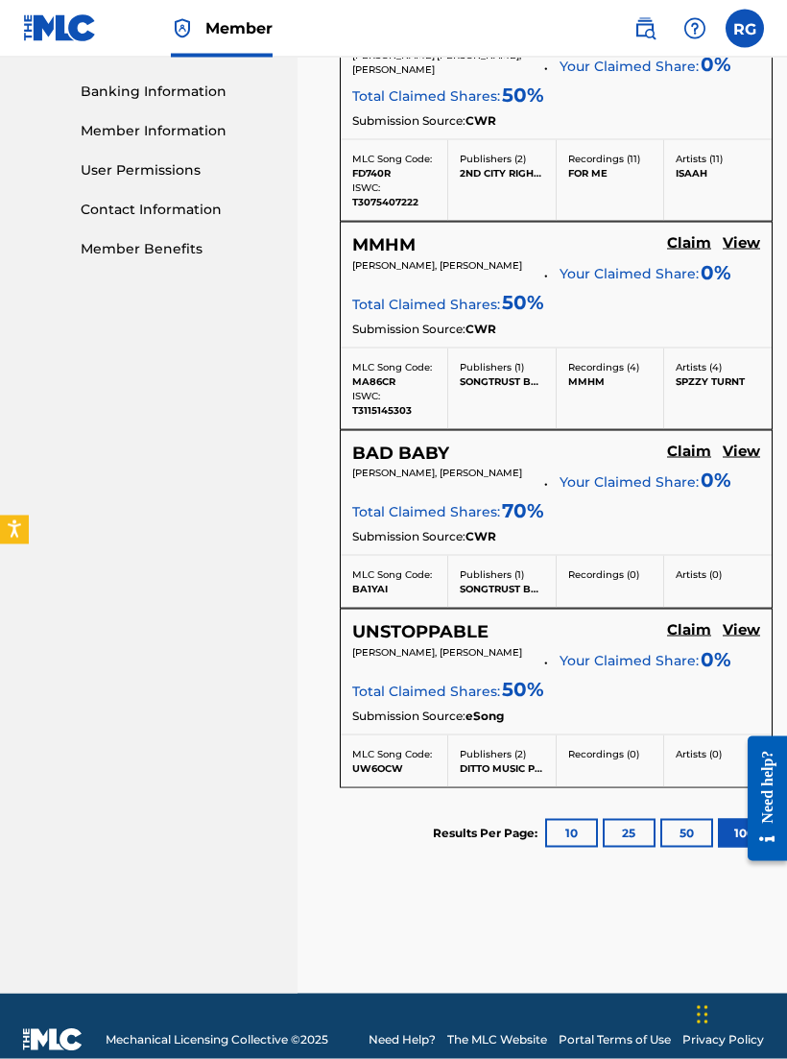
scroll to position [816, 0]
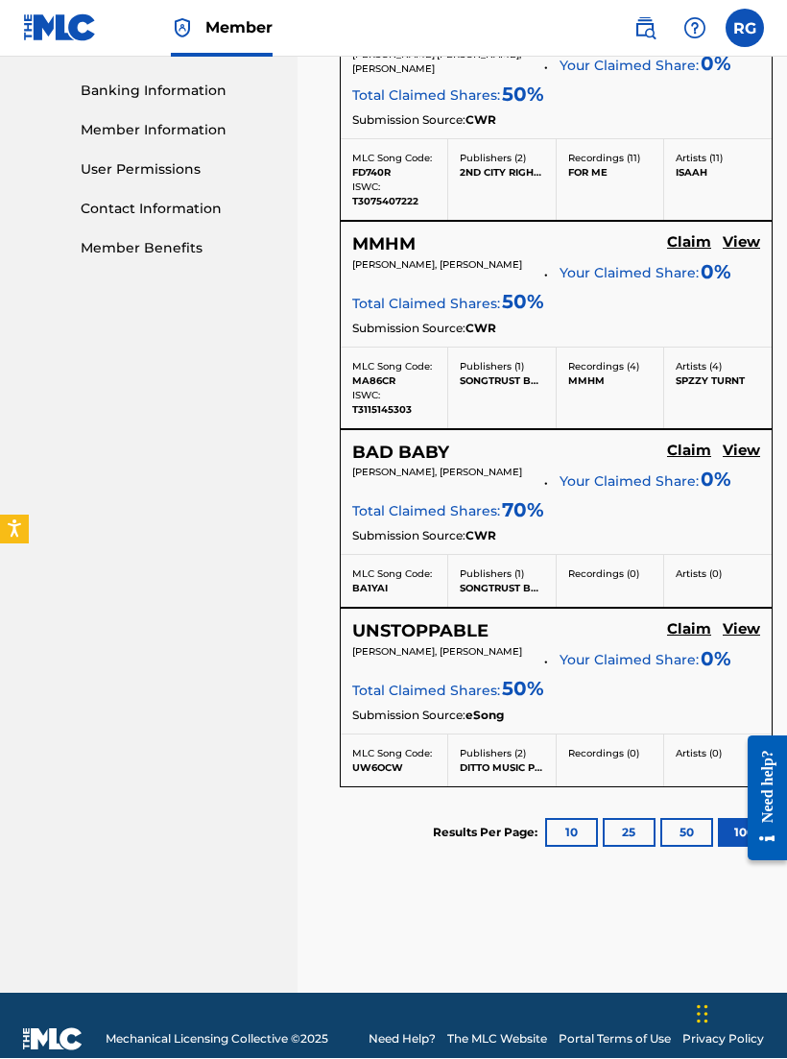
click at [745, 638] on h5 "View" at bounding box center [741, 630] width 37 height 18
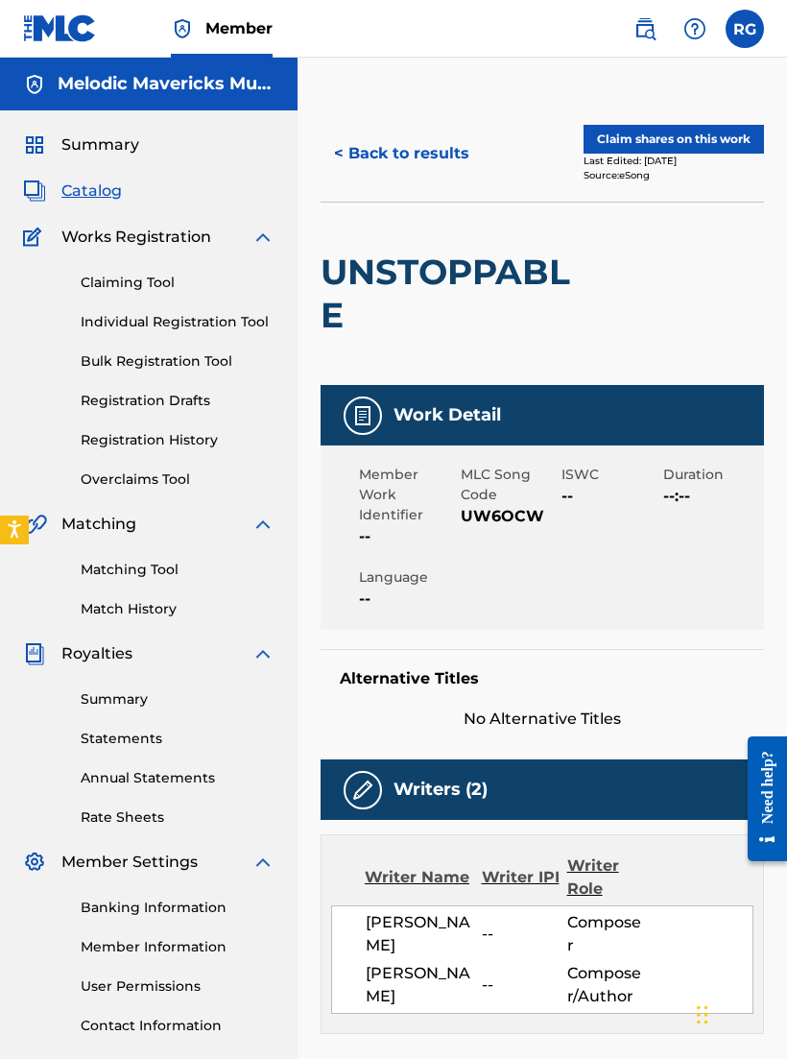
click at [727, 136] on button "Claim shares on this work" at bounding box center [674, 139] width 181 height 29
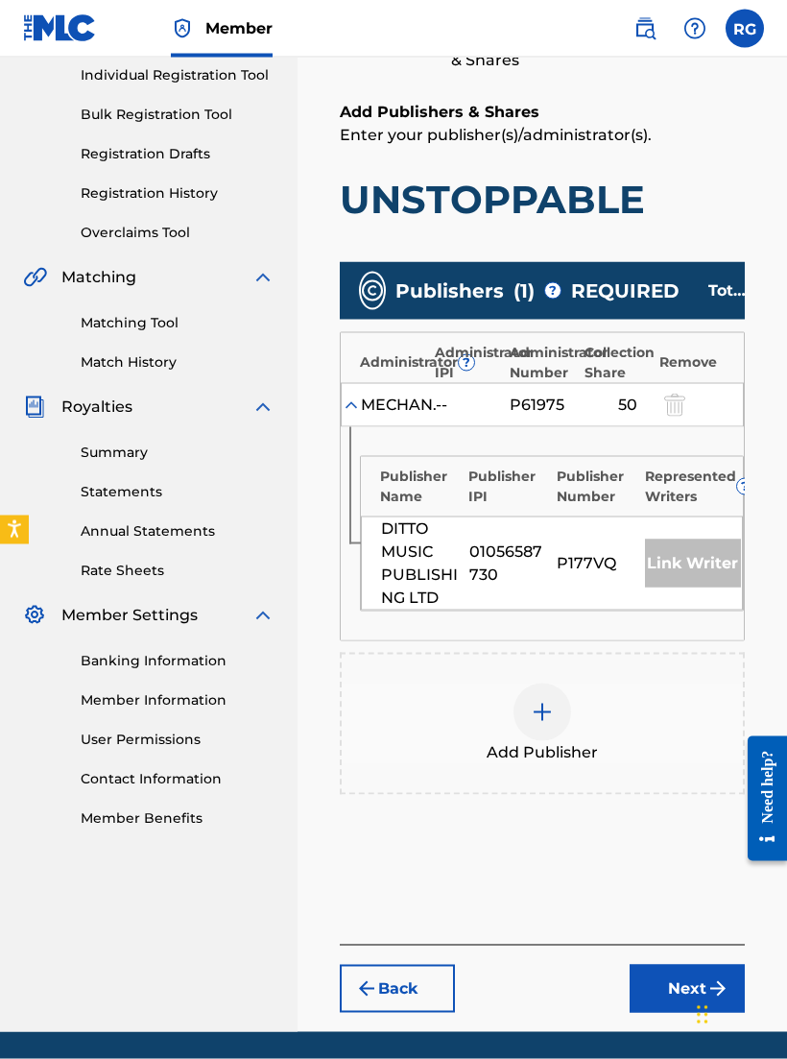
click at [571, 706] on div "Add Publisher" at bounding box center [542, 724] width 401 height 81
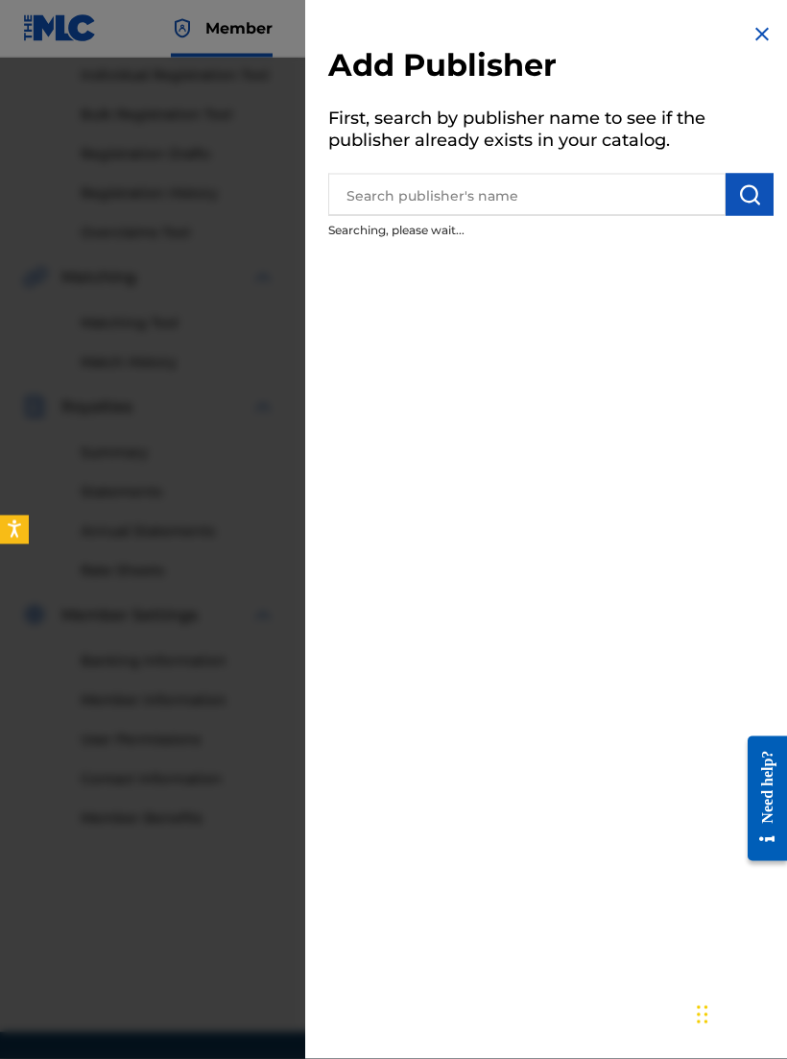
scroll to position [248, 0]
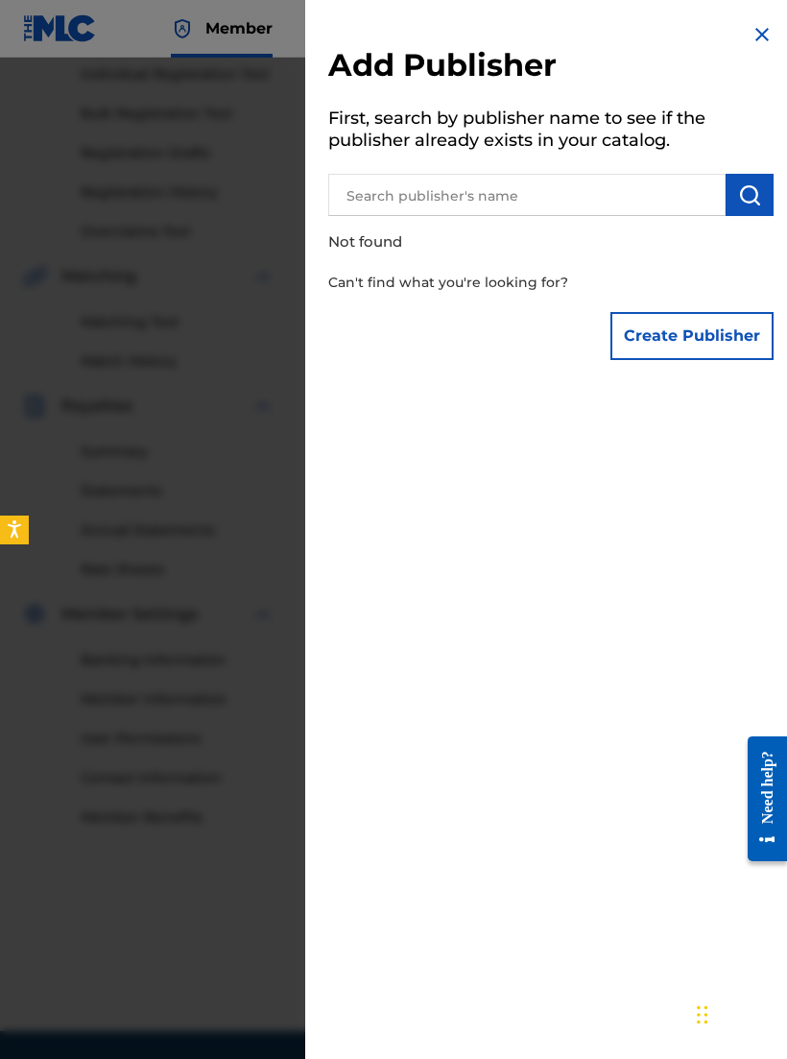
click at [752, 38] on img at bounding box center [762, 34] width 23 height 23
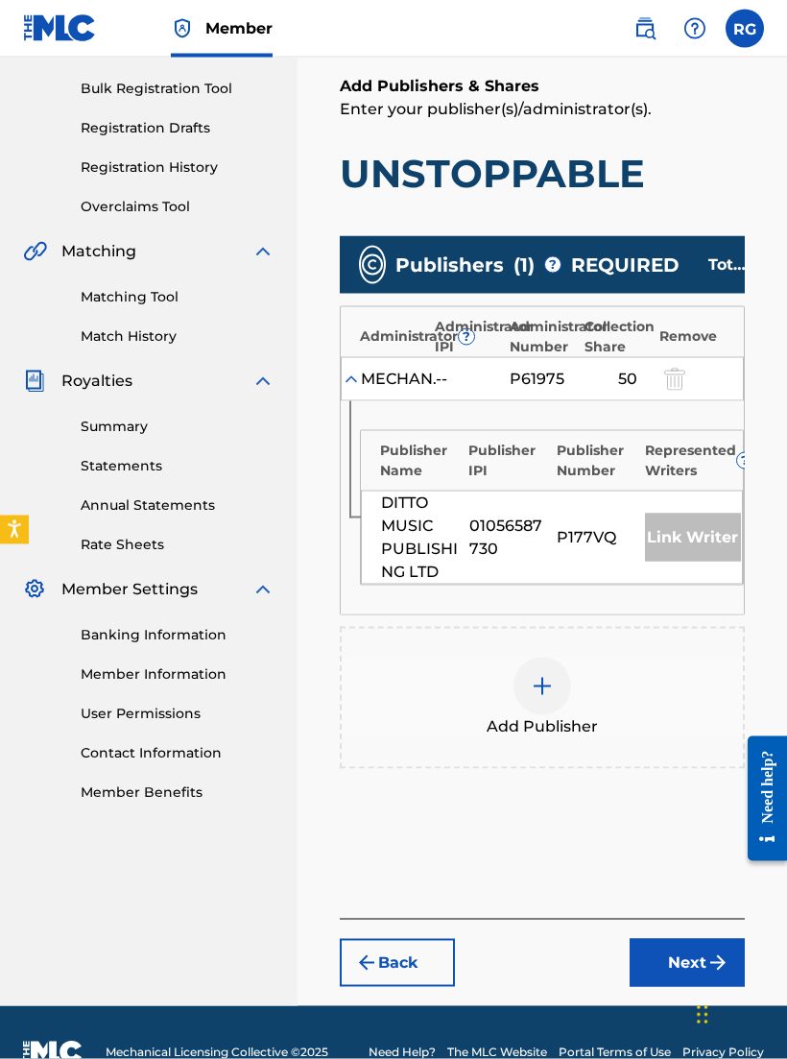
scroll to position [279, 0]
